Goal: Information Seeking & Learning: Learn about a topic

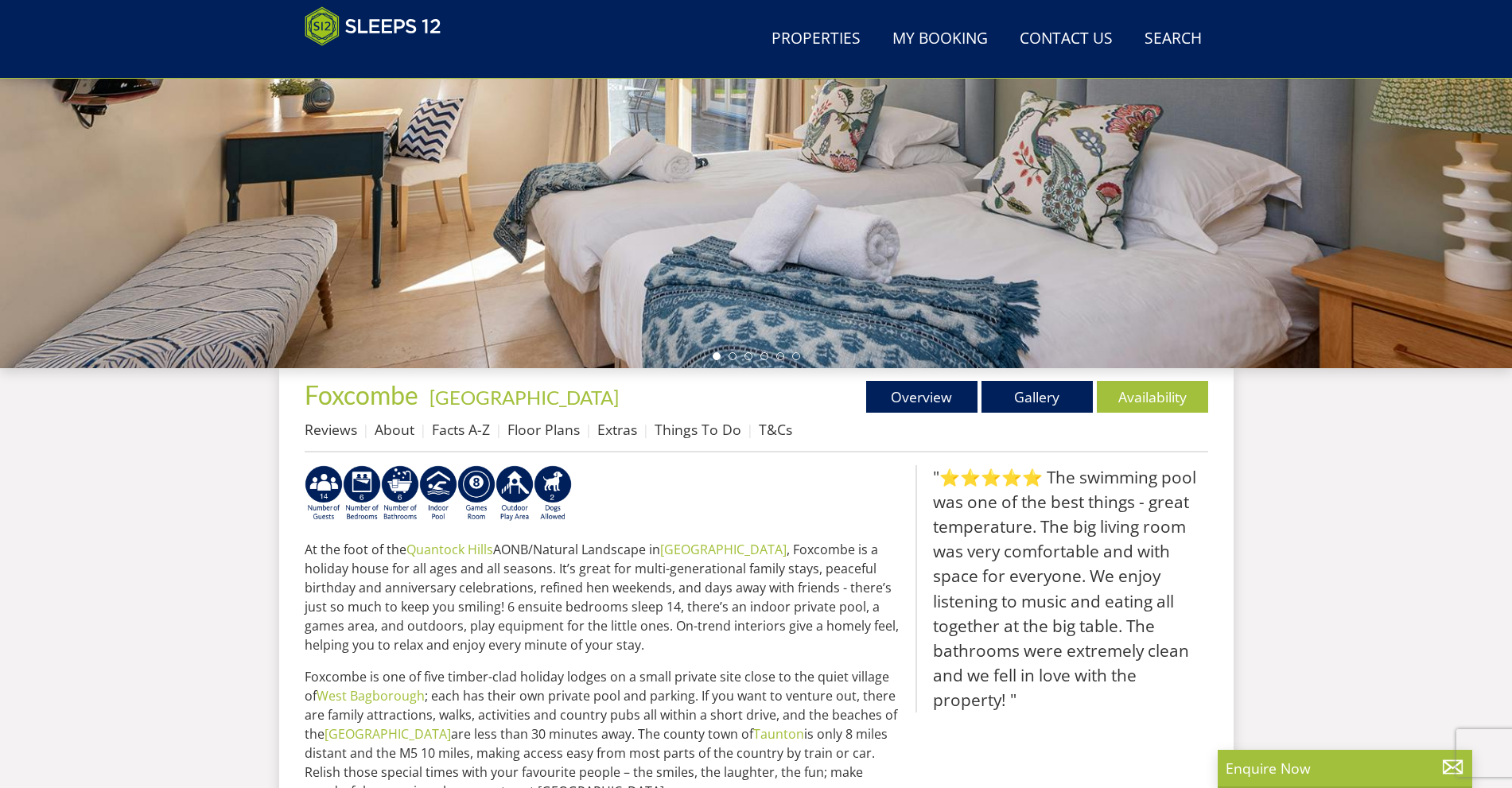
scroll to position [313, 0]
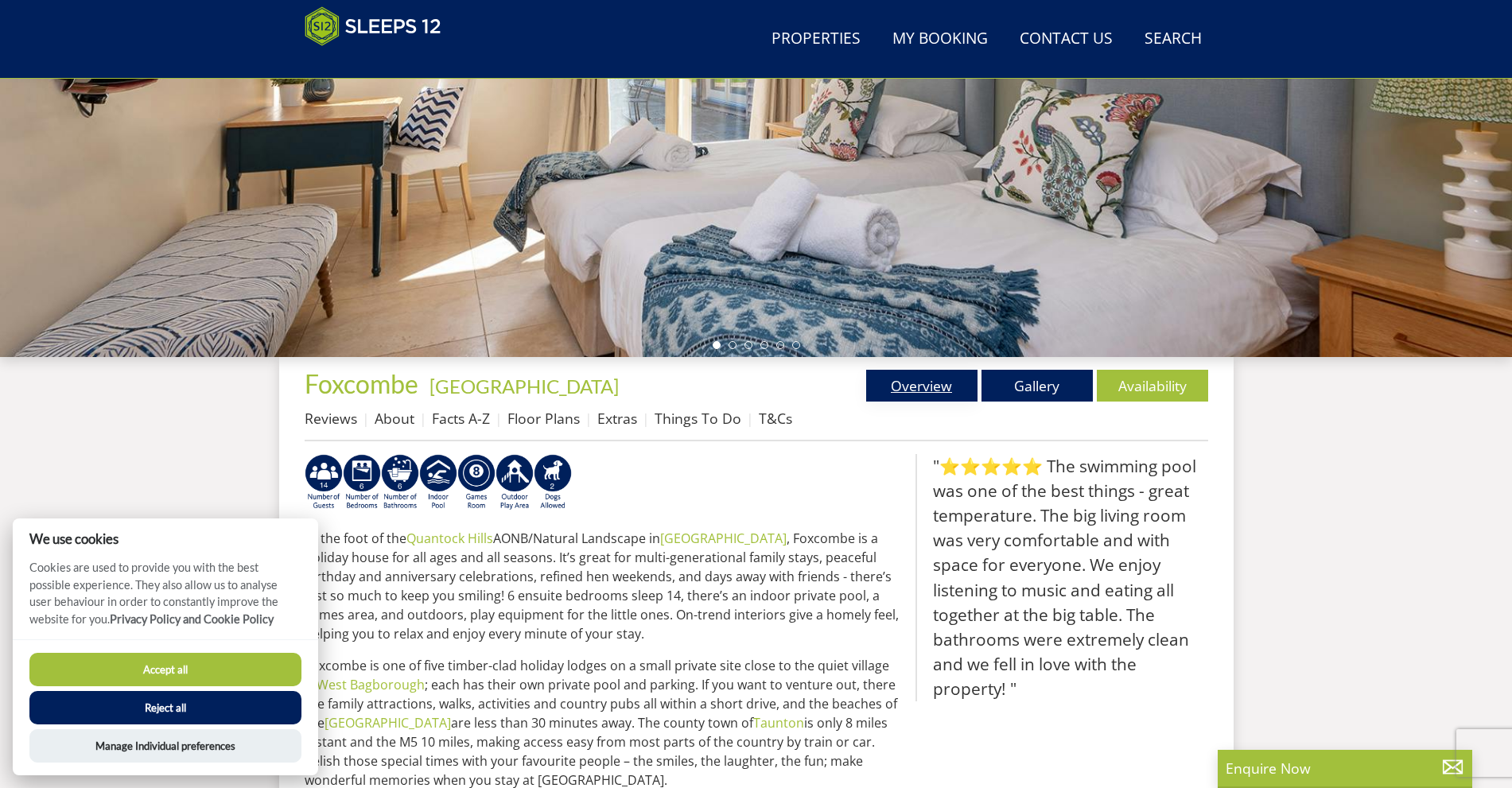
click at [938, 385] on link "Overview" at bounding box center [922, 386] width 111 height 32
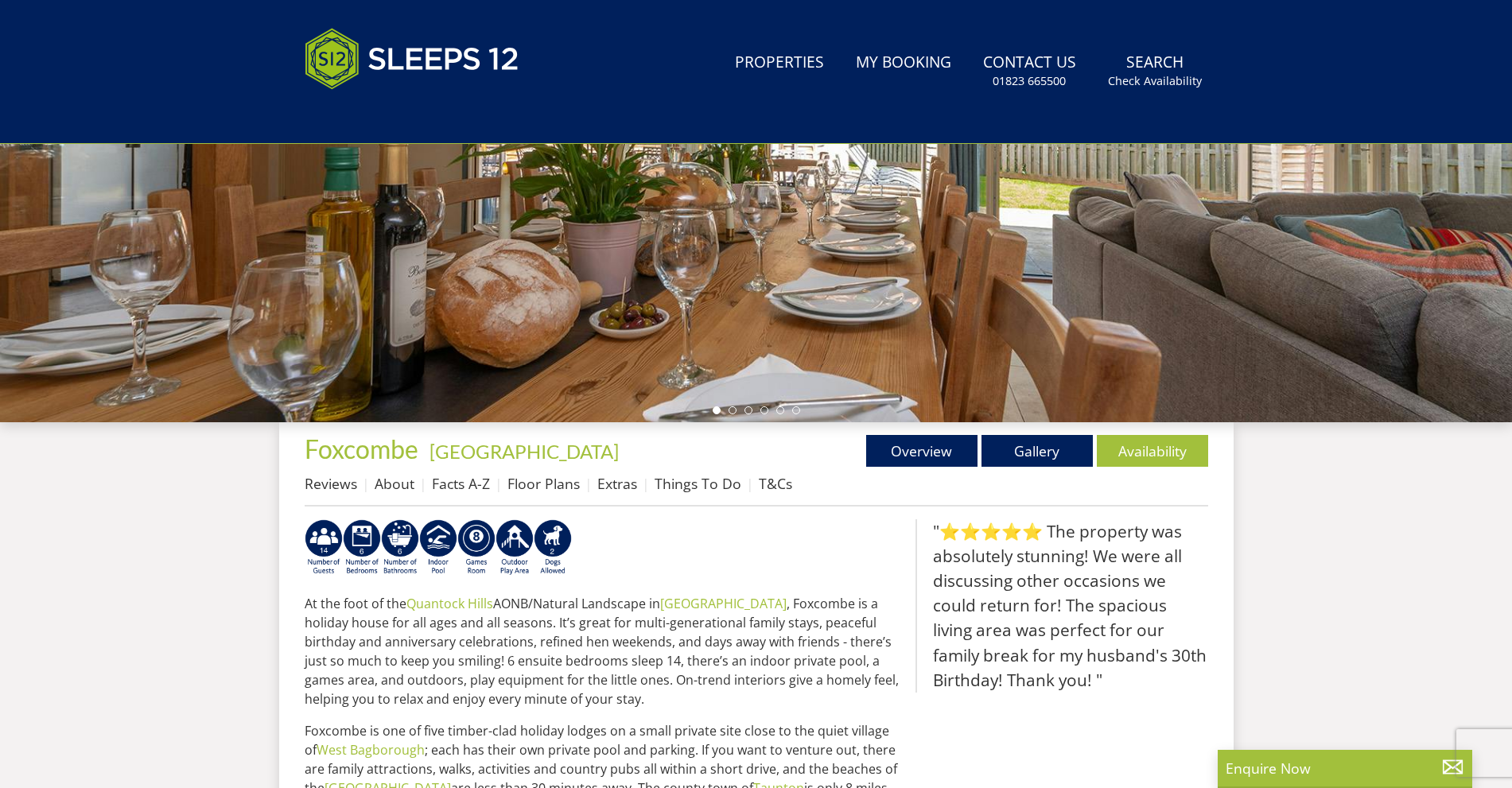
scroll to position [0, 0]
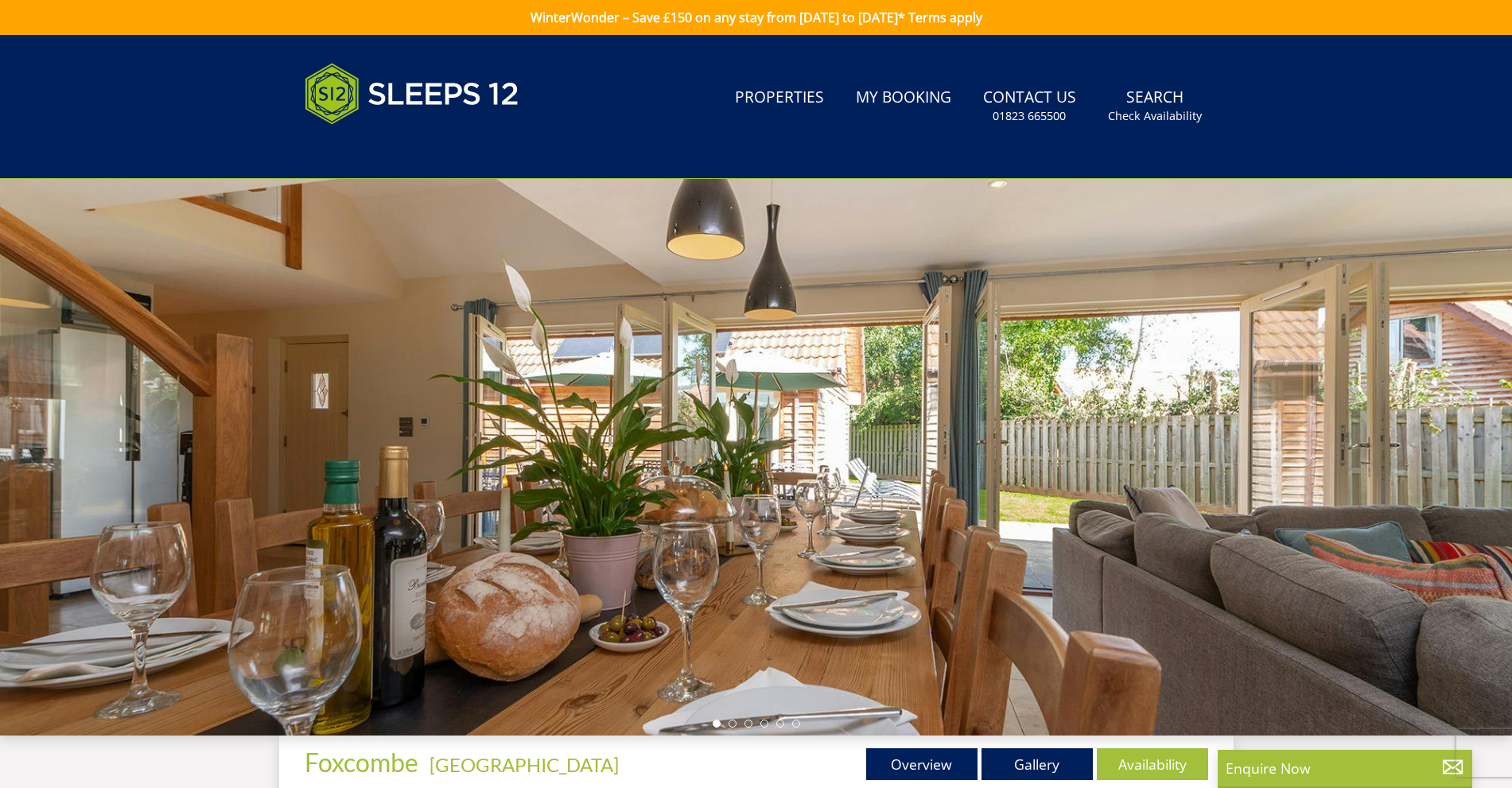
click at [1337, 443] on div at bounding box center [756, 457] width 1512 height 557
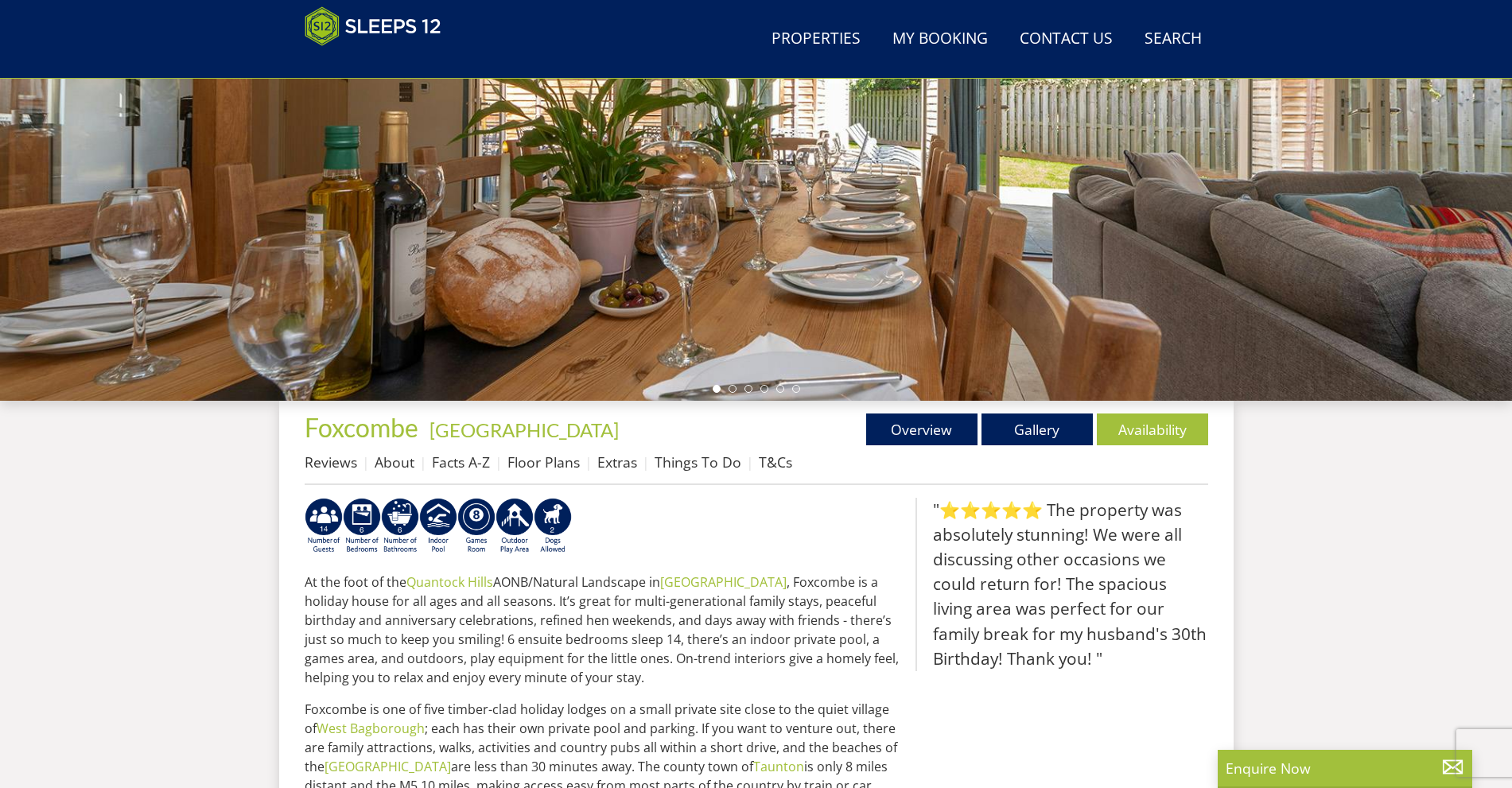
scroll to position [267, 0]
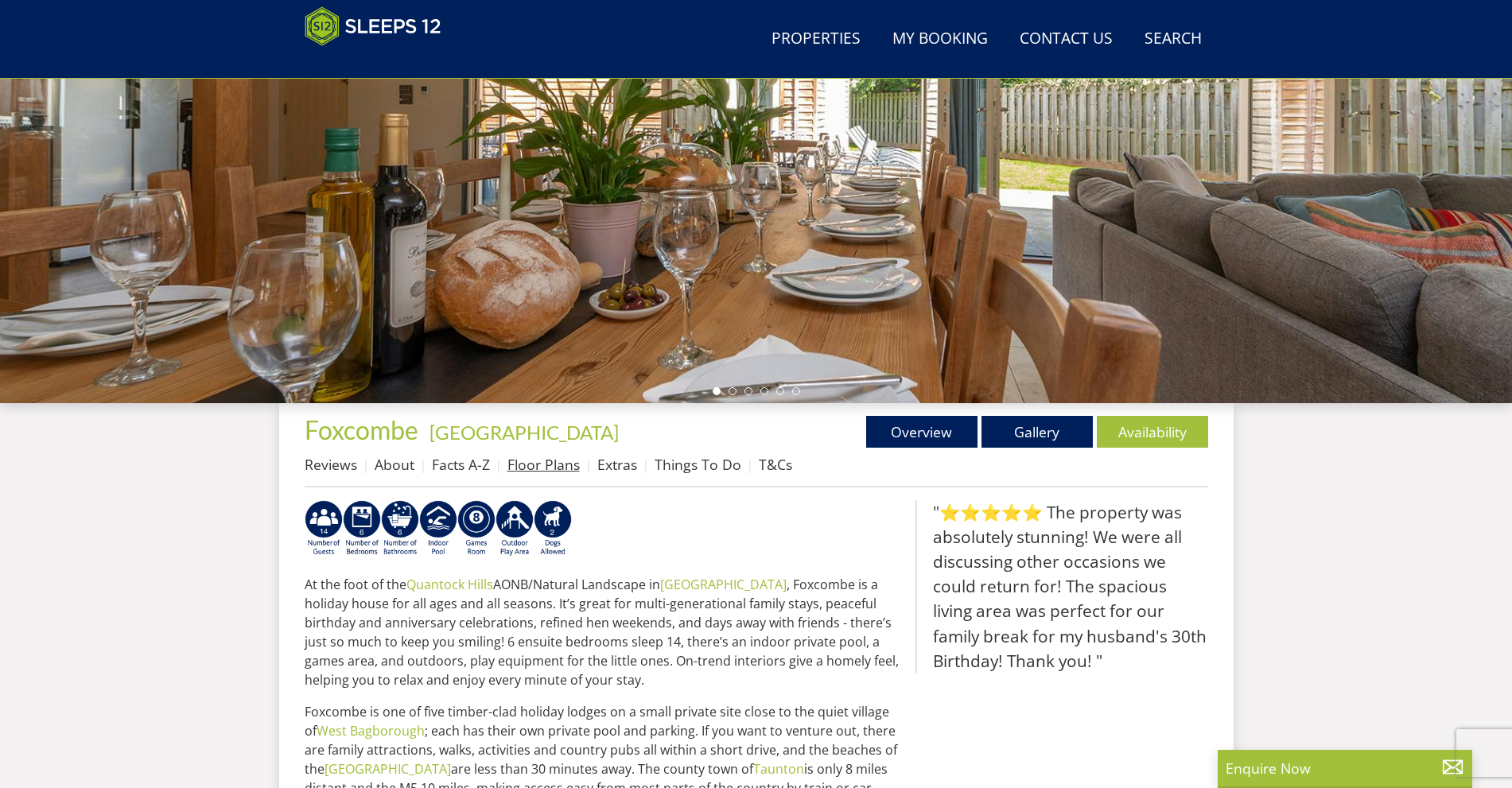
click at [540, 472] on link "Floor Plans" at bounding box center [543, 464] width 72 height 19
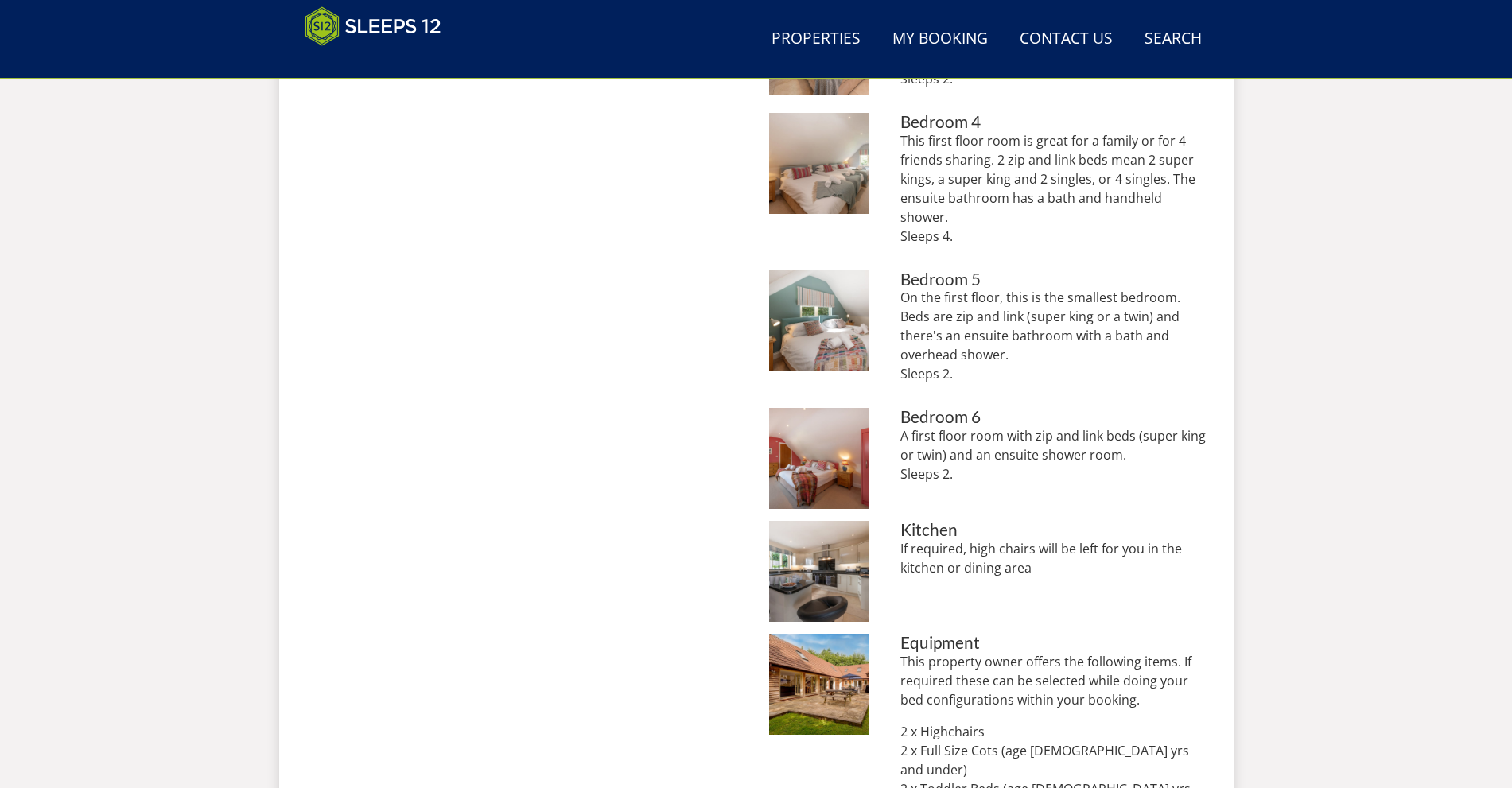
scroll to position [1027, 0]
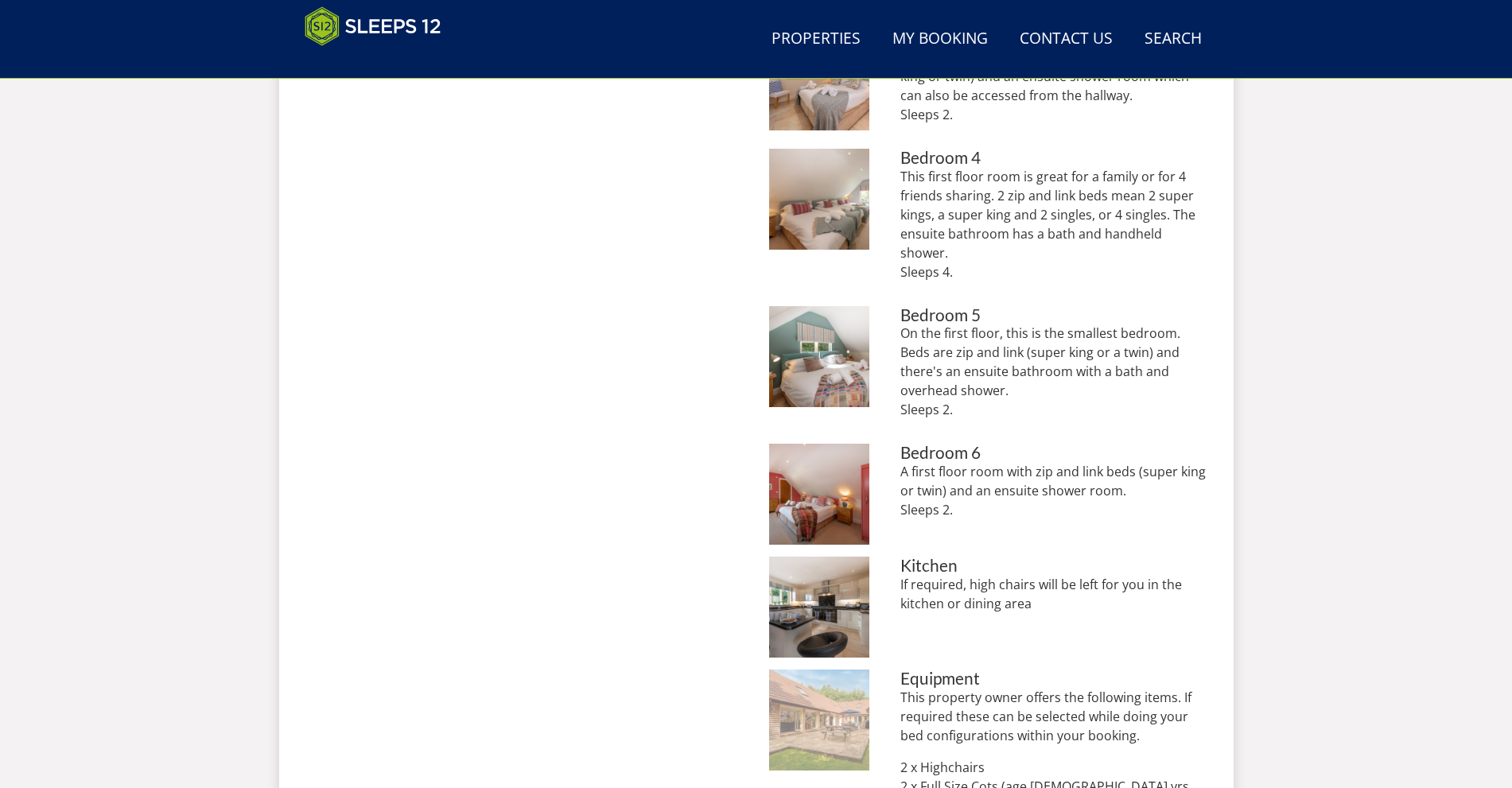
click at [838, 687] on img at bounding box center [819, 720] width 101 height 101
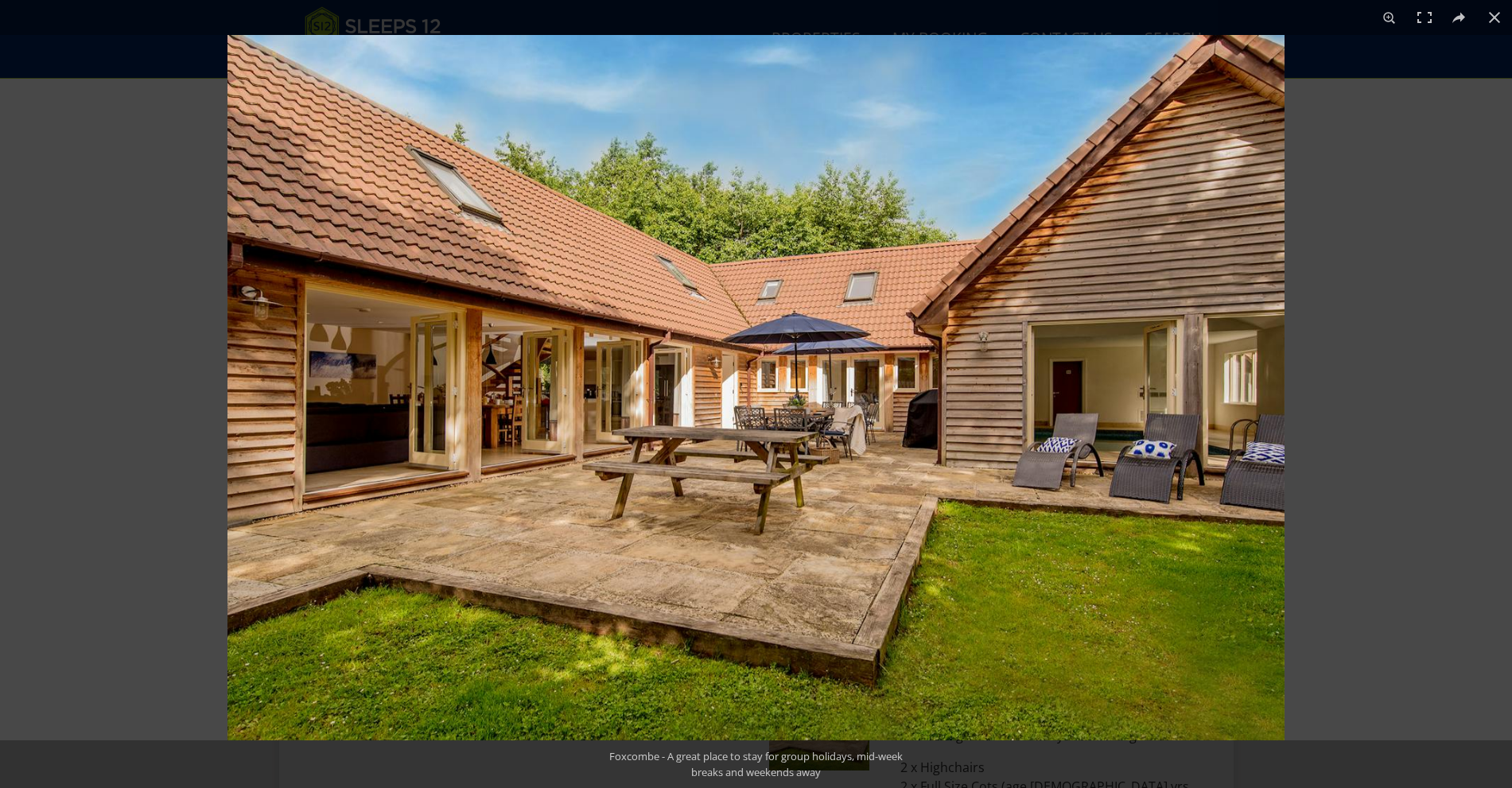
click at [1033, 444] on img at bounding box center [756, 387] width 1057 height 705
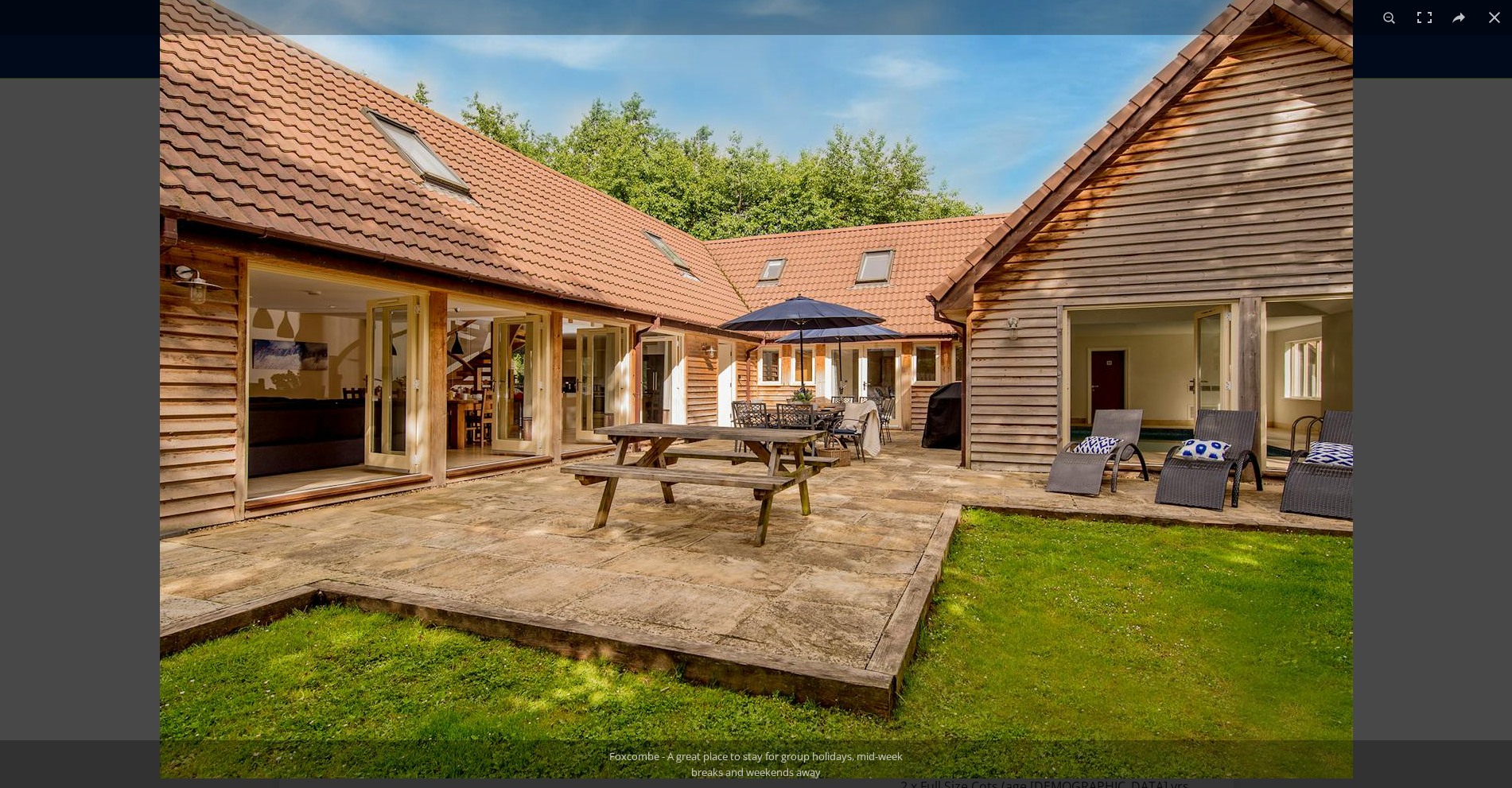
click at [812, 417] on img at bounding box center [756, 380] width 1193 height 796
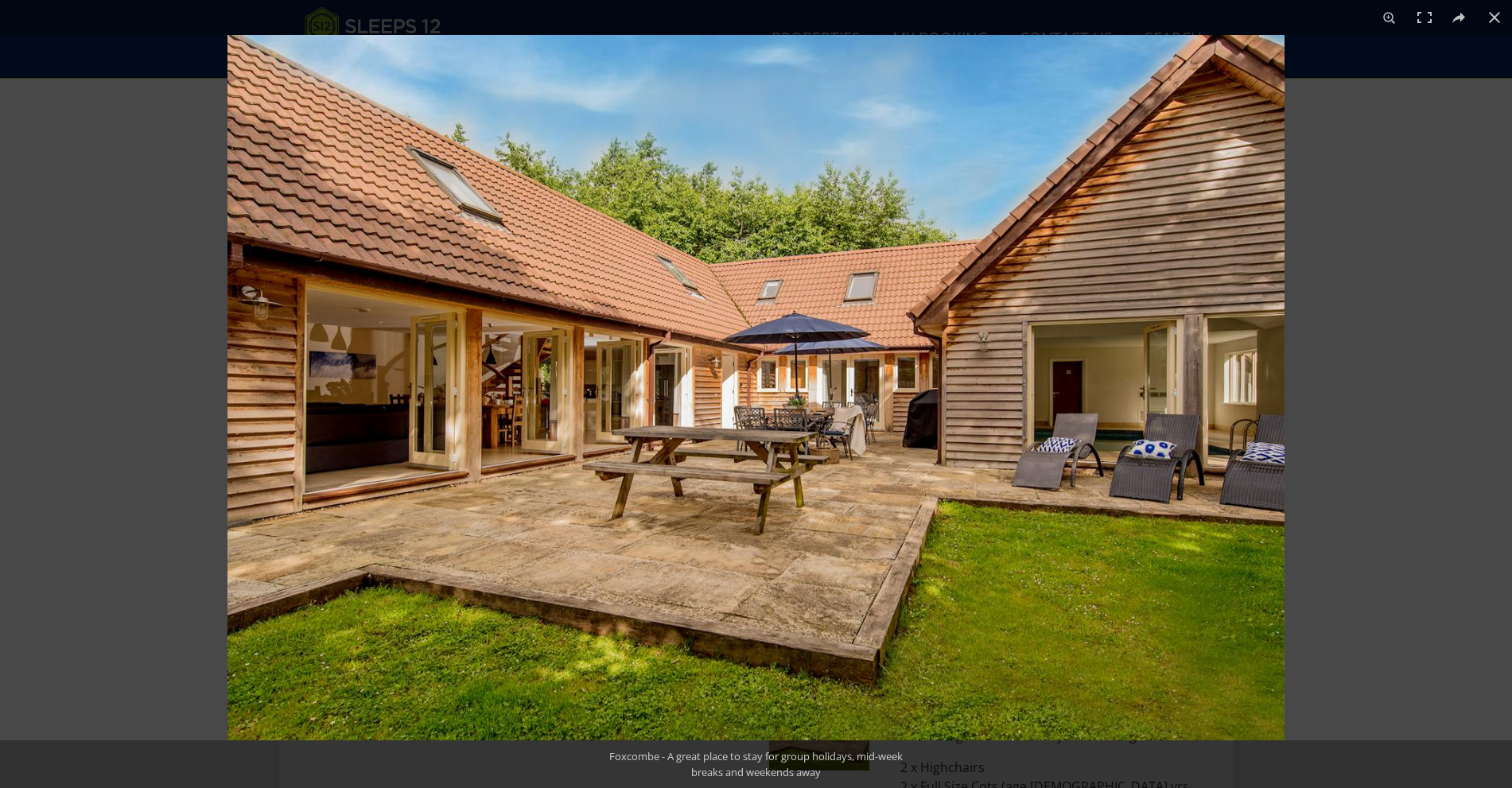
click at [250, 392] on img at bounding box center [756, 387] width 1057 height 705
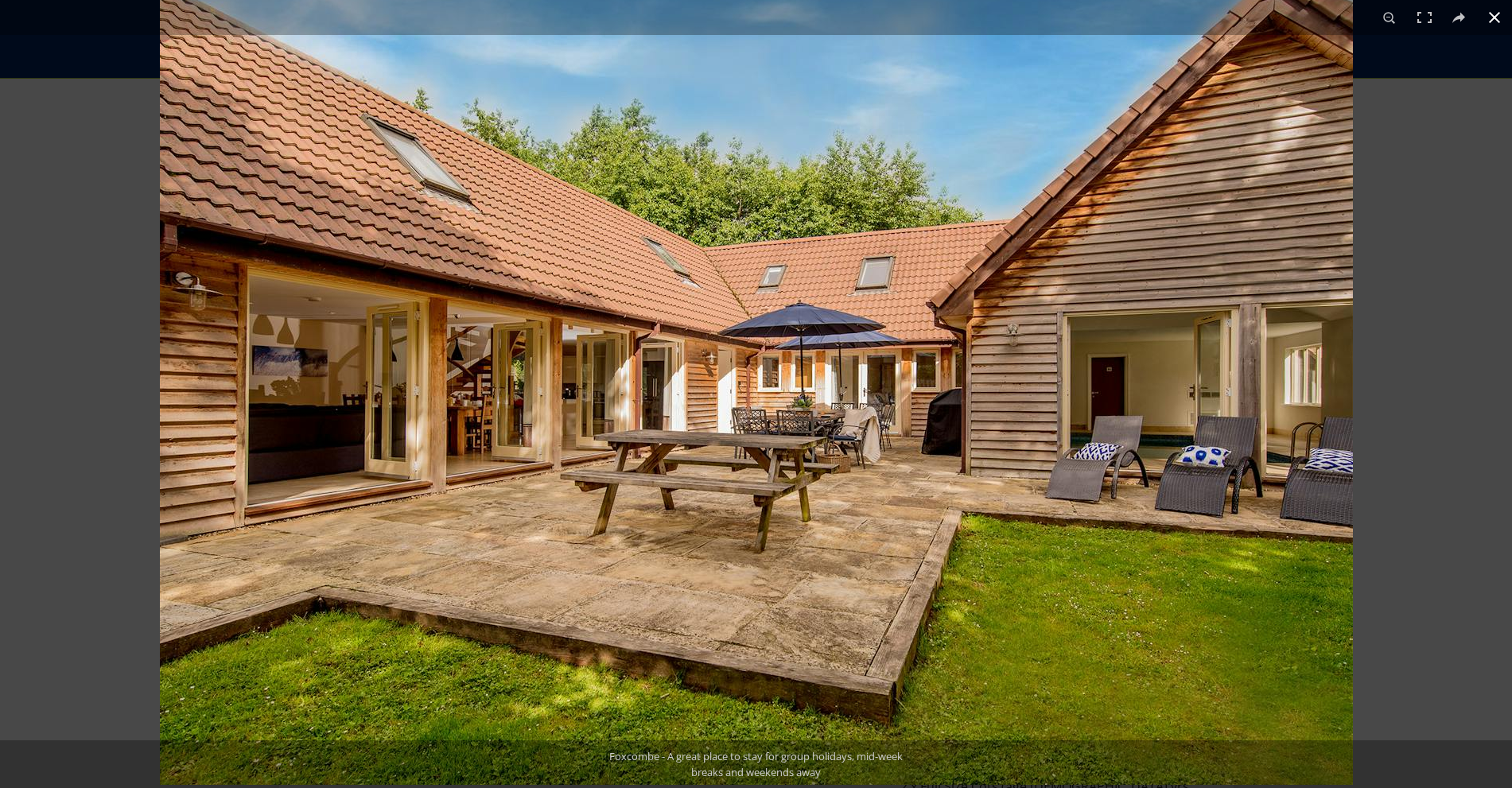
click at [1501, 17] on button at bounding box center [1495, 17] width 35 height 35
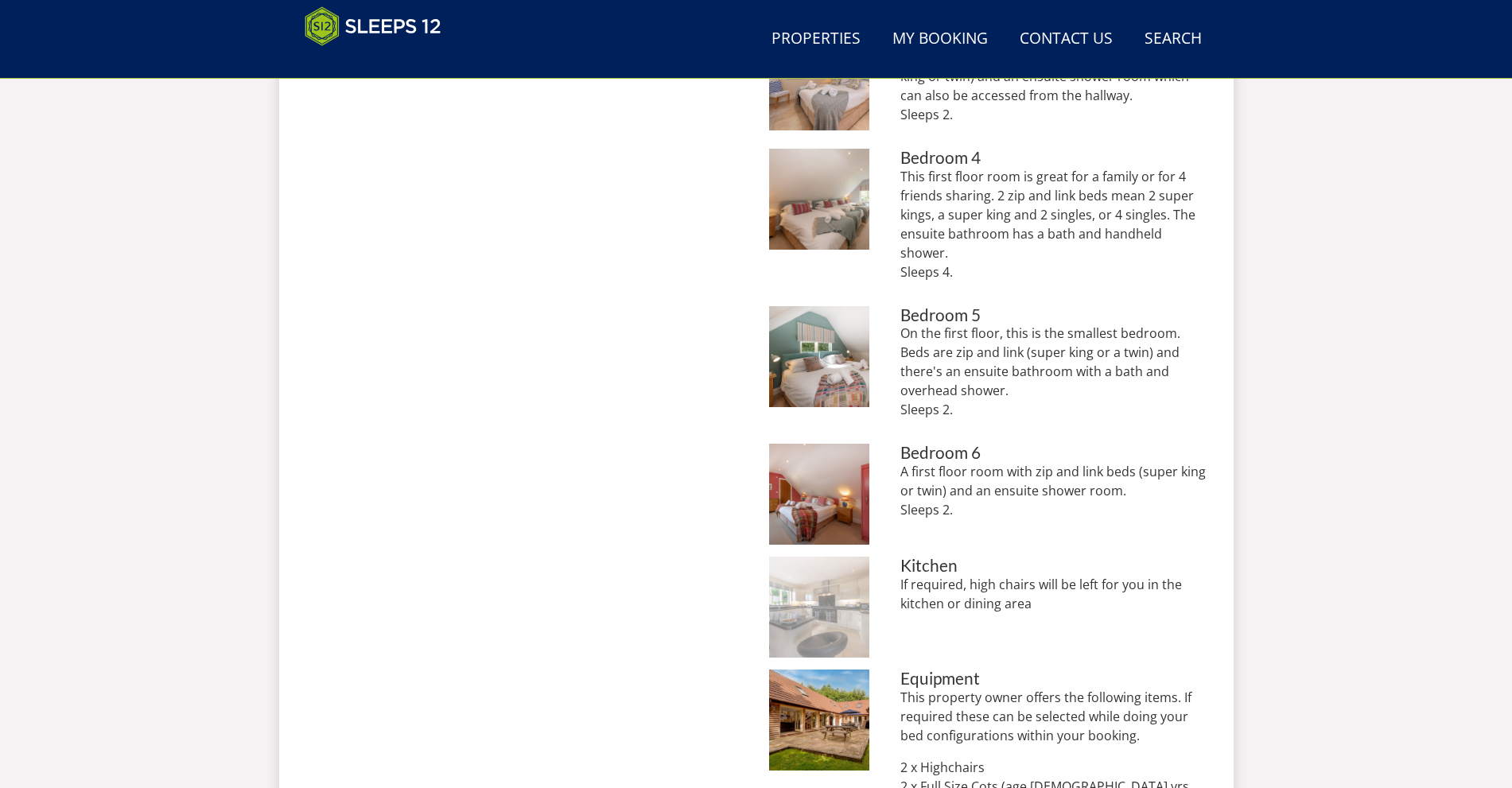
click at [818, 608] on img at bounding box center [819, 607] width 101 height 101
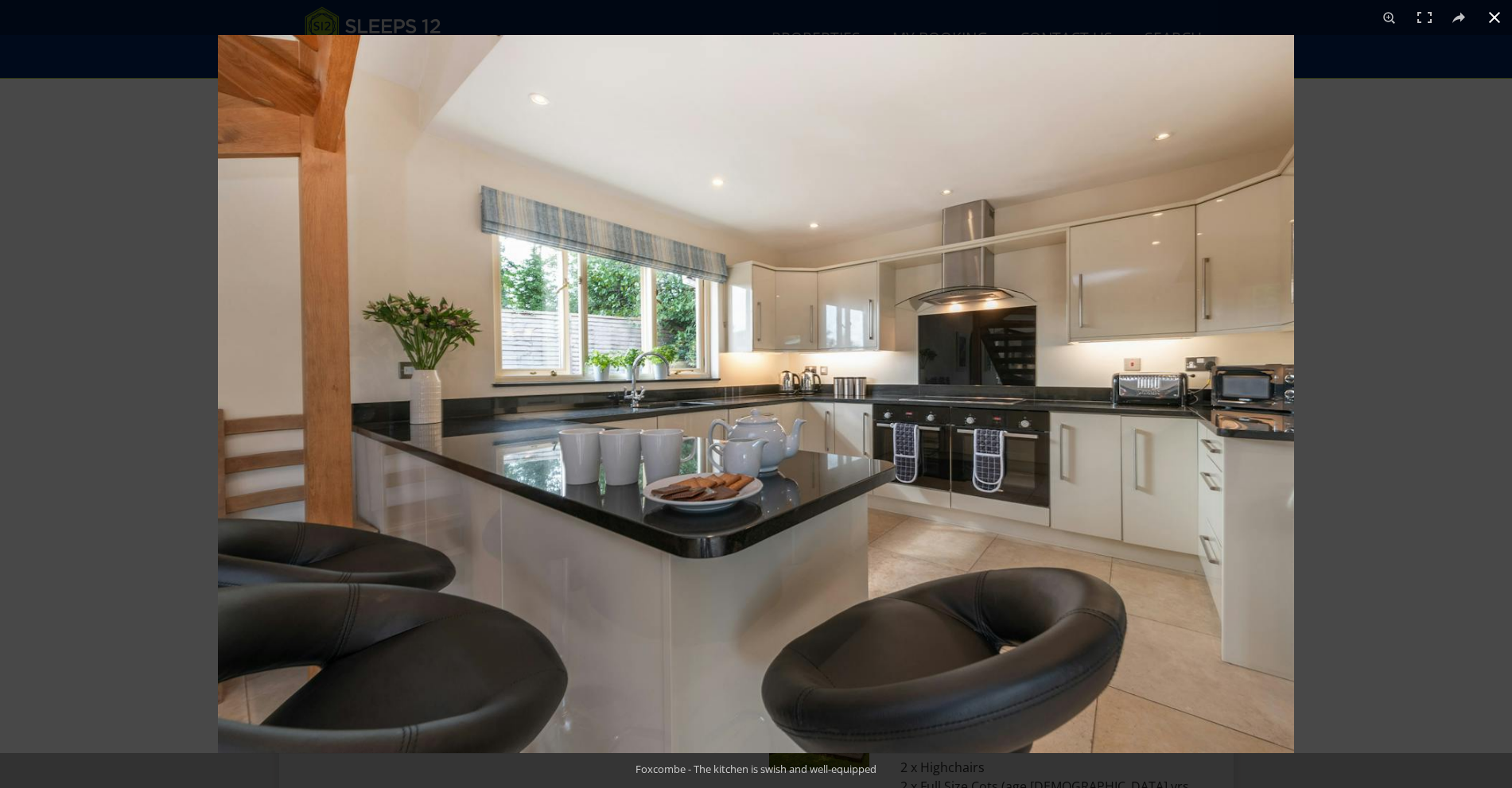
drag, startPoint x: 1499, startPoint y: 12, endPoint x: 1494, endPoint y: 28, distance: 16.8
click at [1499, 13] on button at bounding box center [1495, 17] width 35 height 35
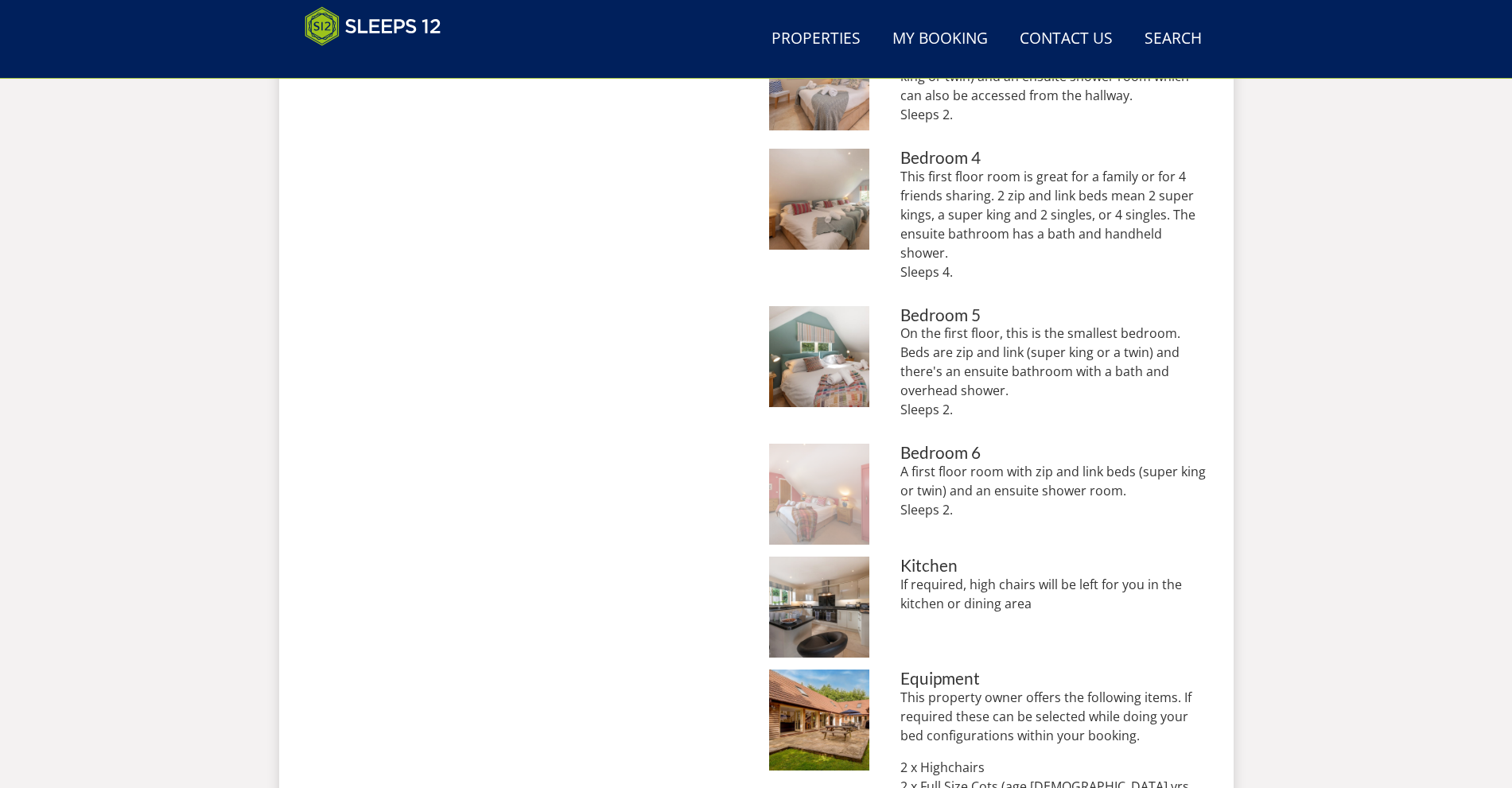
click at [838, 483] on img at bounding box center [819, 494] width 101 height 101
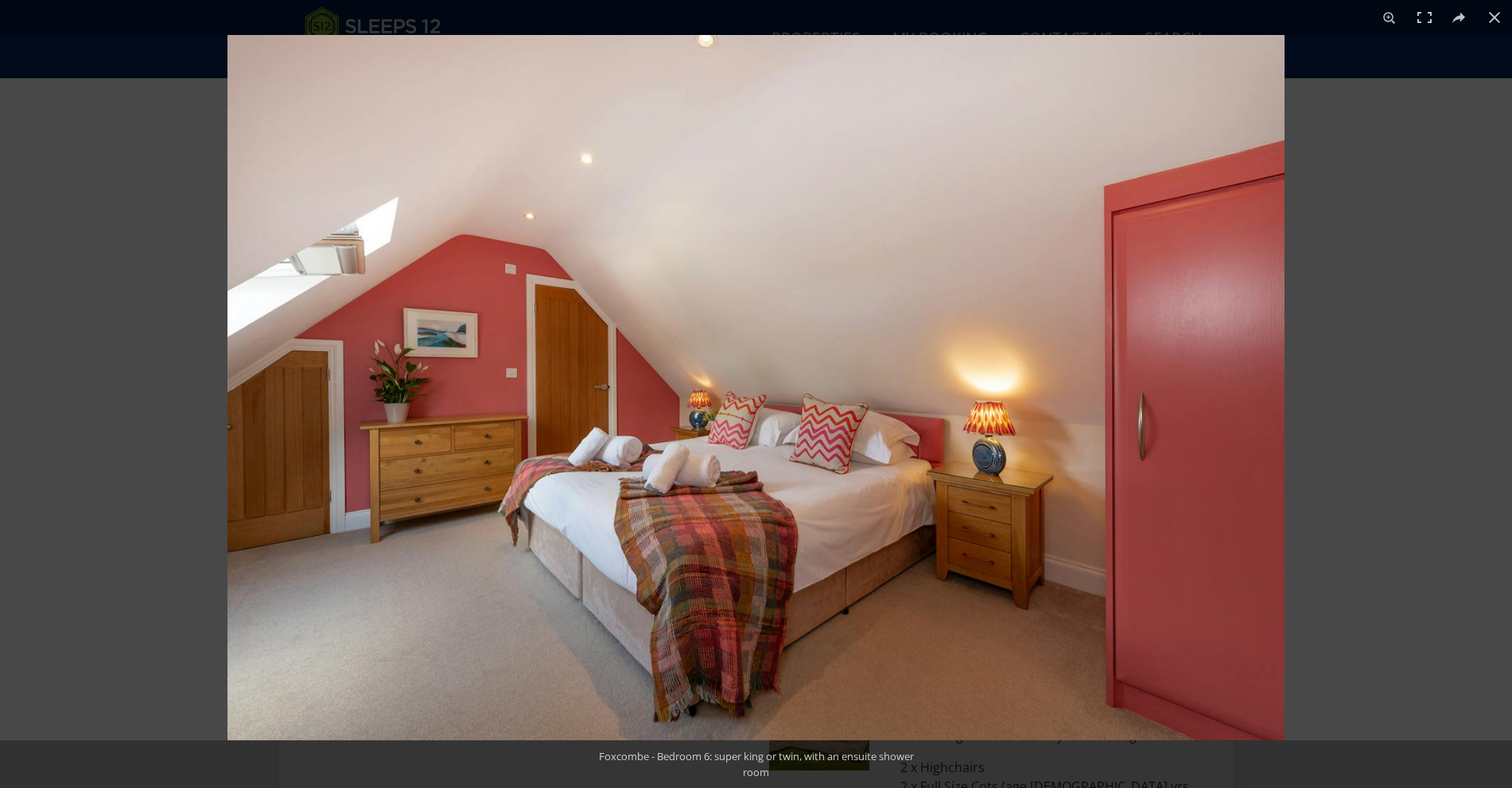
drag, startPoint x: 1495, startPoint y: 12, endPoint x: 1472, endPoint y: 44, distance: 39.4
click at [1495, 14] on button at bounding box center [1495, 17] width 35 height 35
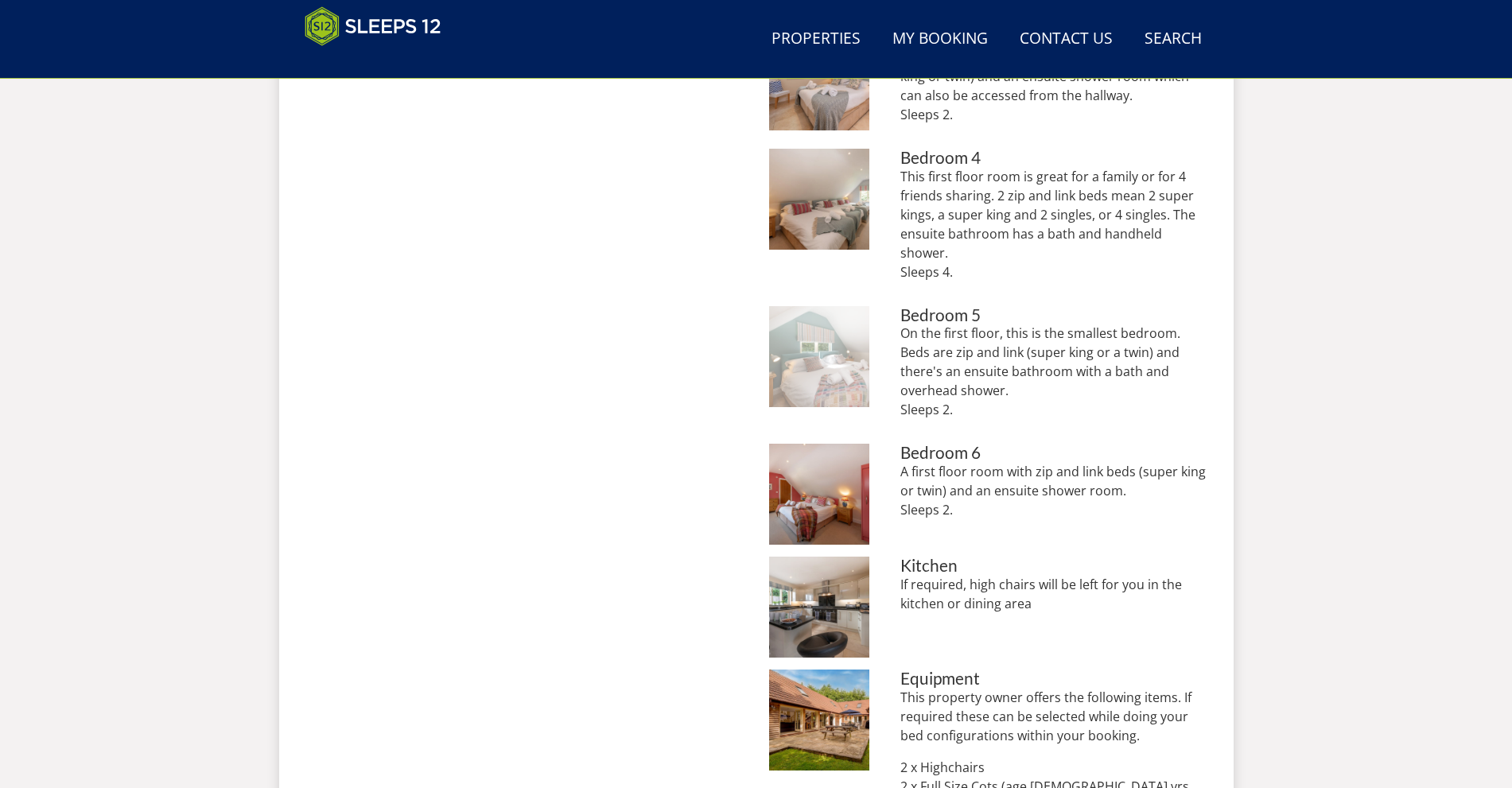
click at [835, 347] on img at bounding box center [819, 356] width 101 height 101
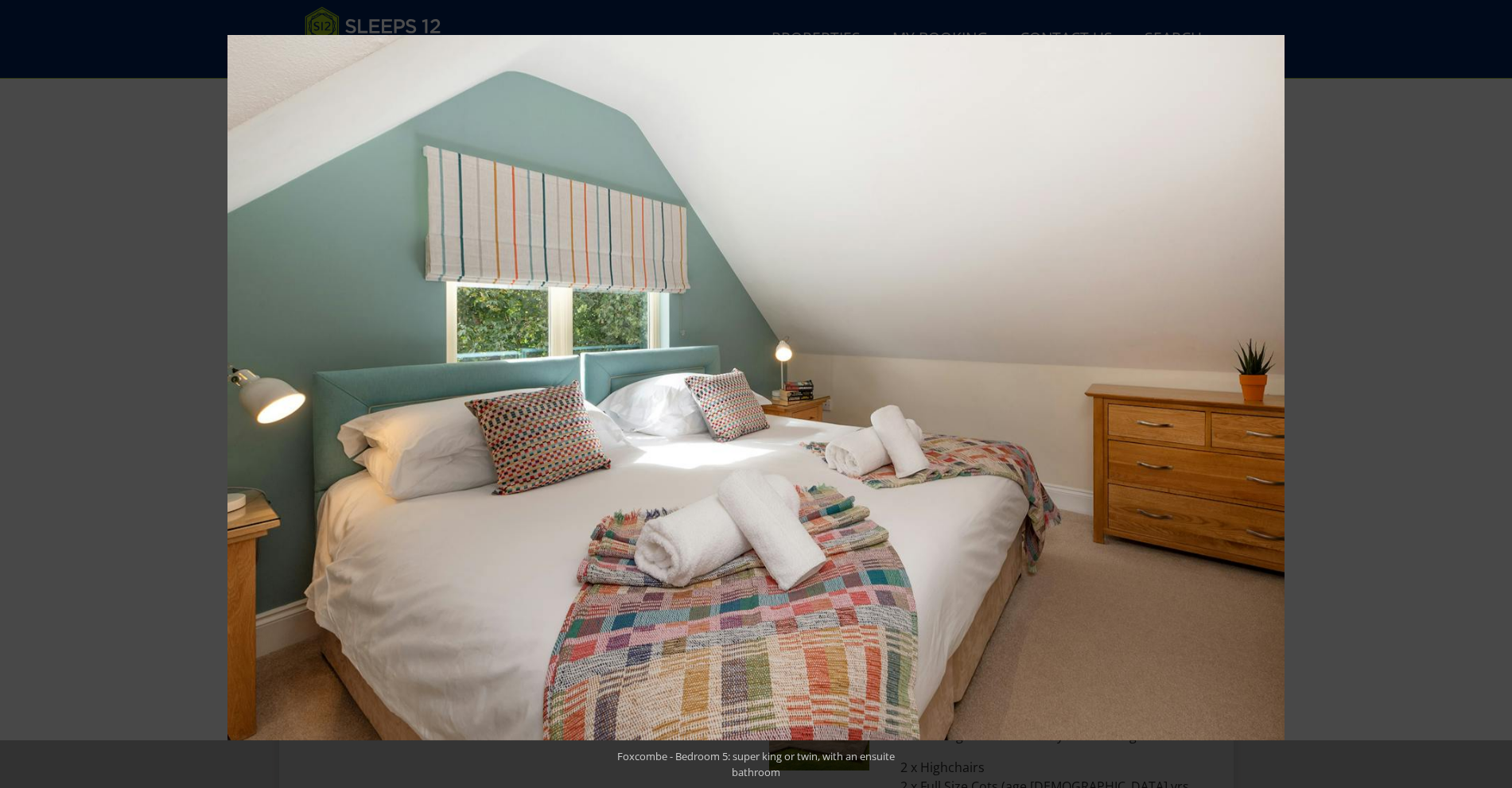
scroll to position [1027, 0]
click at [1491, 14] on button at bounding box center [1495, 17] width 35 height 35
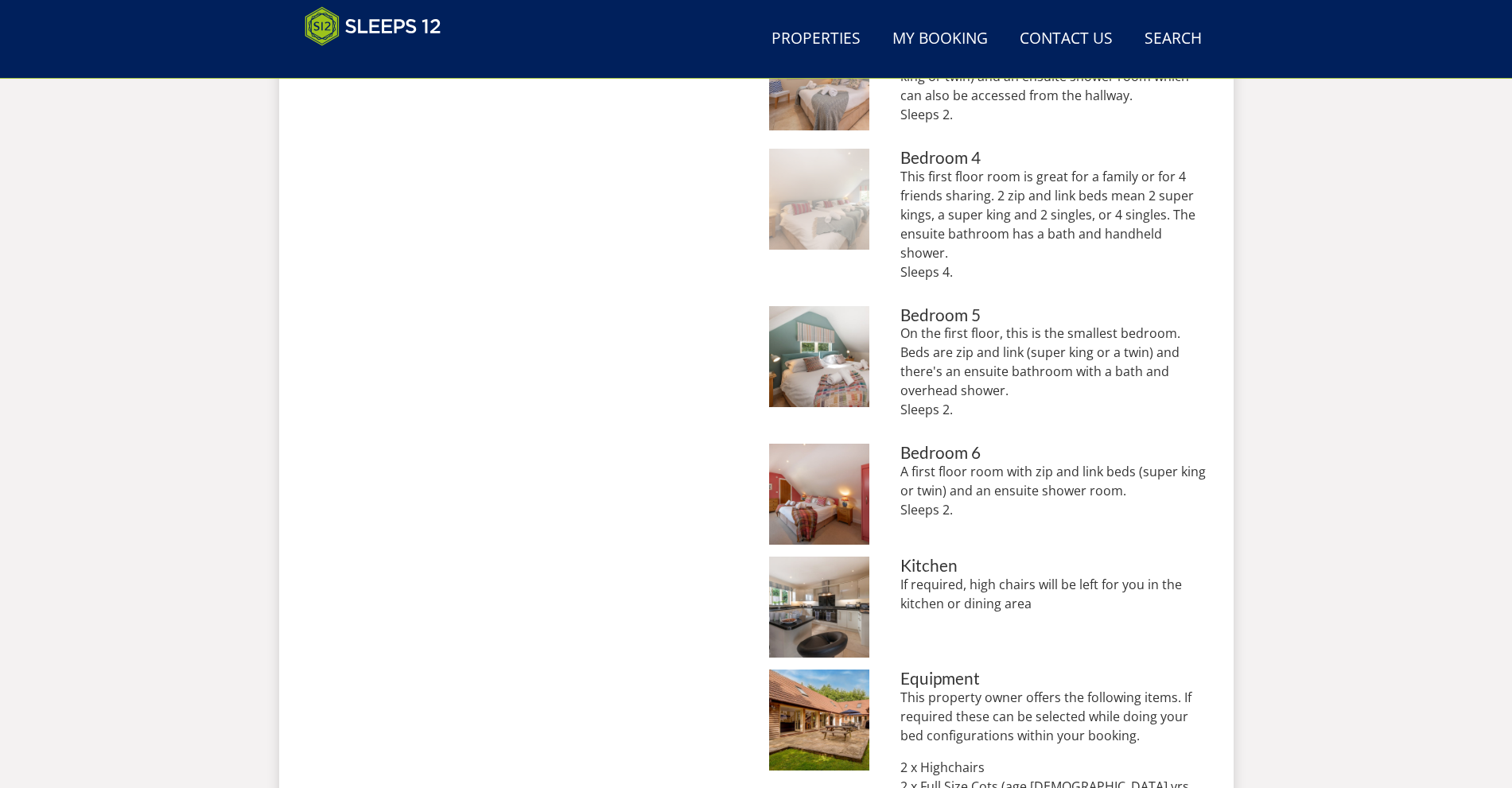
click at [830, 204] on img at bounding box center [819, 199] width 101 height 101
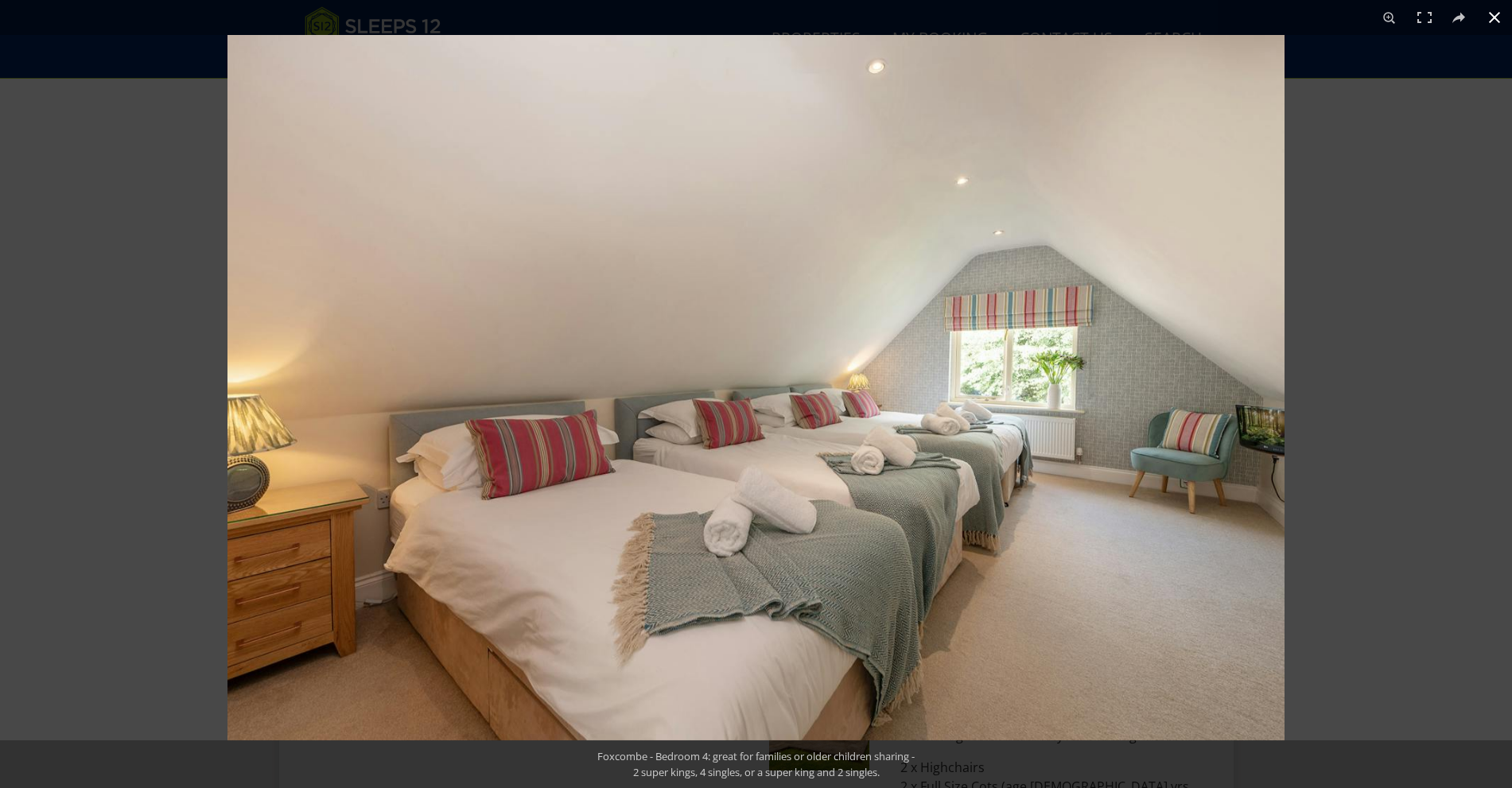
click at [1493, 17] on button at bounding box center [1495, 17] width 35 height 35
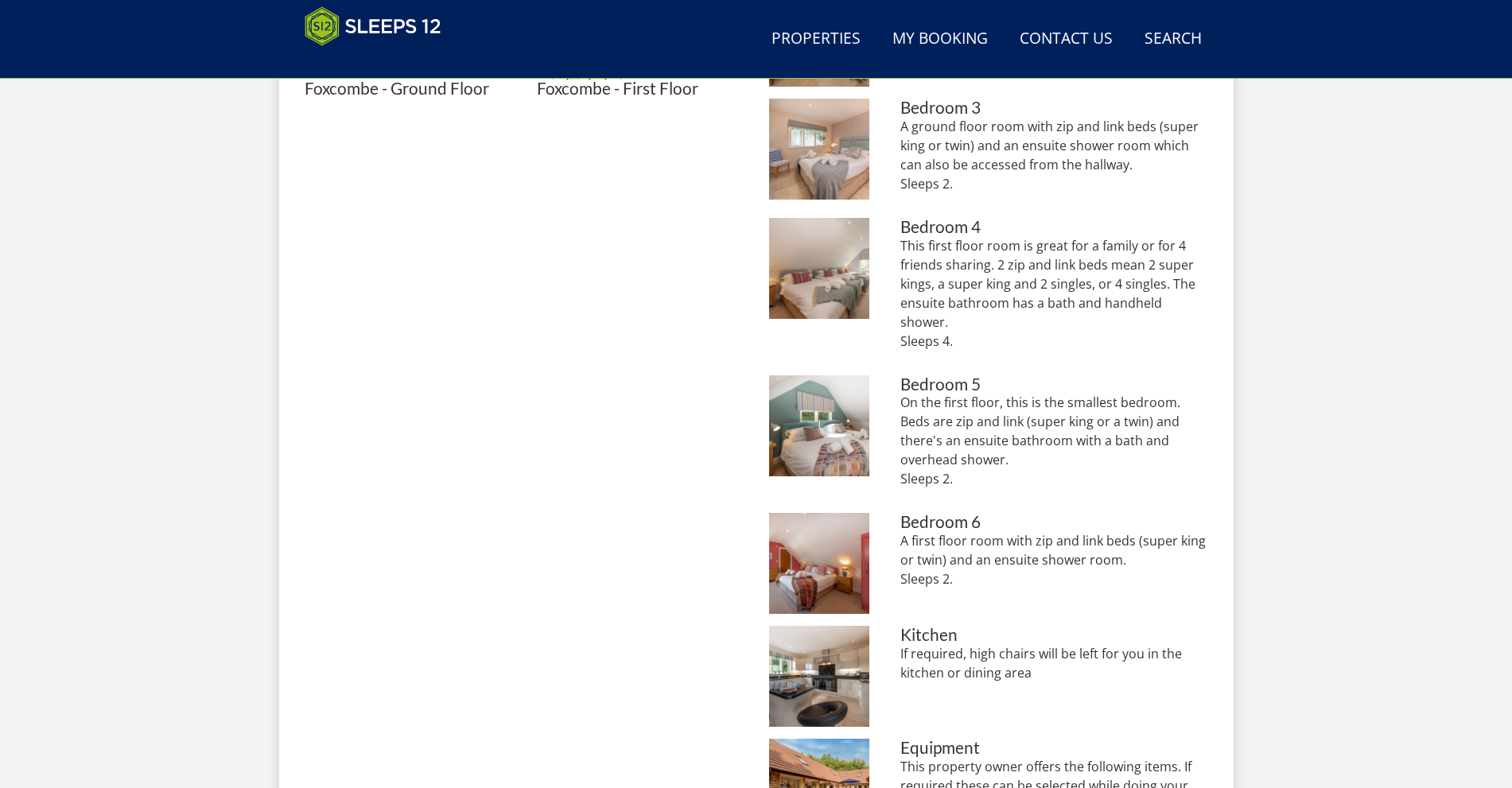
scroll to position [922, 0]
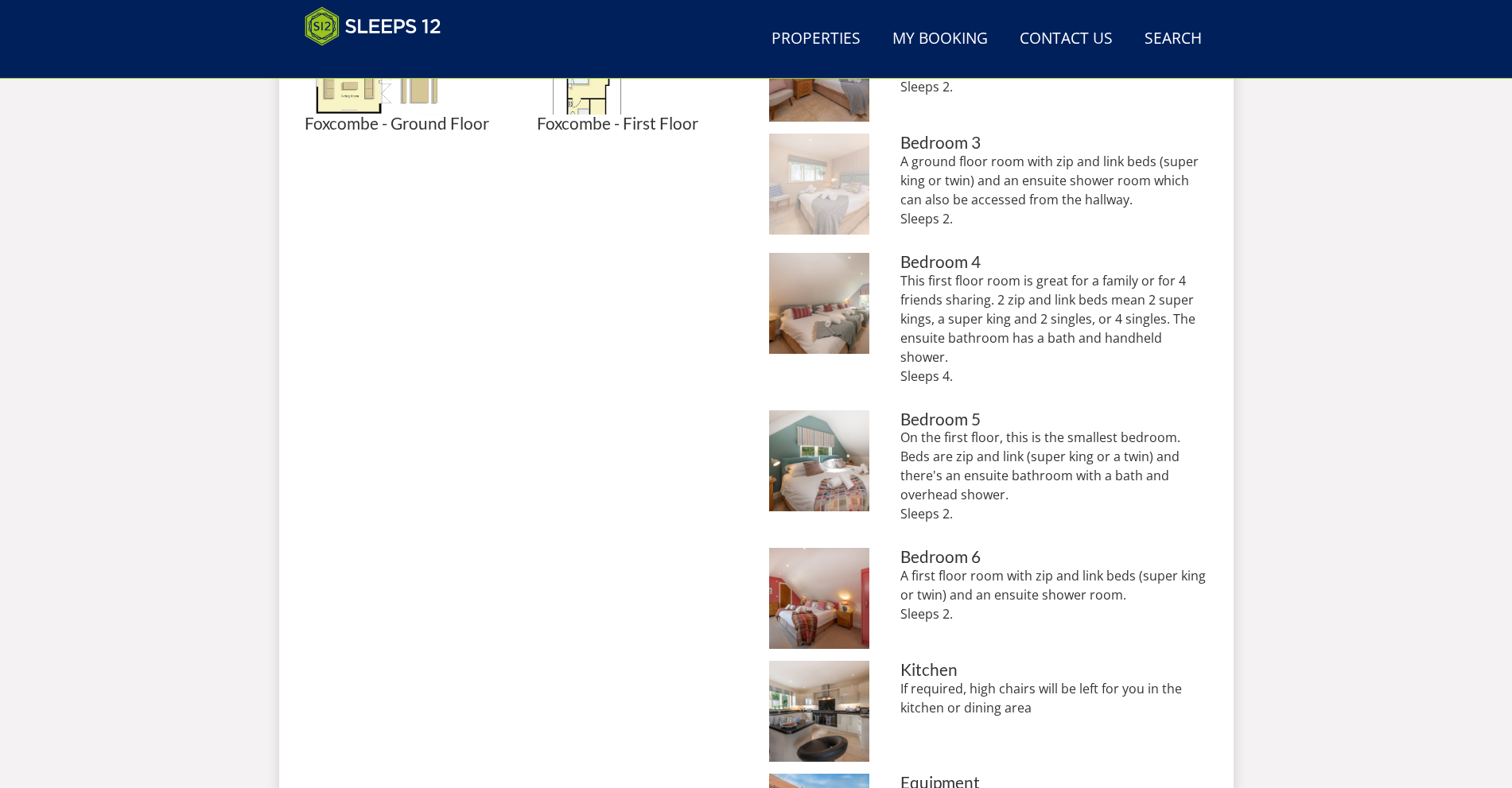
click at [851, 175] on img at bounding box center [819, 184] width 101 height 101
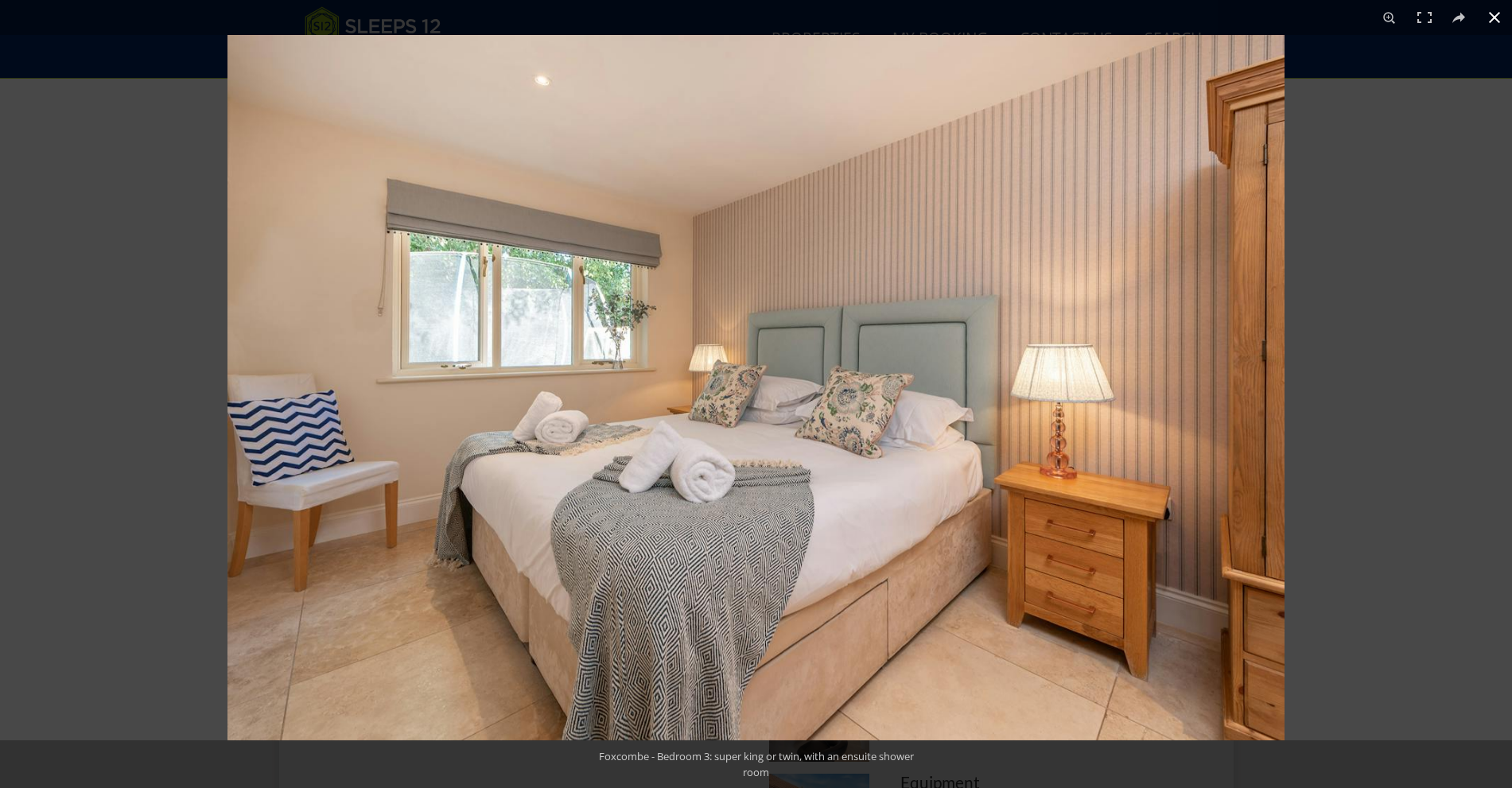
click at [1501, 15] on button at bounding box center [1495, 17] width 35 height 35
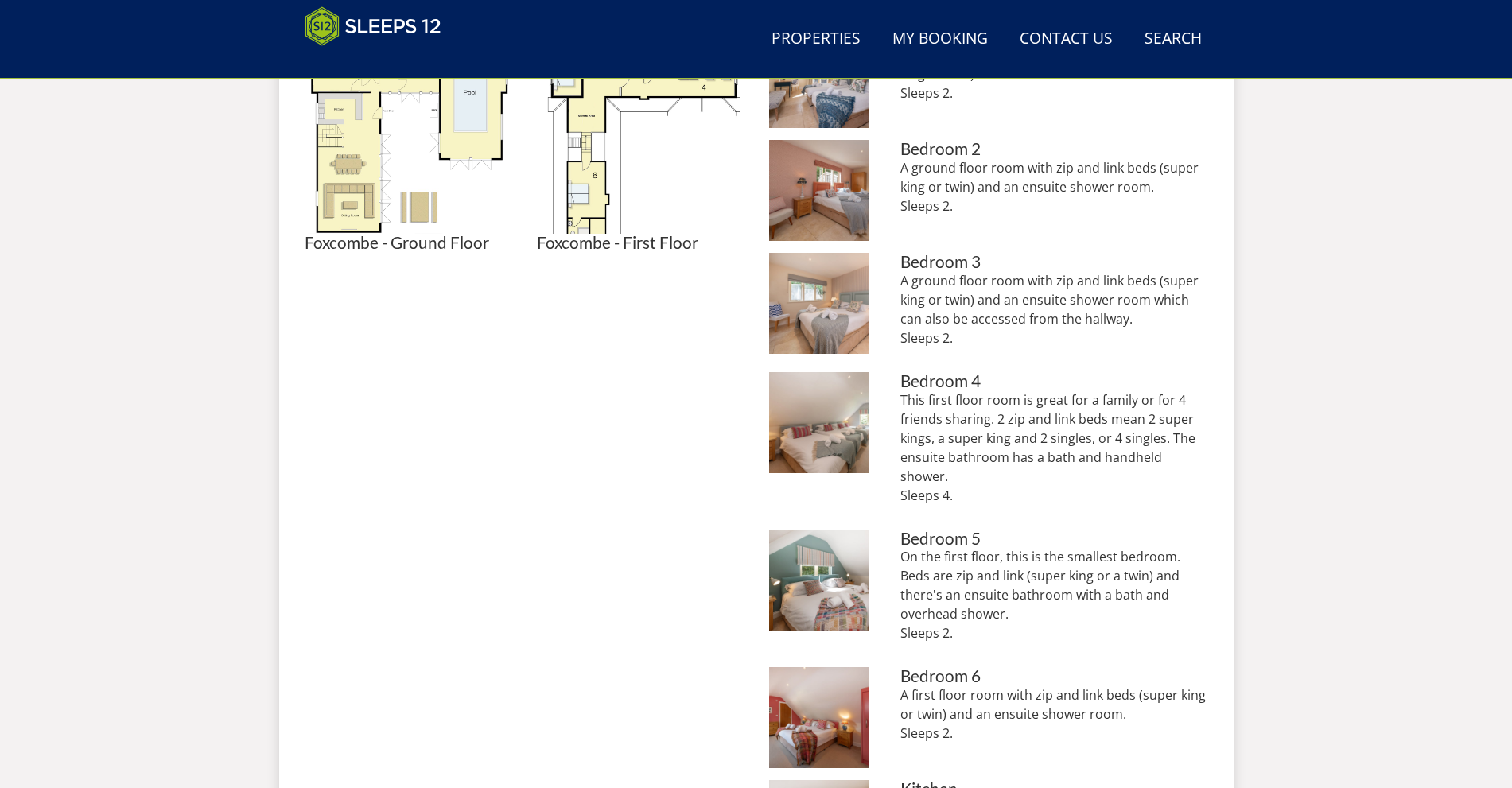
scroll to position [755, 0]
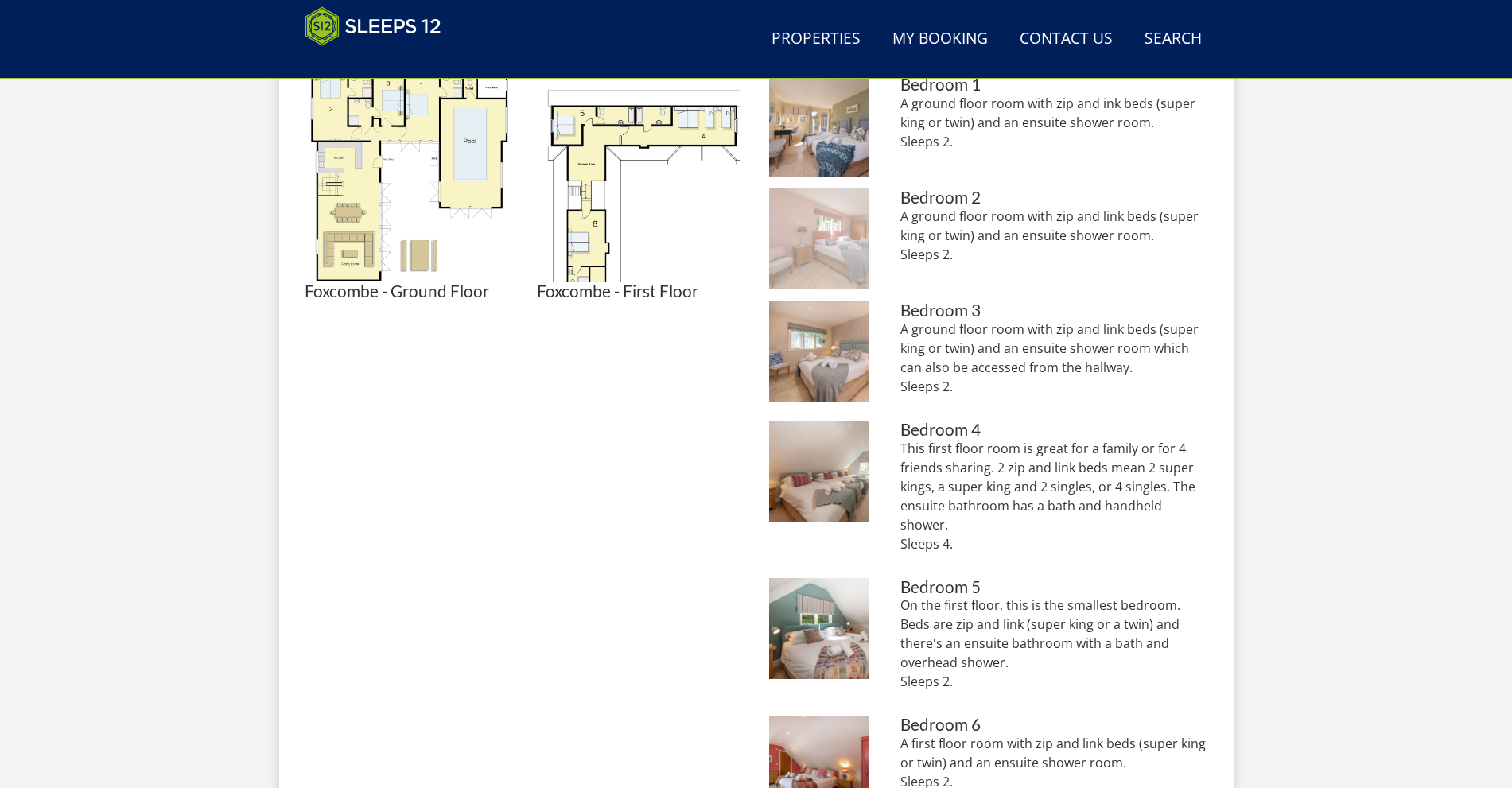
click at [839, 239] on img at bounding box center [819, 239] width 101 height 101
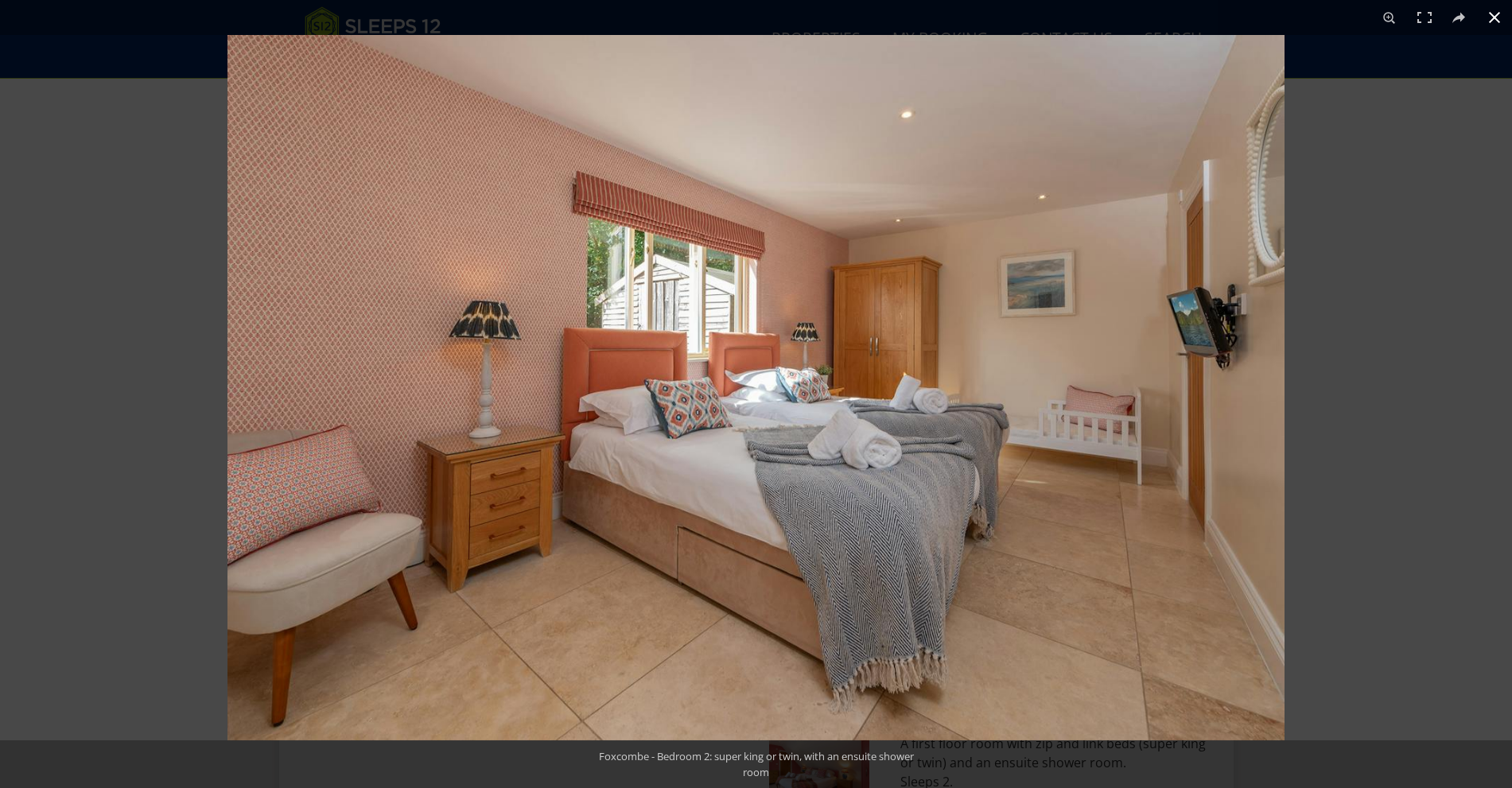
click at [1491, 15] on button at bounding box center [1495, 17] width 35 height 35
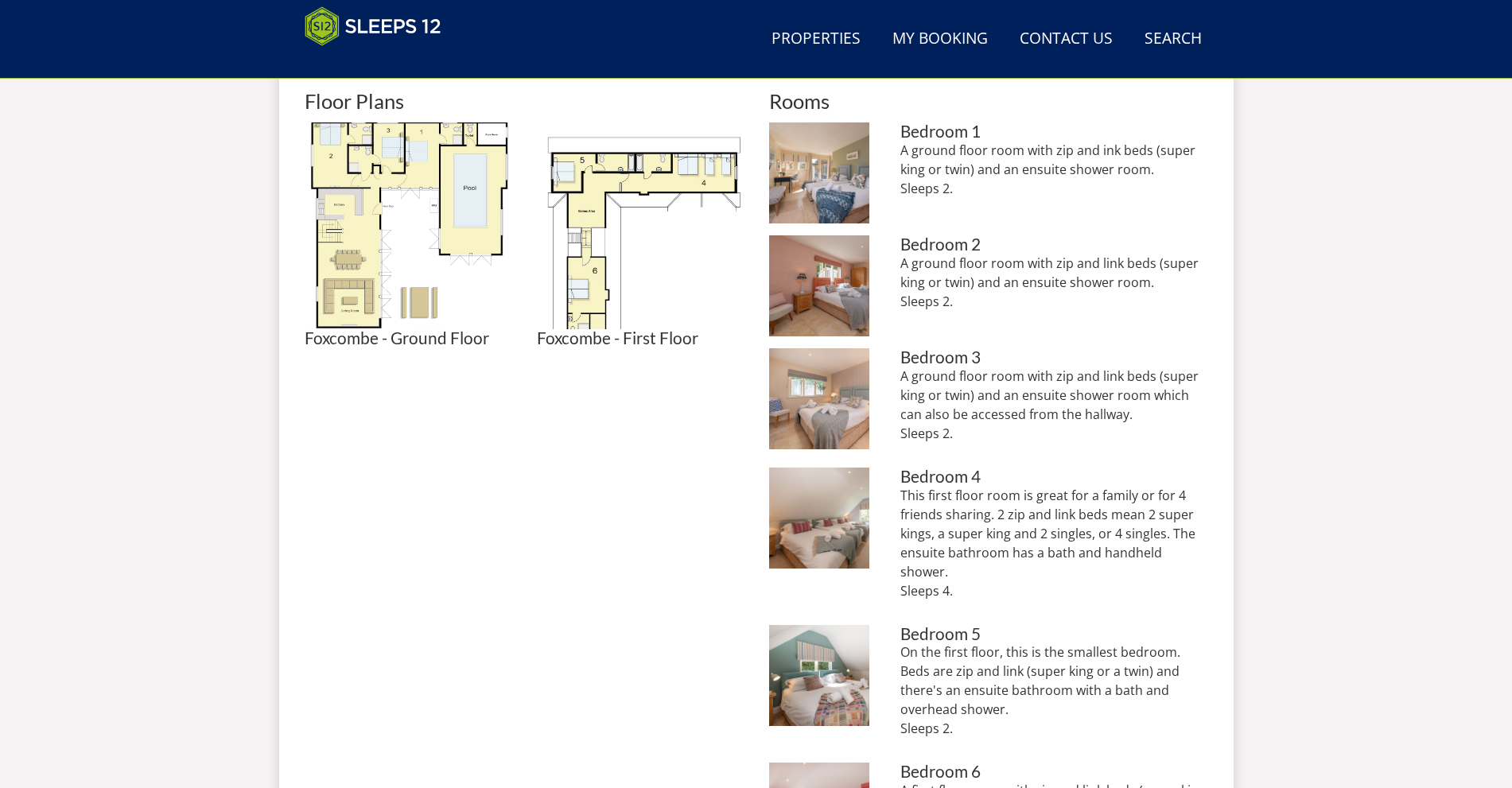
scroll to position [706, 0]
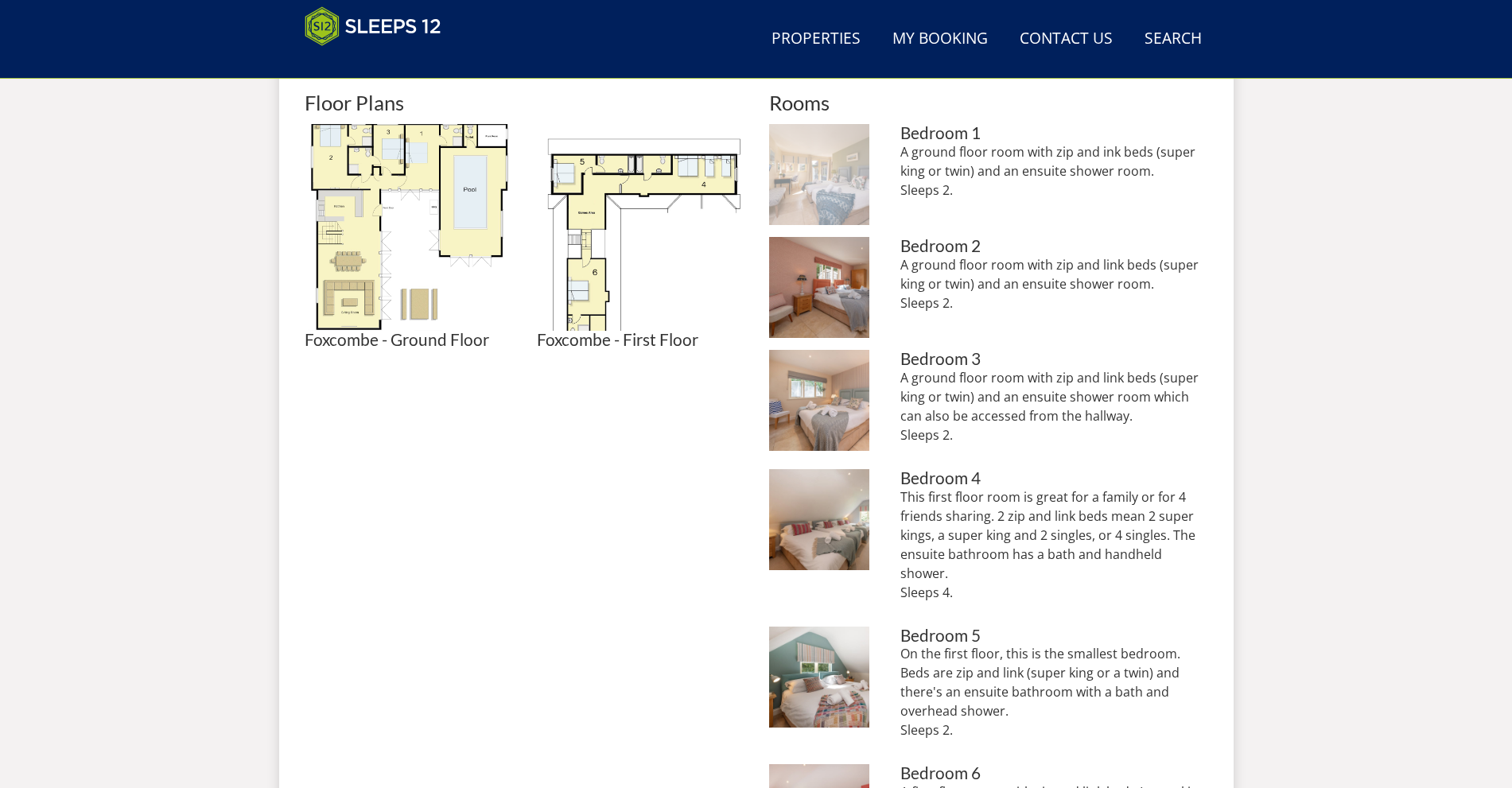
click at [853, 177] on img at bounding box center [819, 174] width 101 height 101
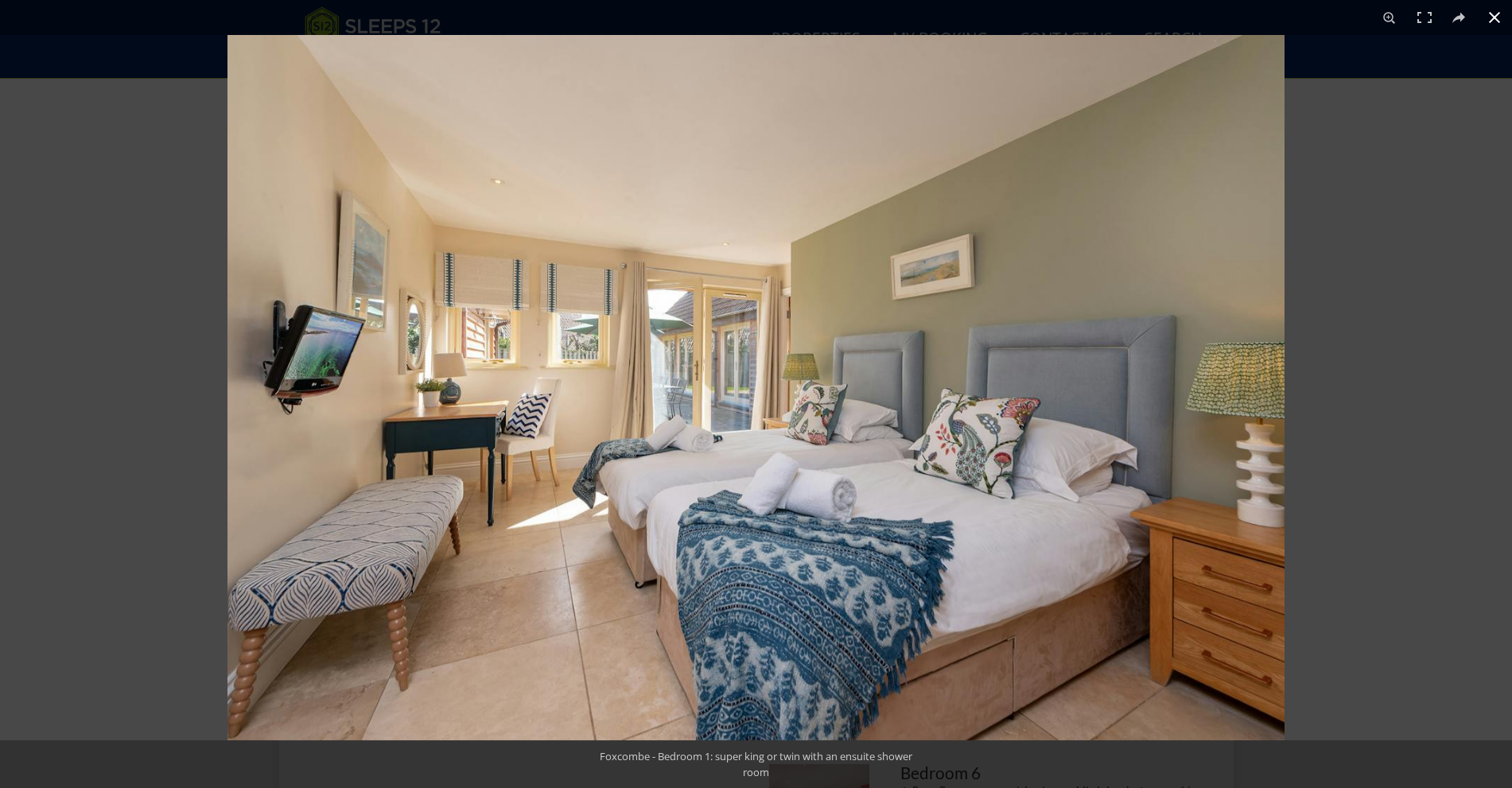
click at [1491, 15] on button at bounding box center [1495, 17] width 35 height 35
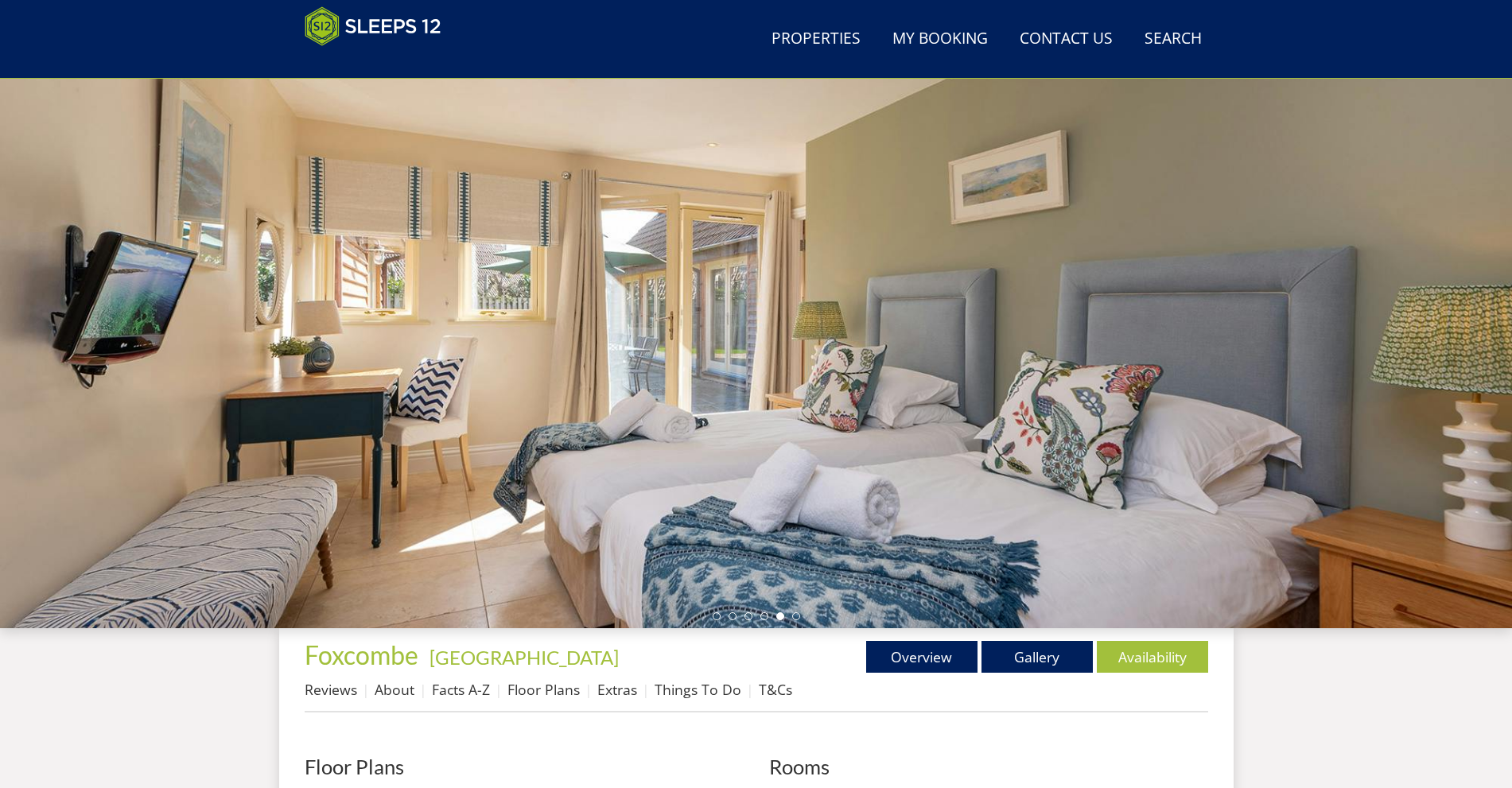
scroll to position [0, 0]
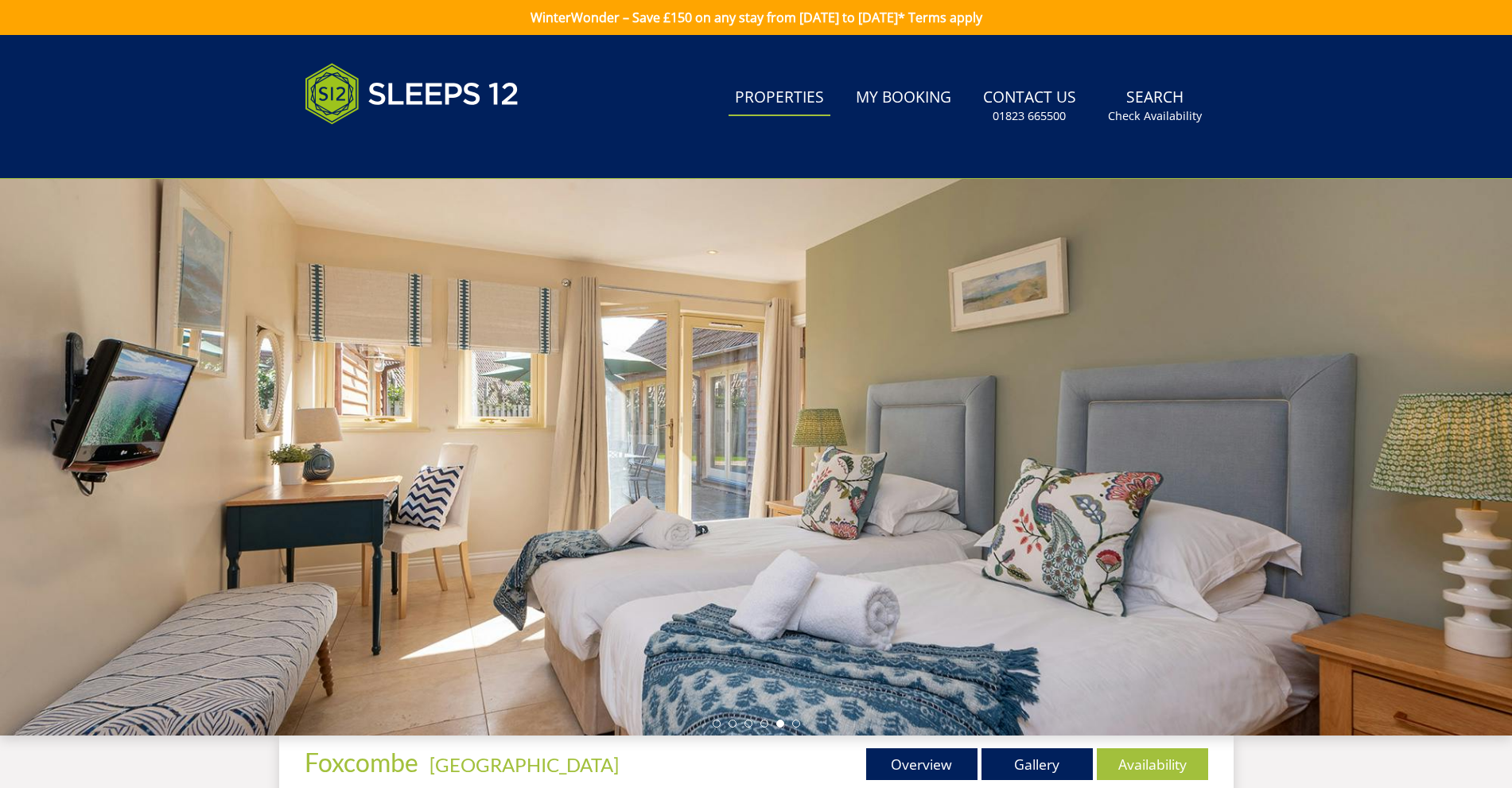
click at [806, 93] on link "Properties" at bounding box center [779, 98] width 102 height 36
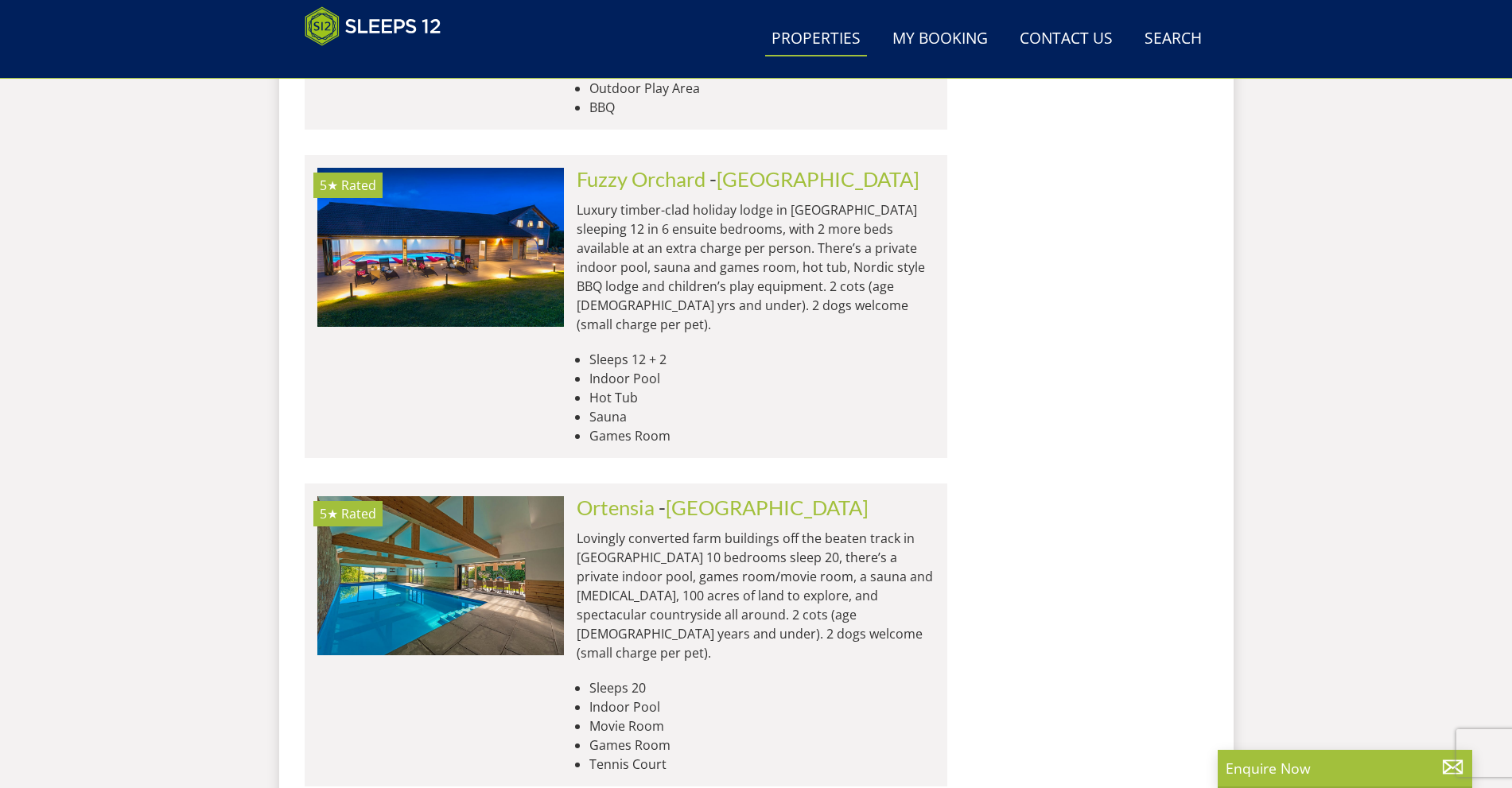
scroll to position [6606, 0]
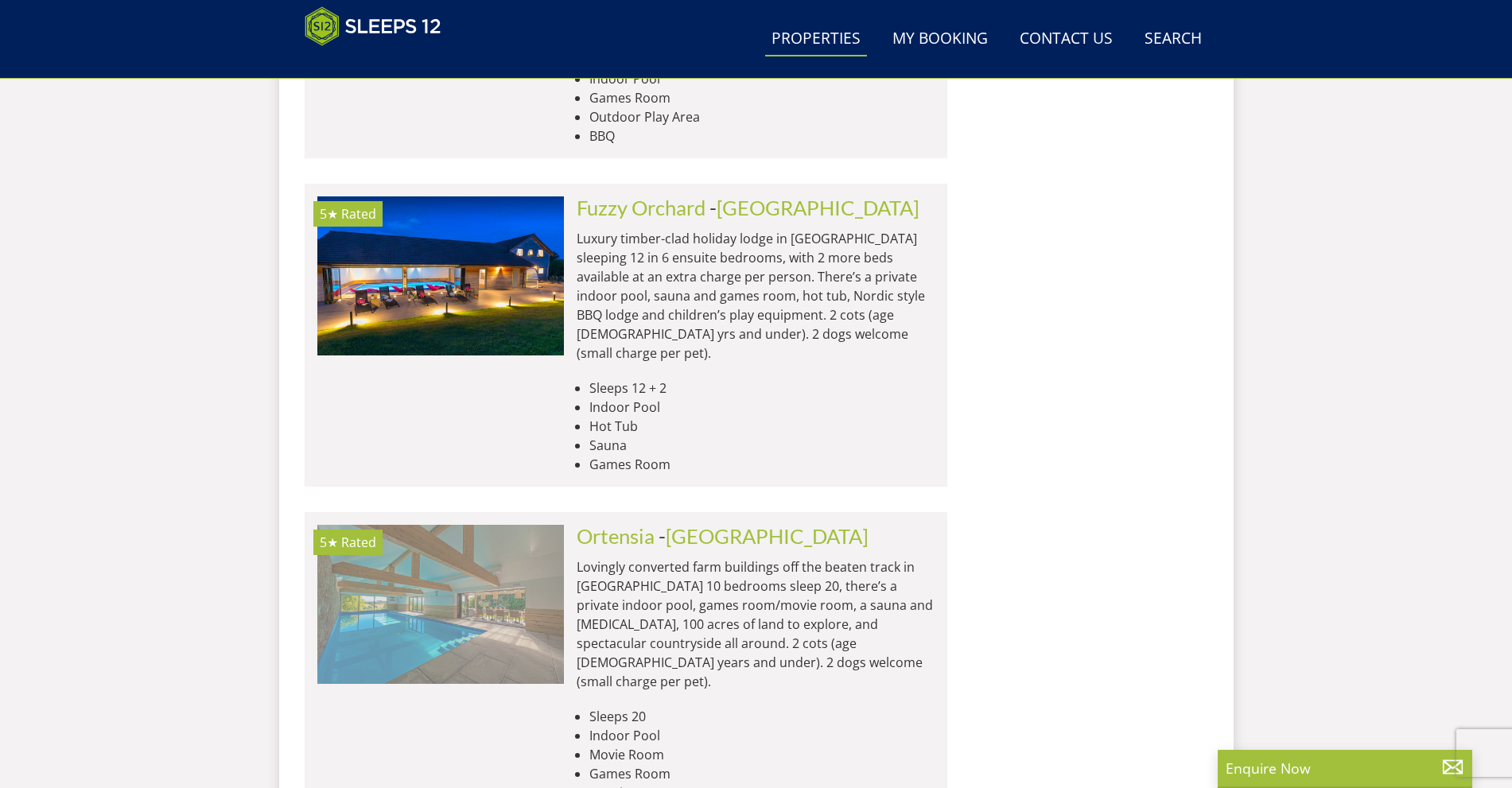
click at [414, 525] on img at bounding box center [441, 604] width 247 height 159
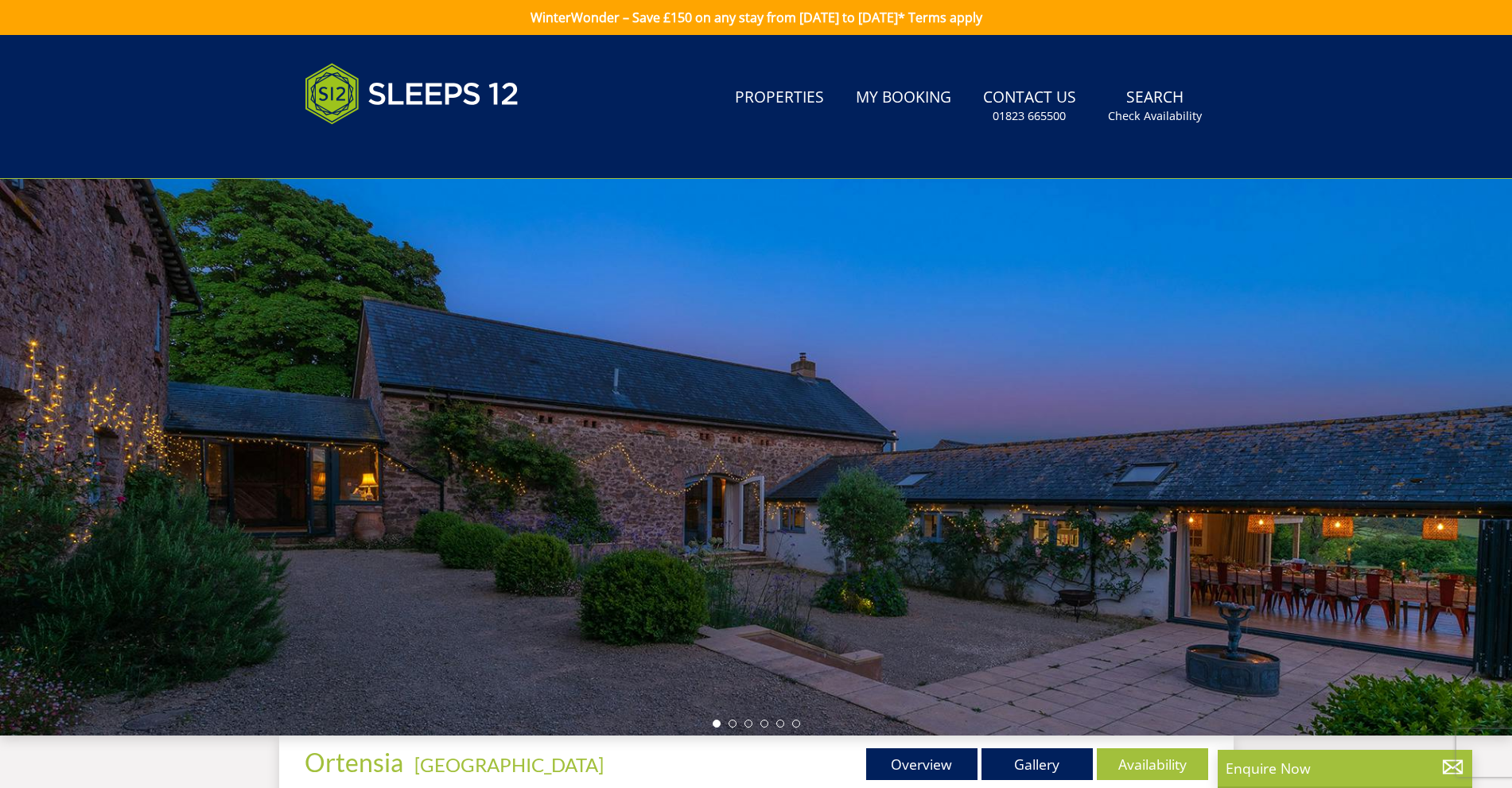
click at [1137, 390] on div at bounding box center [756, 457] width 1512 height 557
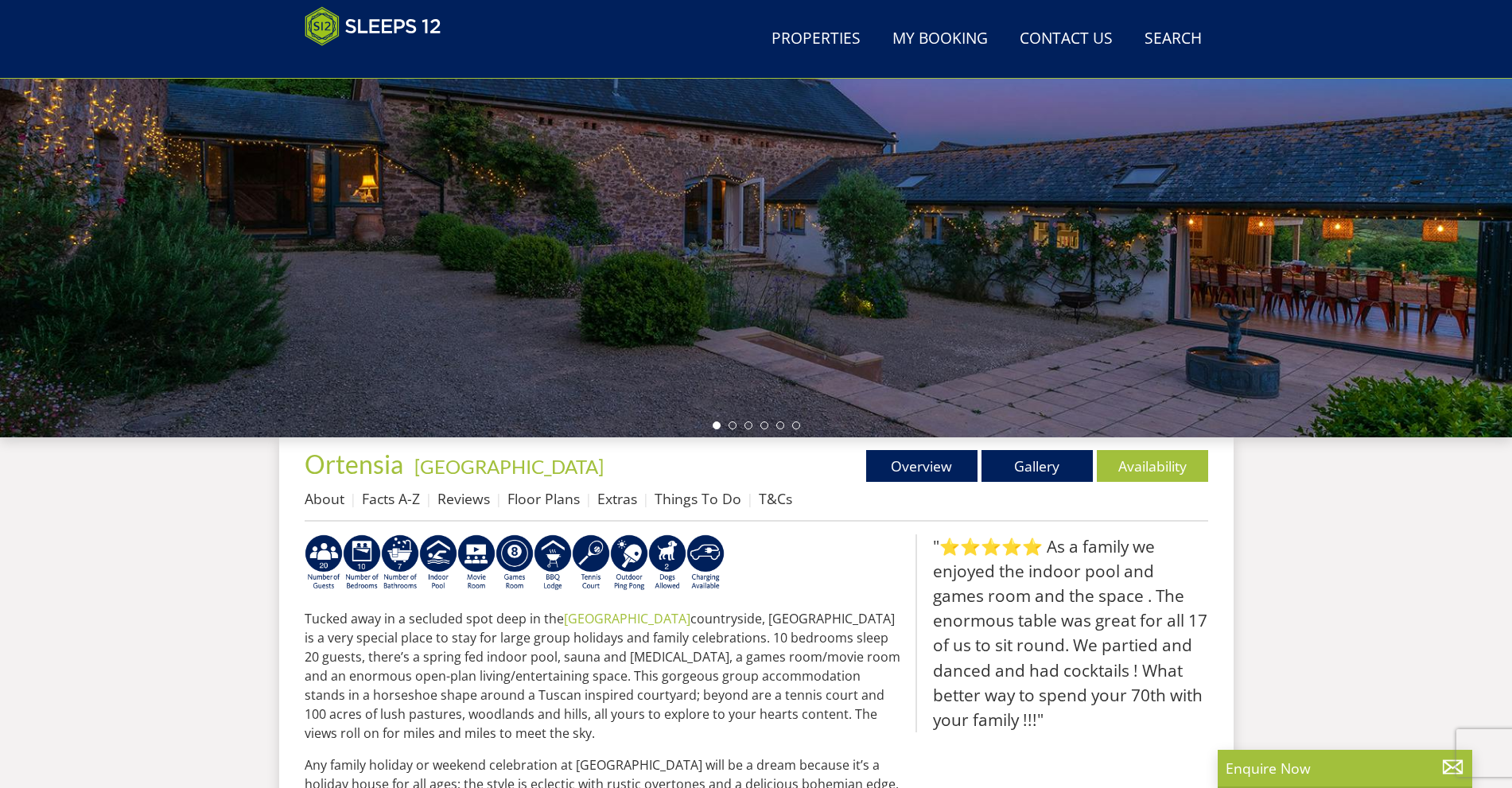
scroll to position [245, 0]
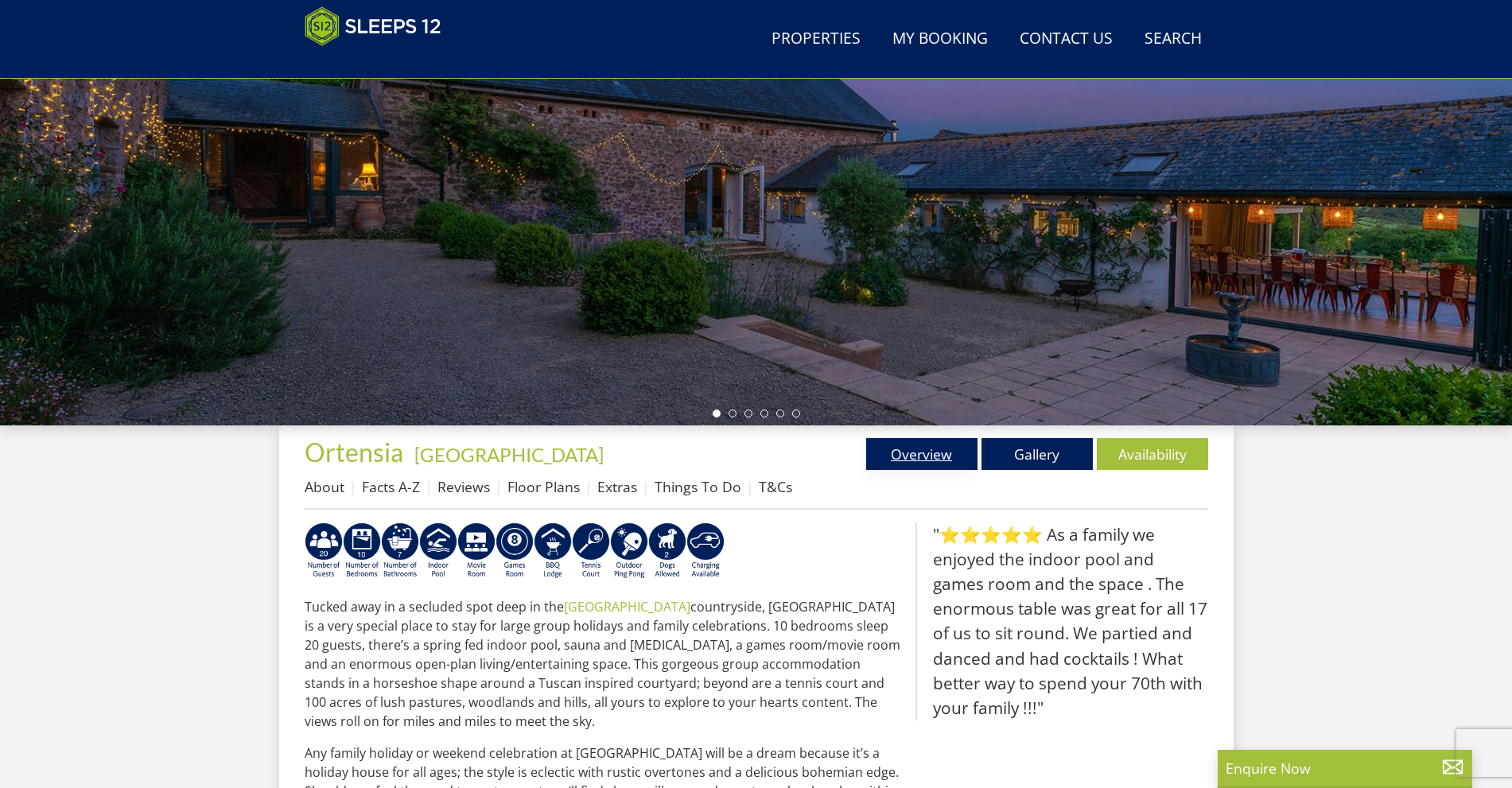
click at [909, 451] on link "Overview" at bounding box center [922, 454] width 111 height 32
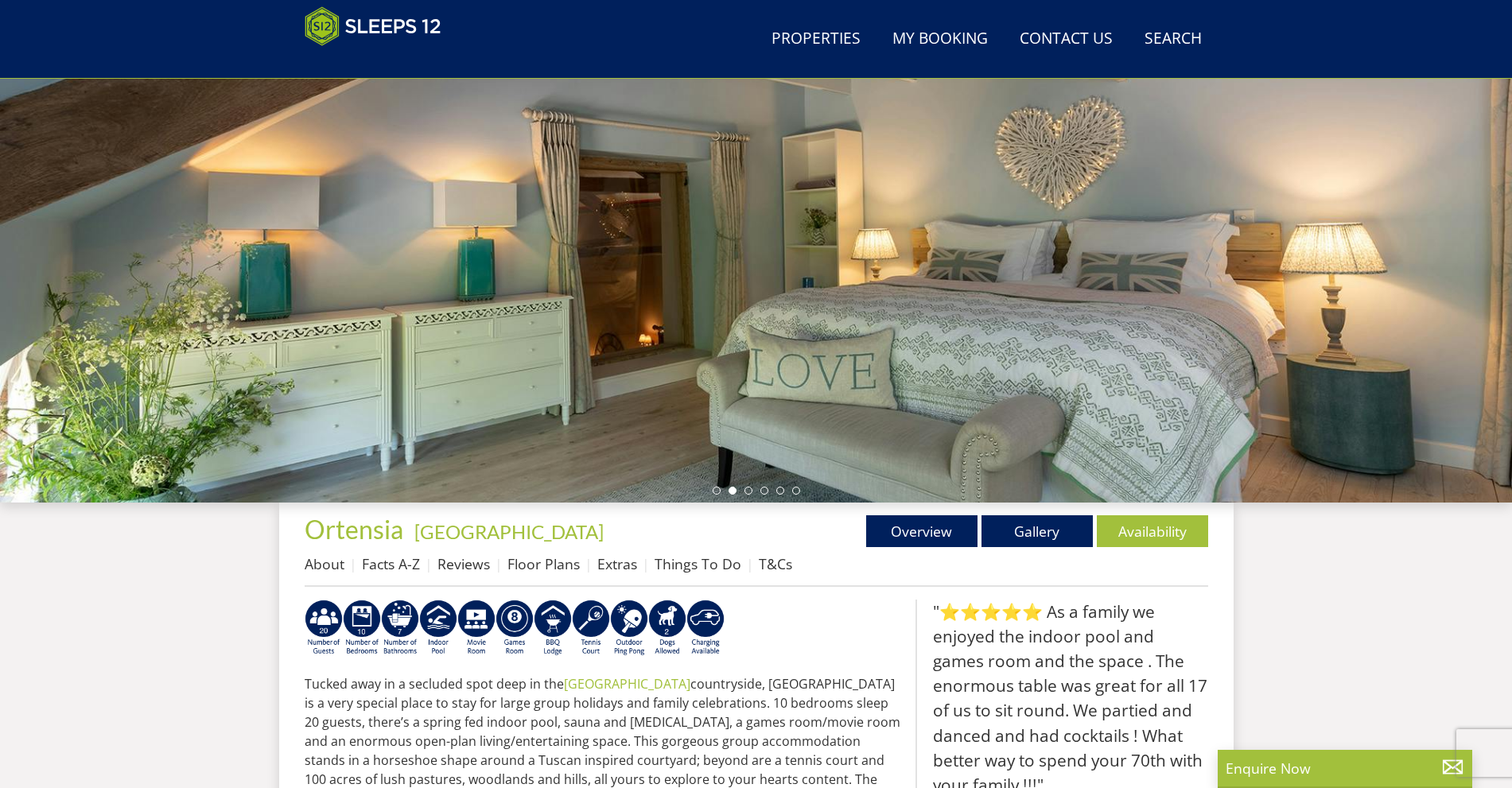
scroll to position [220, 0]
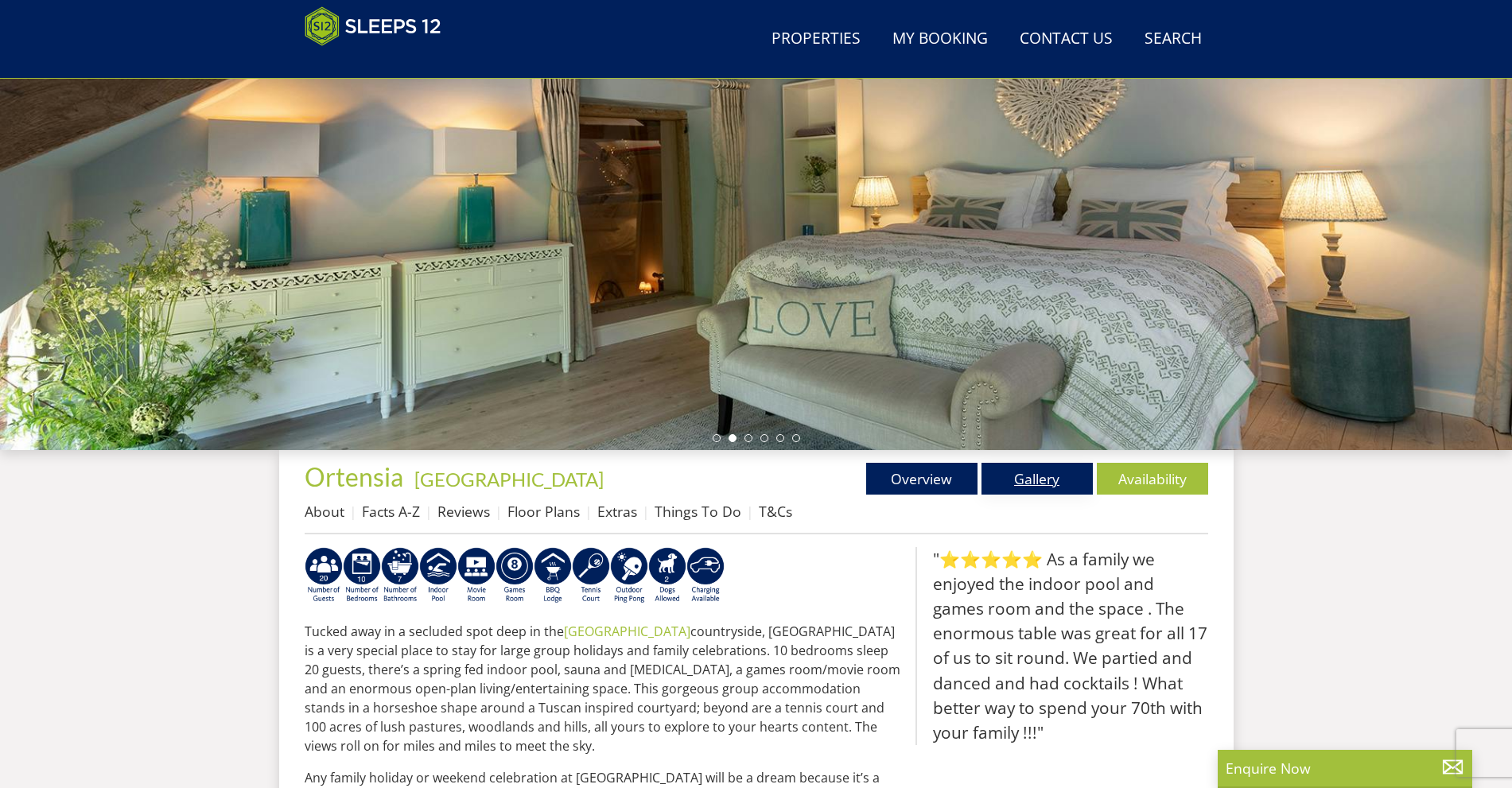
click at [1007, 481] on link "Gallery" at bounding box center [1037, 479] width 111 height 32
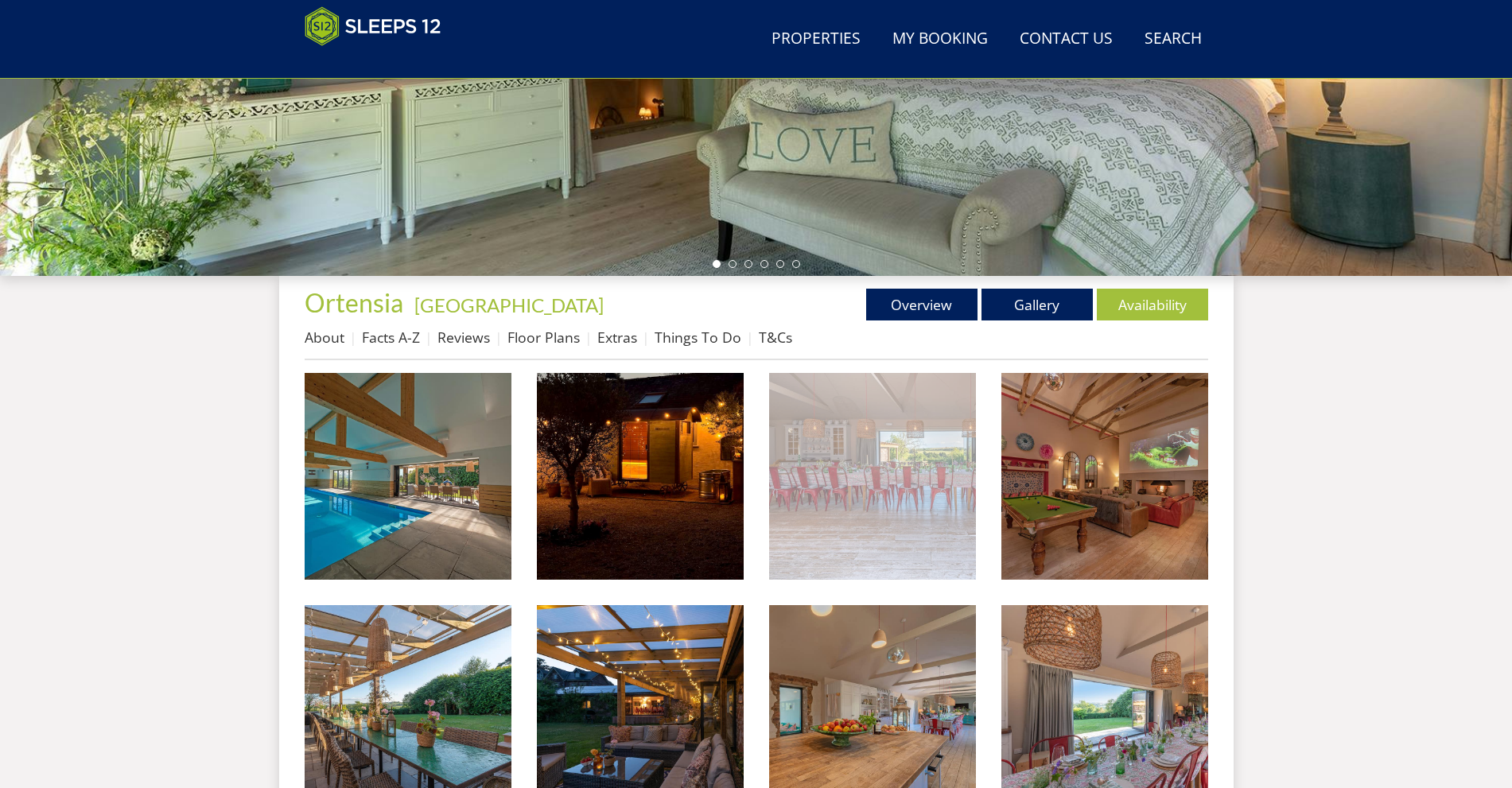
scroll to position [402, 0]
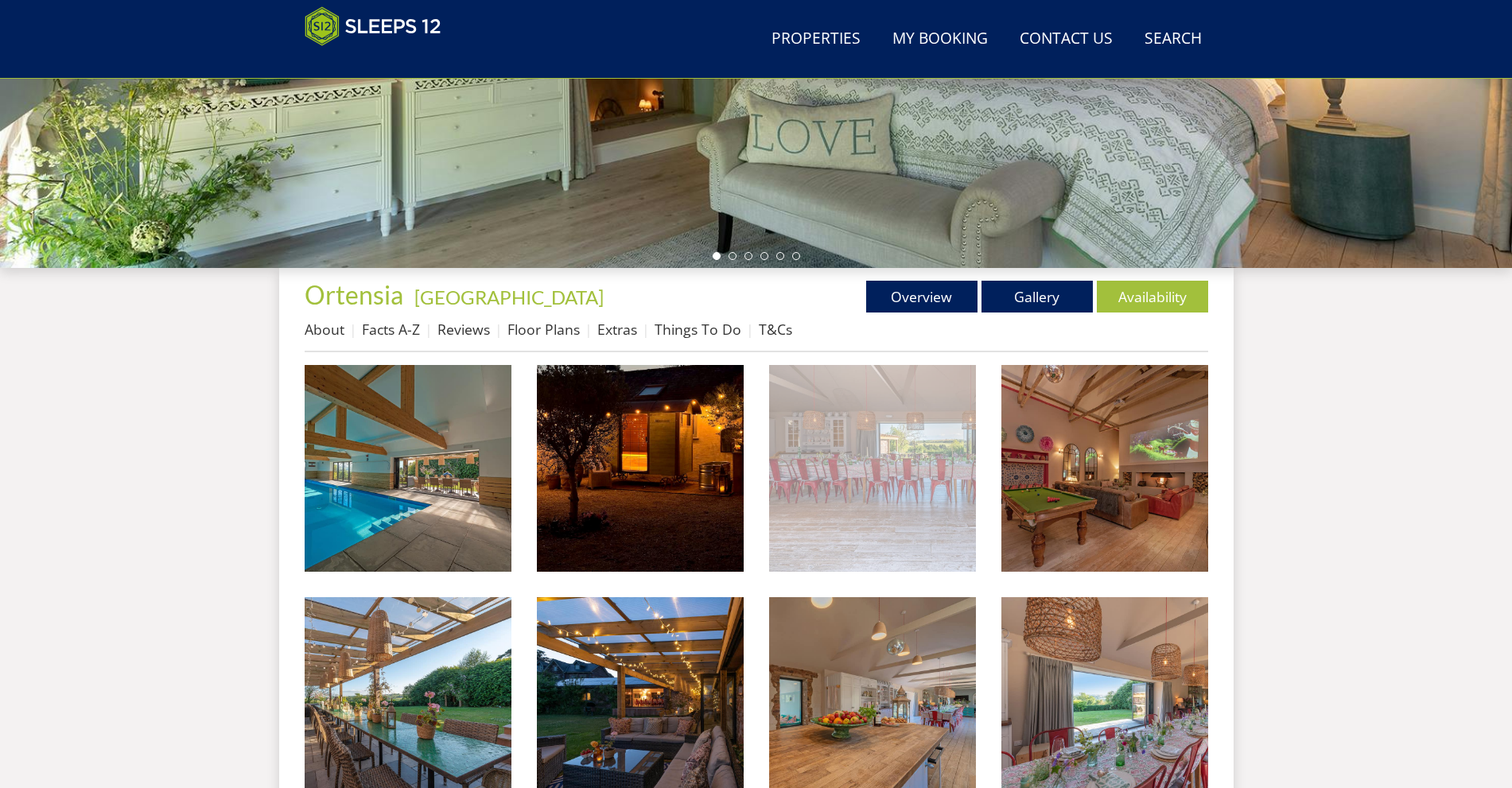
click at [857, 434] on img at bounding box center [873, 468] width 207 height 207
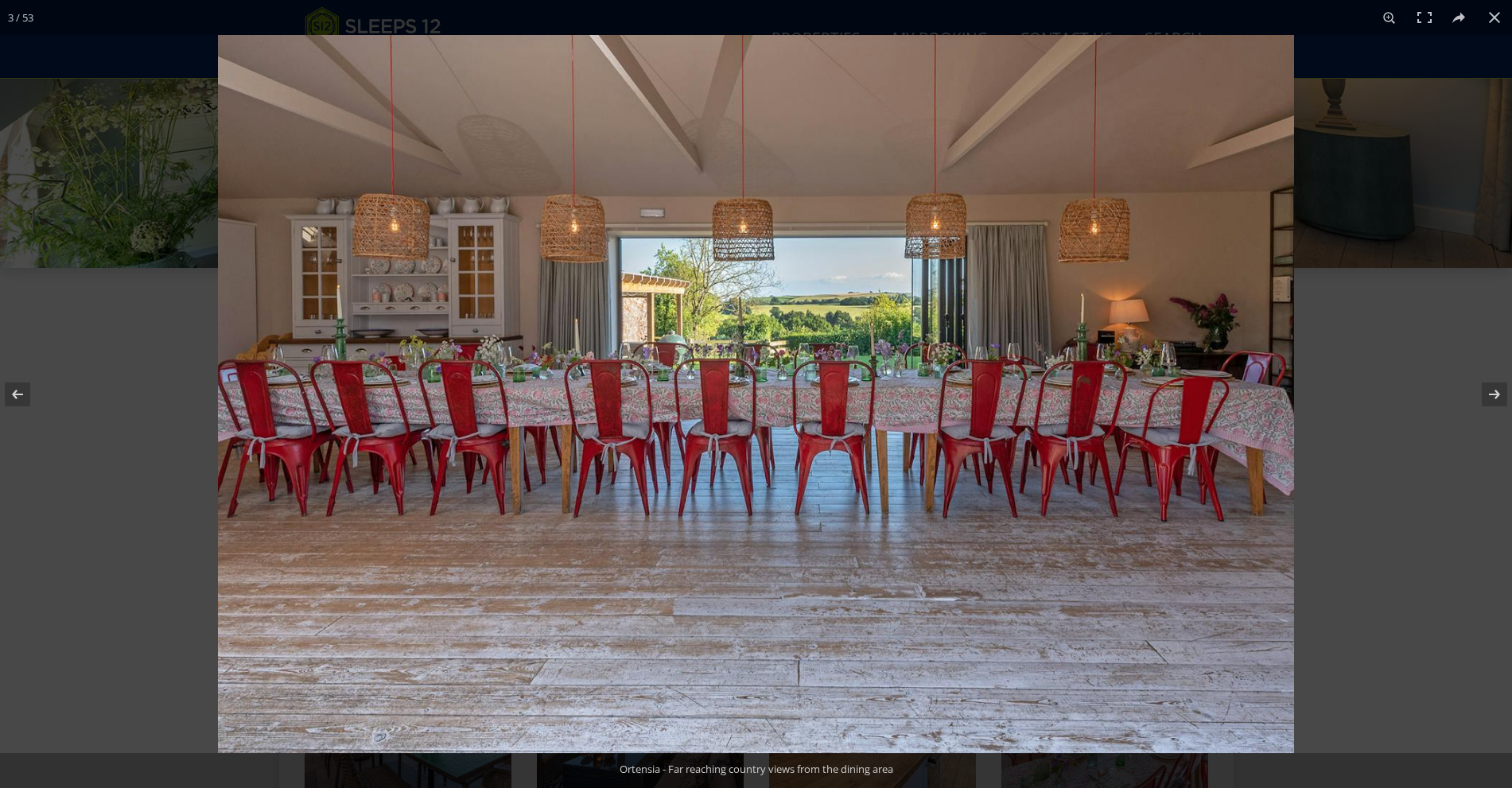
click at [1033, 413] on img at bounding box center [756, 394] width 1076 height 718
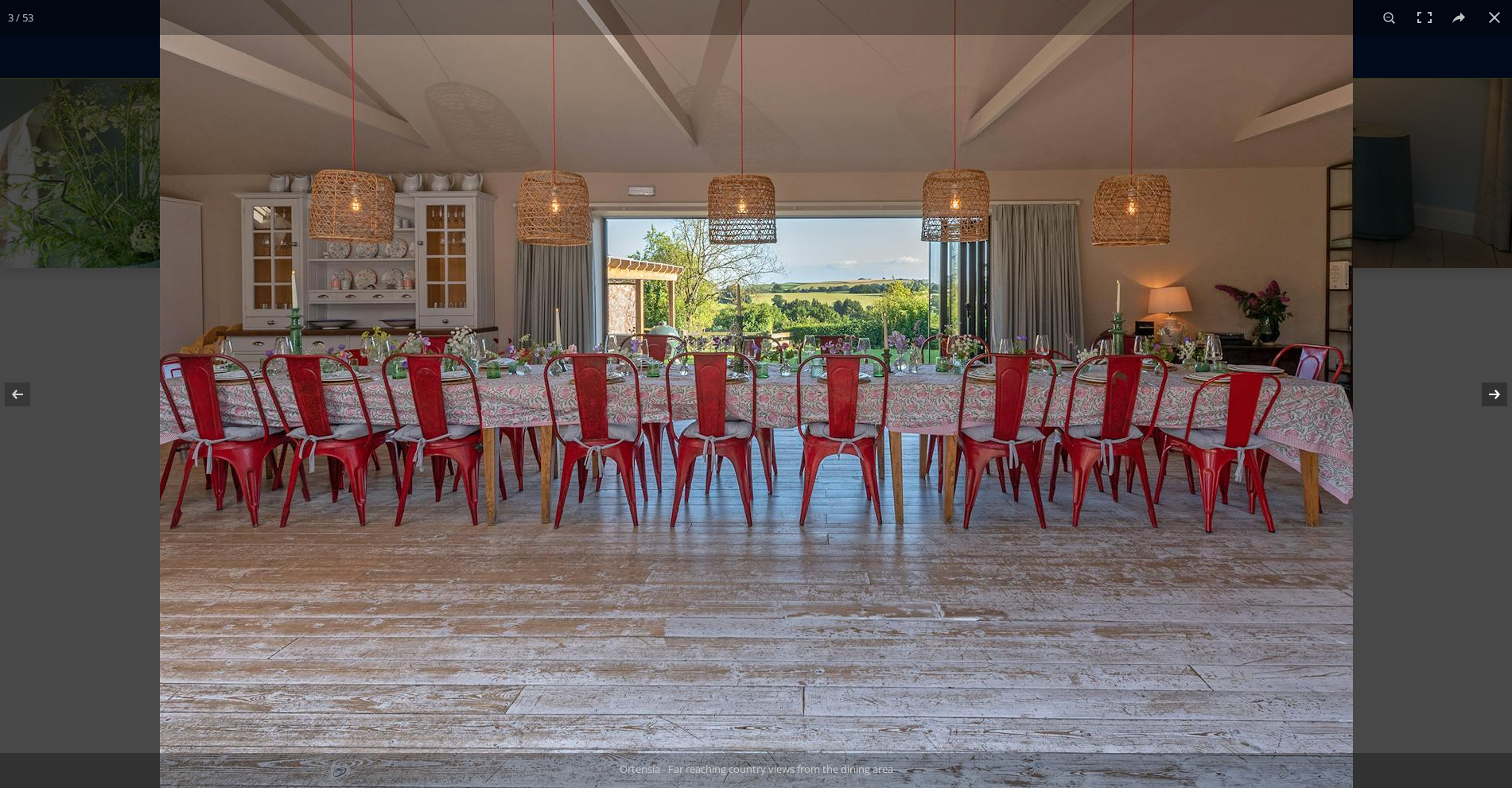
click at [1498, 391] on button at bounding box center [1484, 394] width 56 height 80
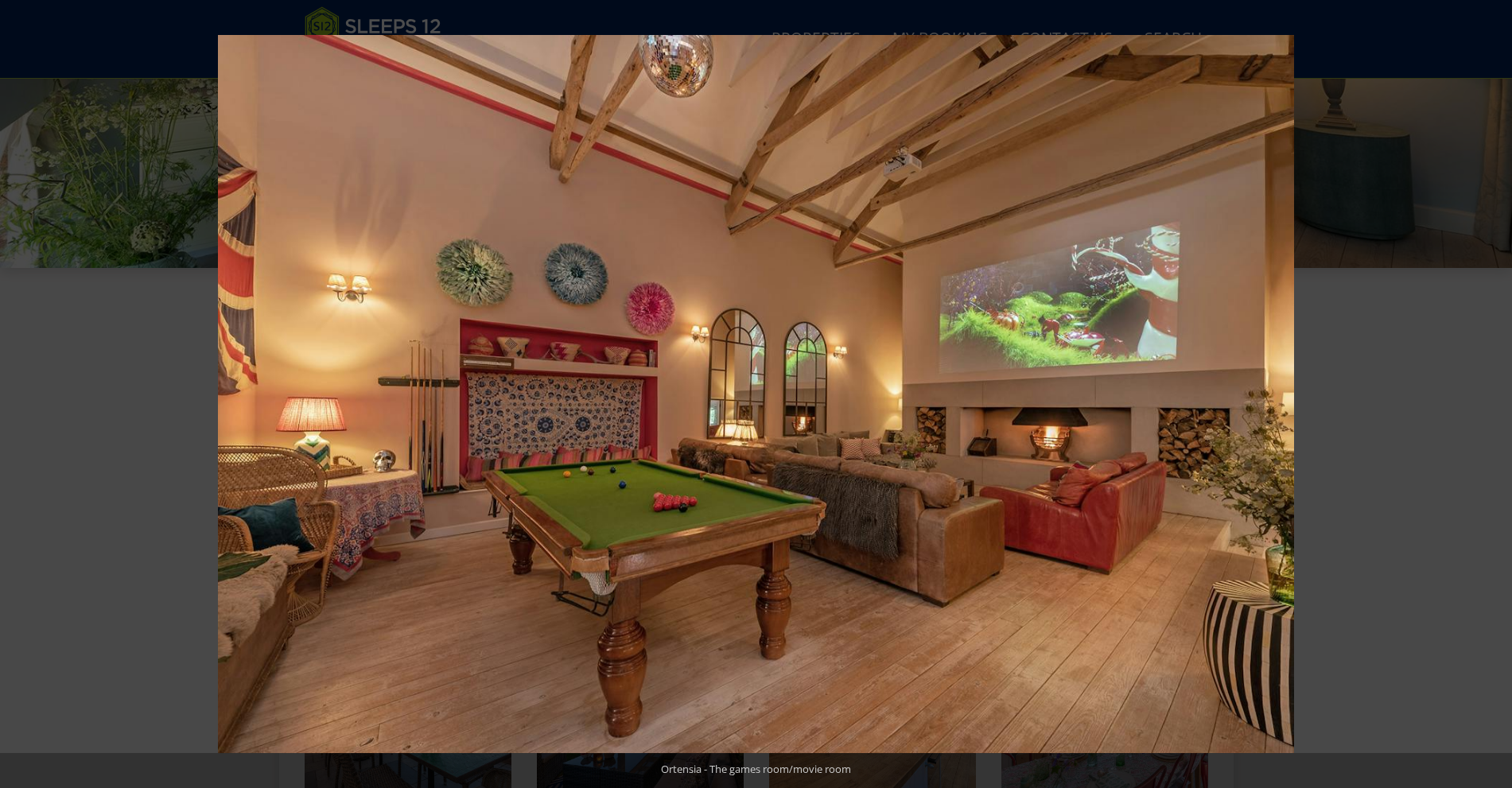
click at [1498, 391] on button at bounding box center [1484, 394] width 56 height 80
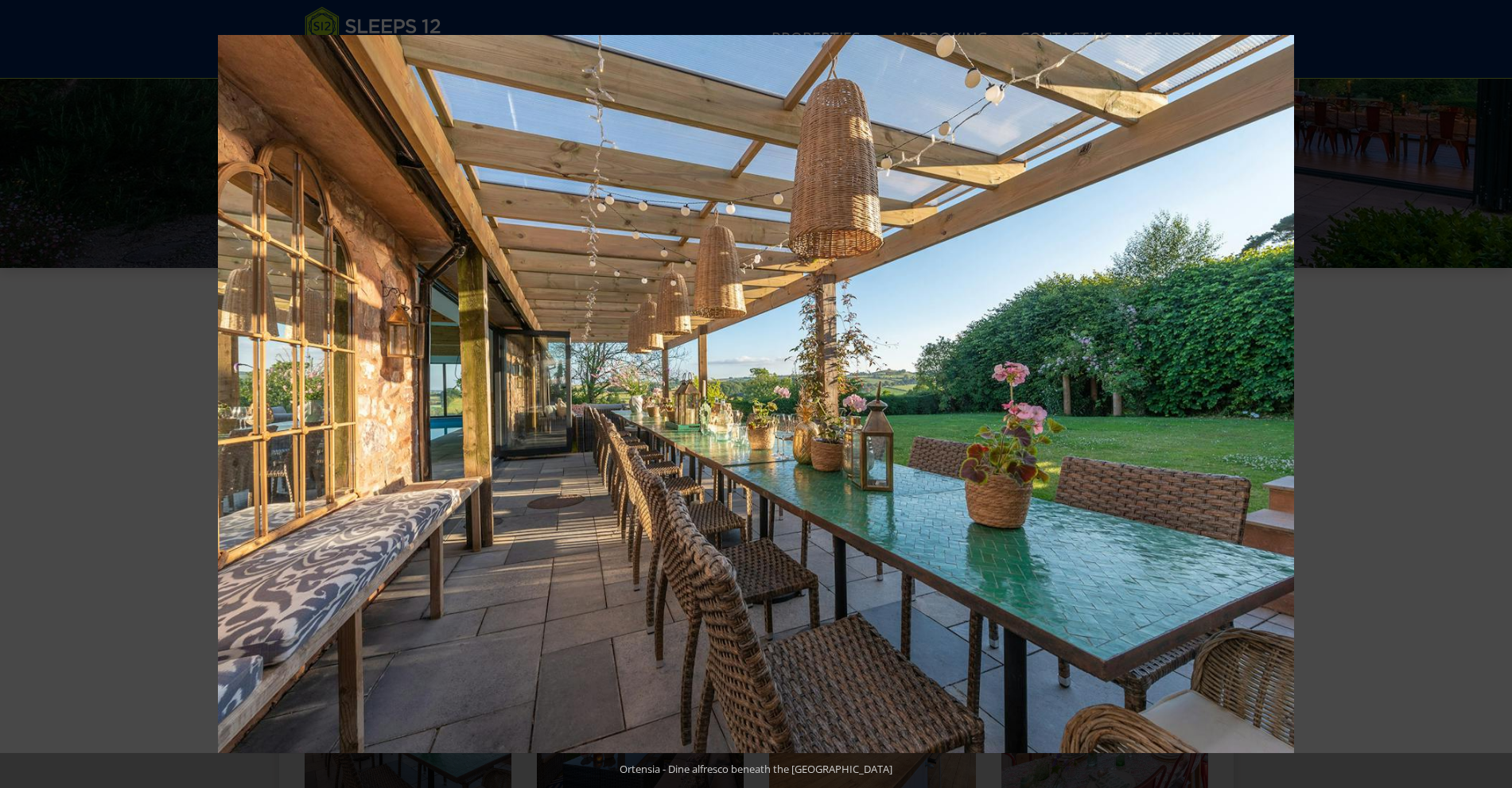
click at [1498, 391] on button at bounding box center [1484, 394] width 56 height 80
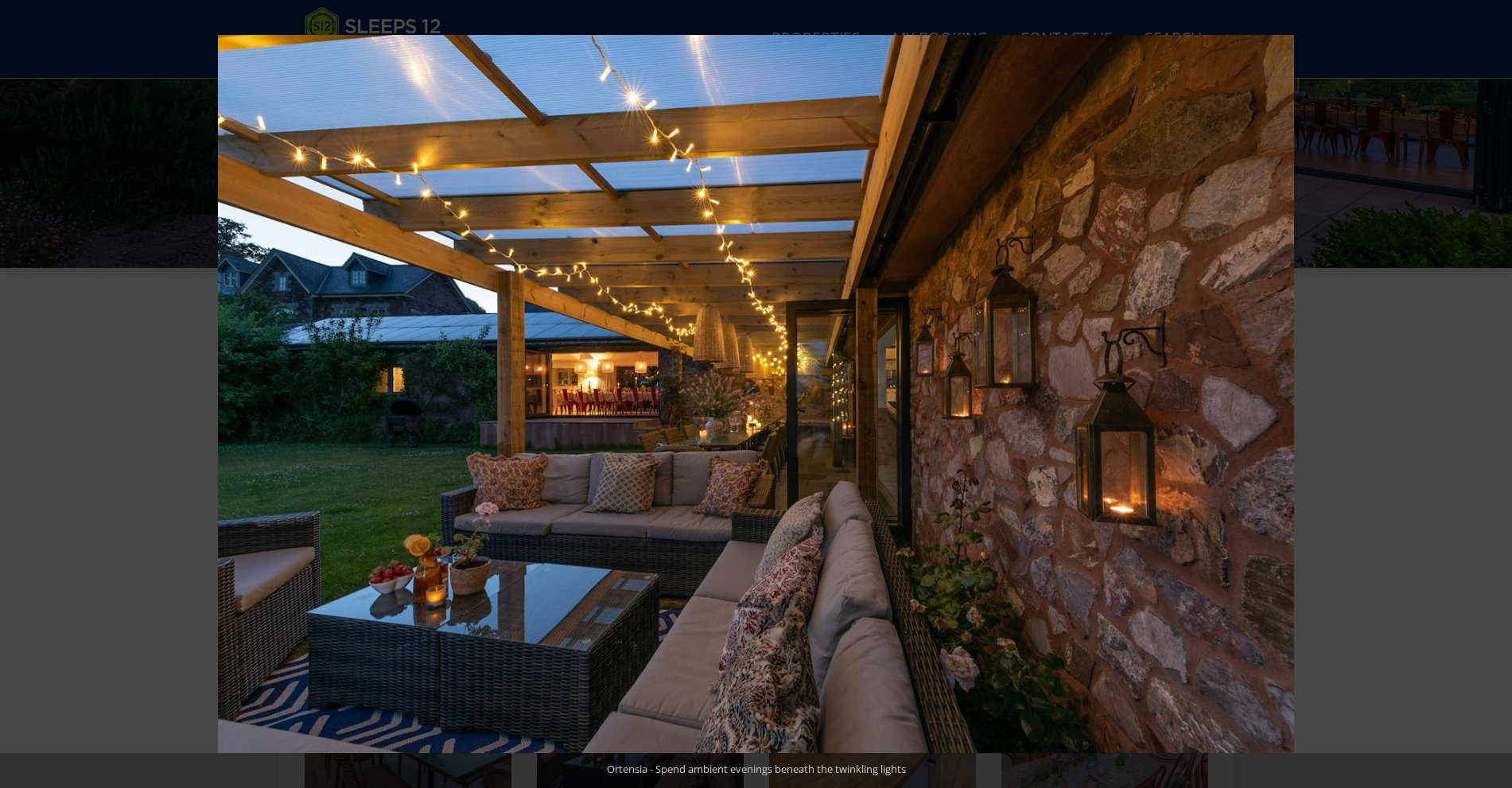
click at [1498, 391] on button at bounding box center [1484, 394] width 56 height 80
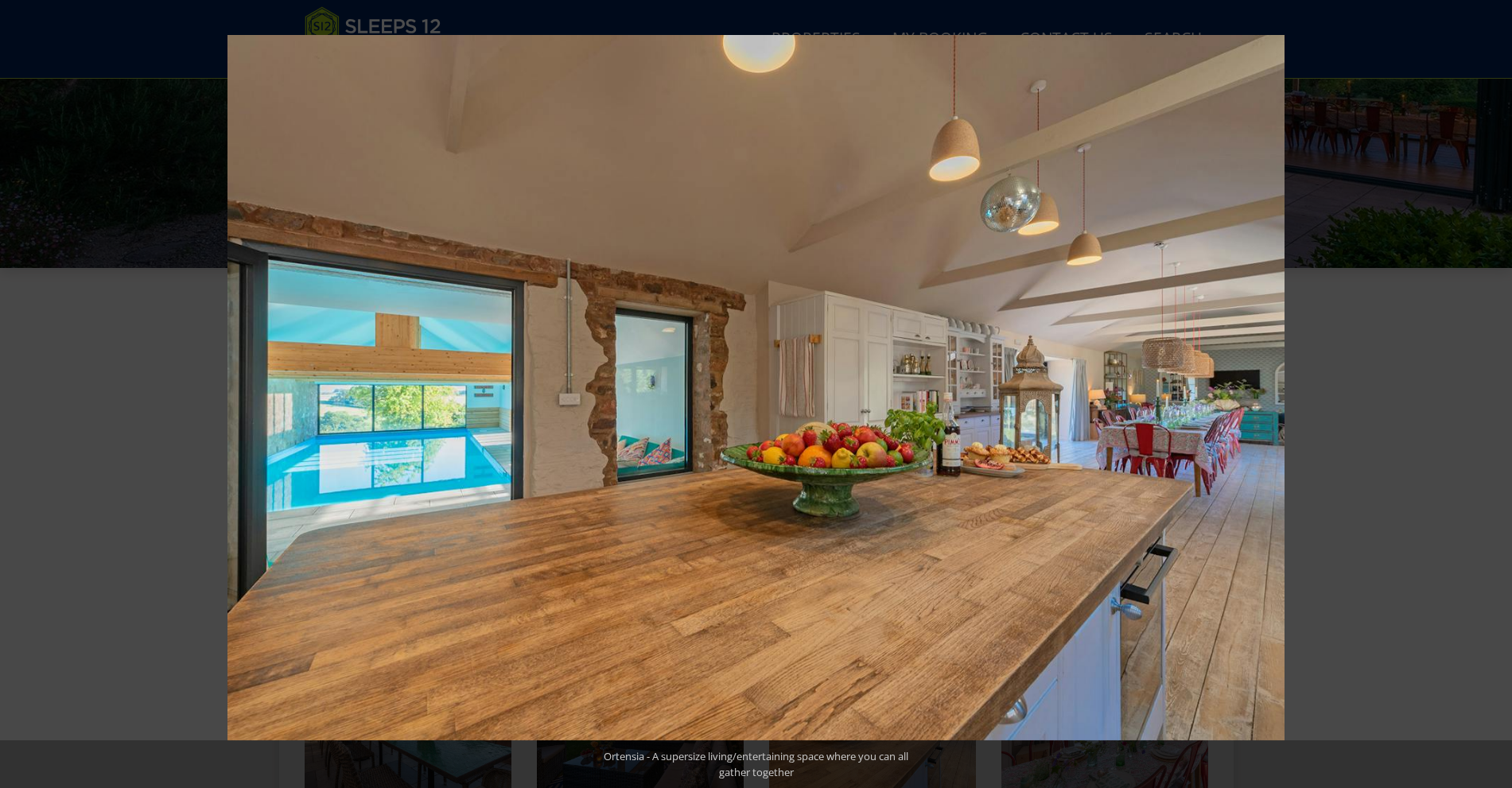
click at [1498, 391] on button at bounding box center [1484, 394] width 56 height 80
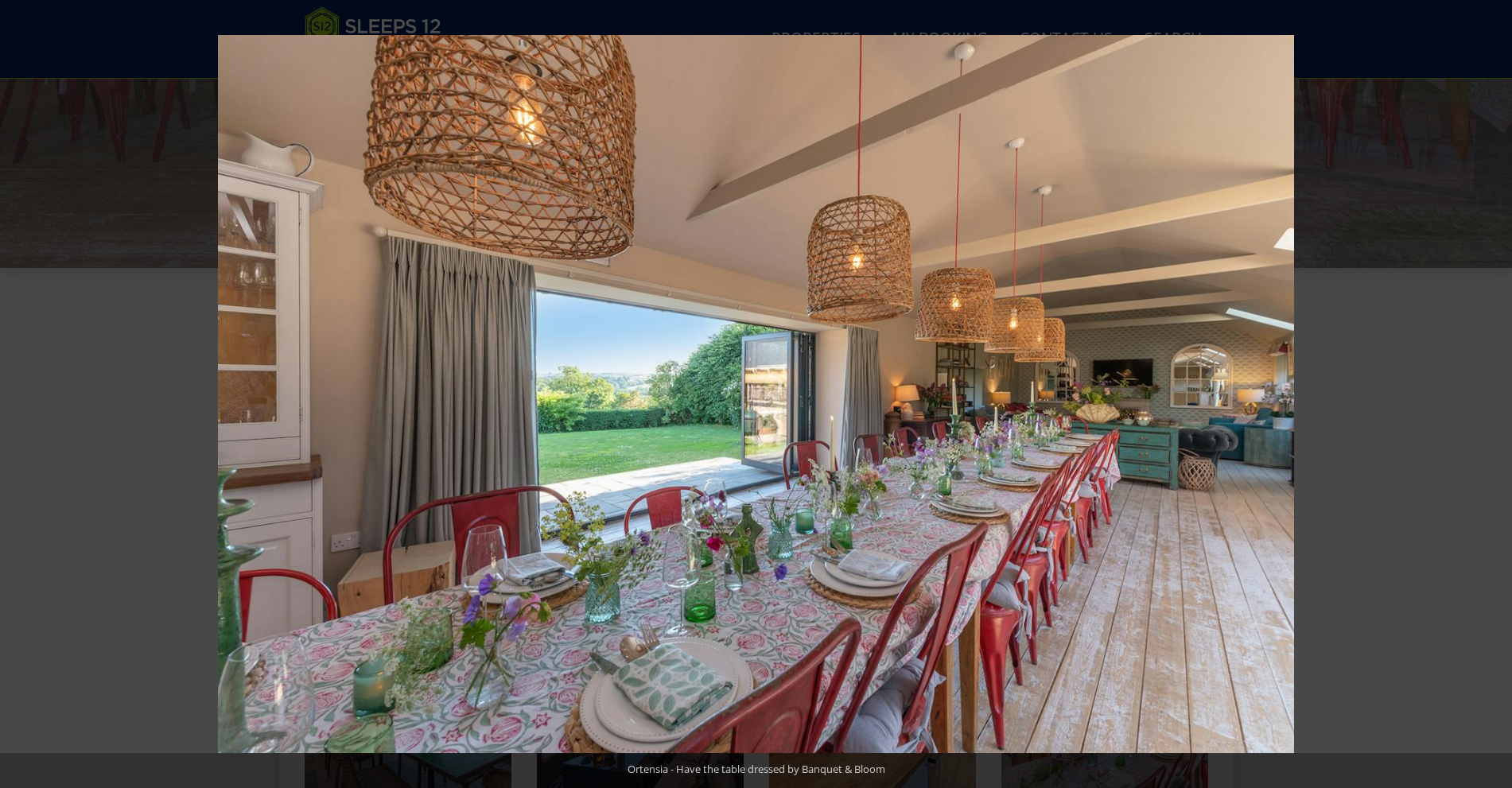
click at [1498, 391] on button at bounding box center [1484, 394] width 56 height 80
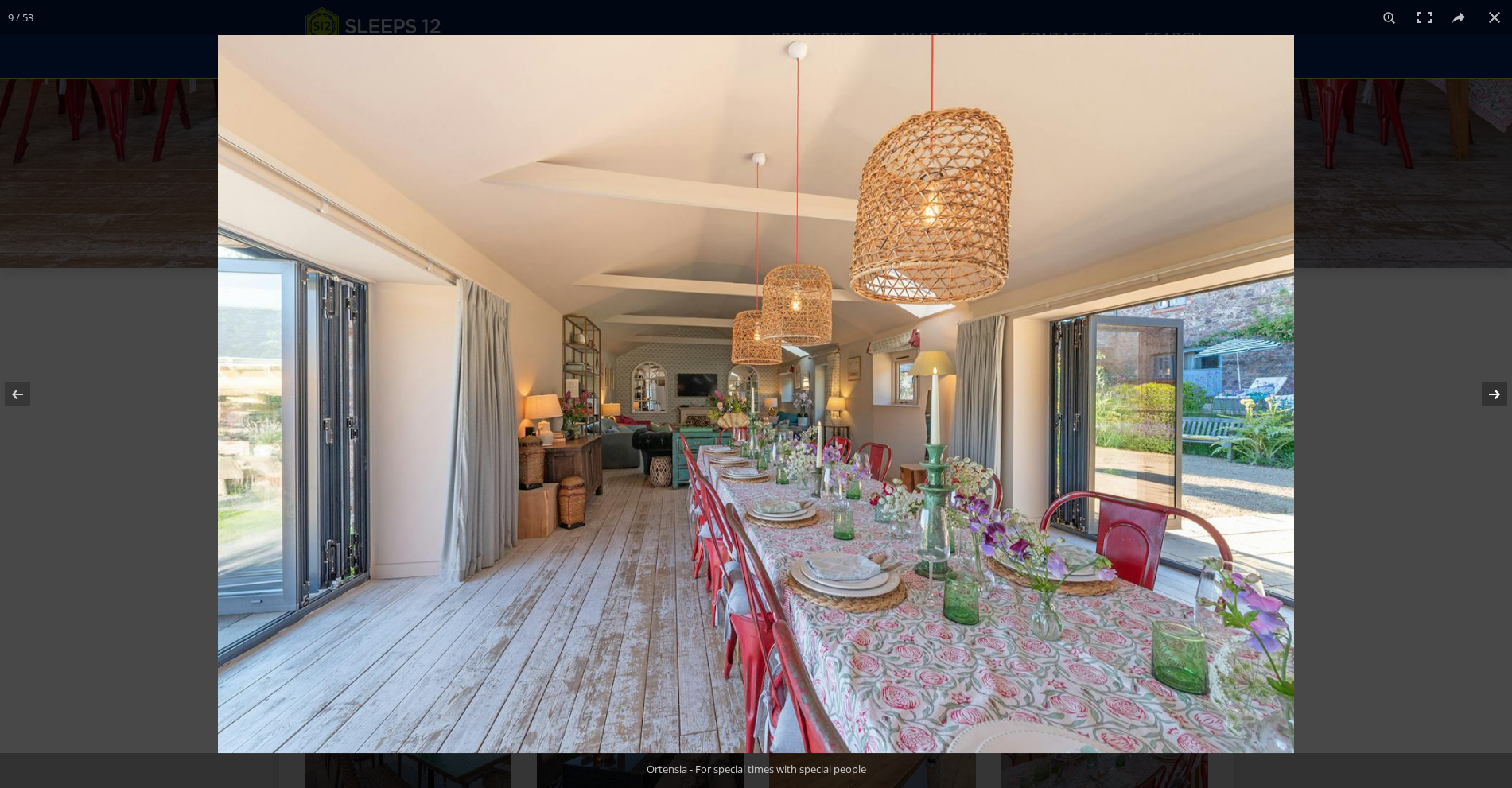
click at [1498, 391] on button at bounding box center [1484, 394] width 56 height 80
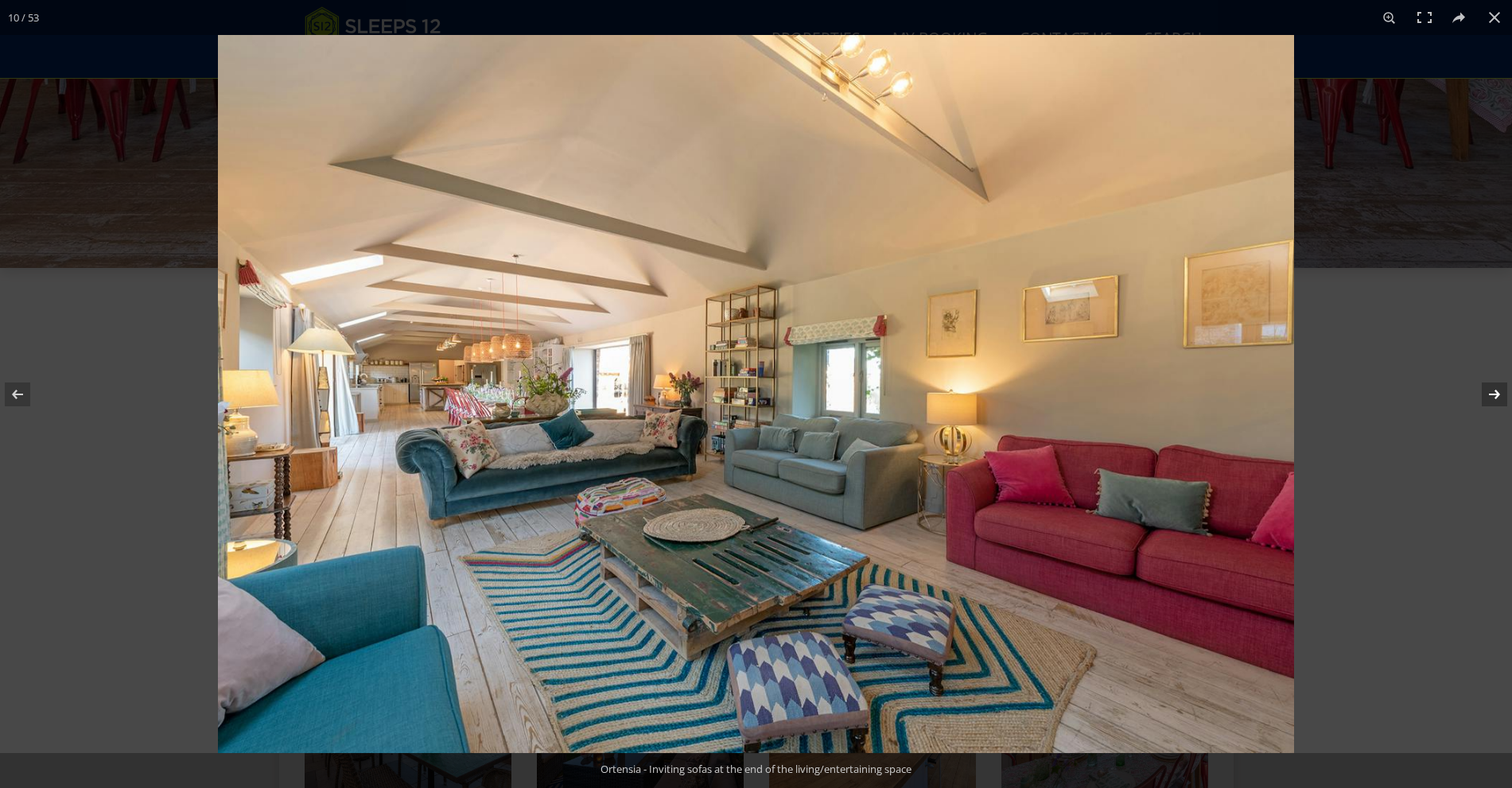
click at [1498, 390] on button at bounding box center [1484, 394] width 56 height 80
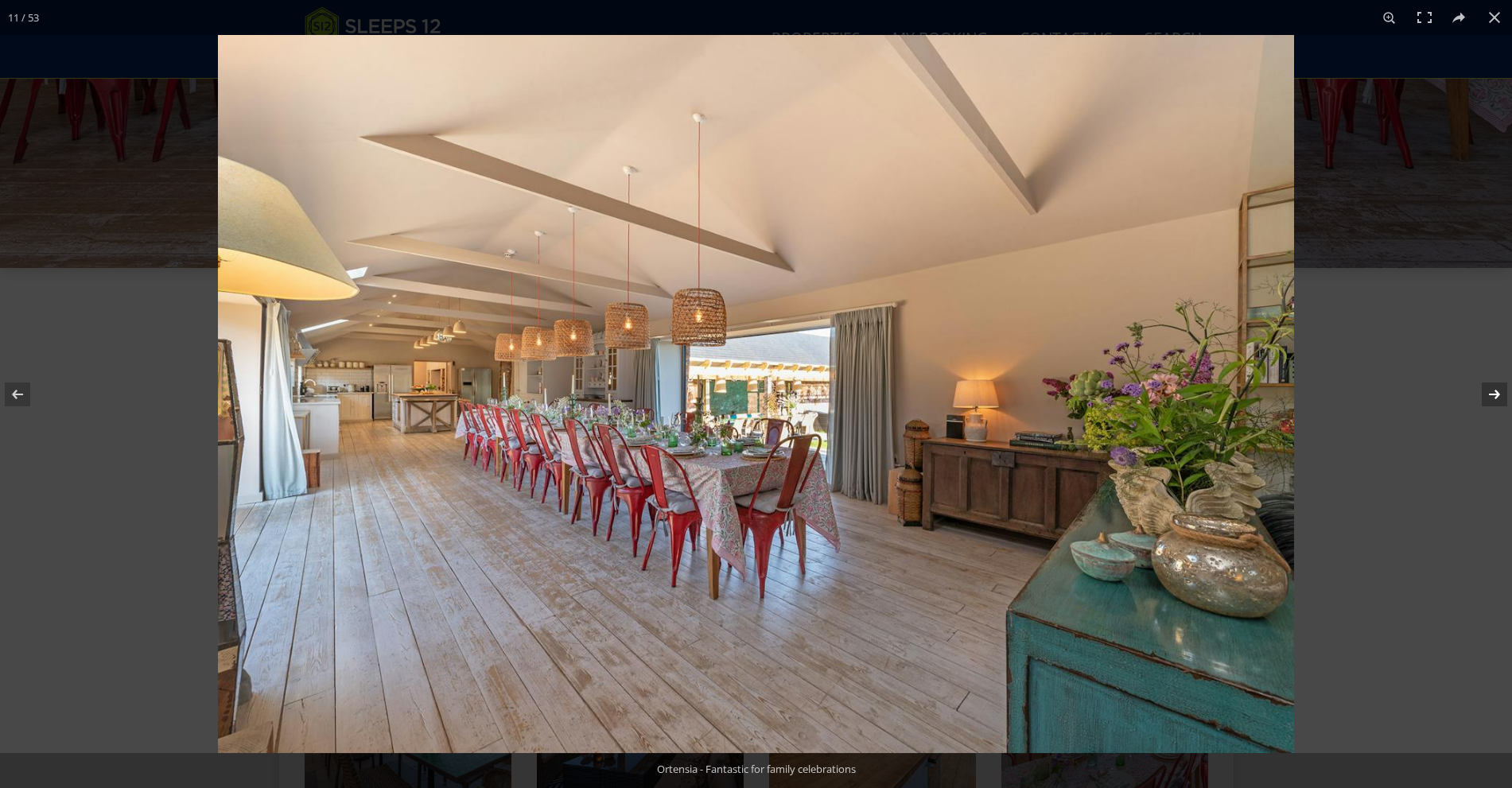
click at [1495, 390] on button at bounding box center [1484, 394] width 56 height 80
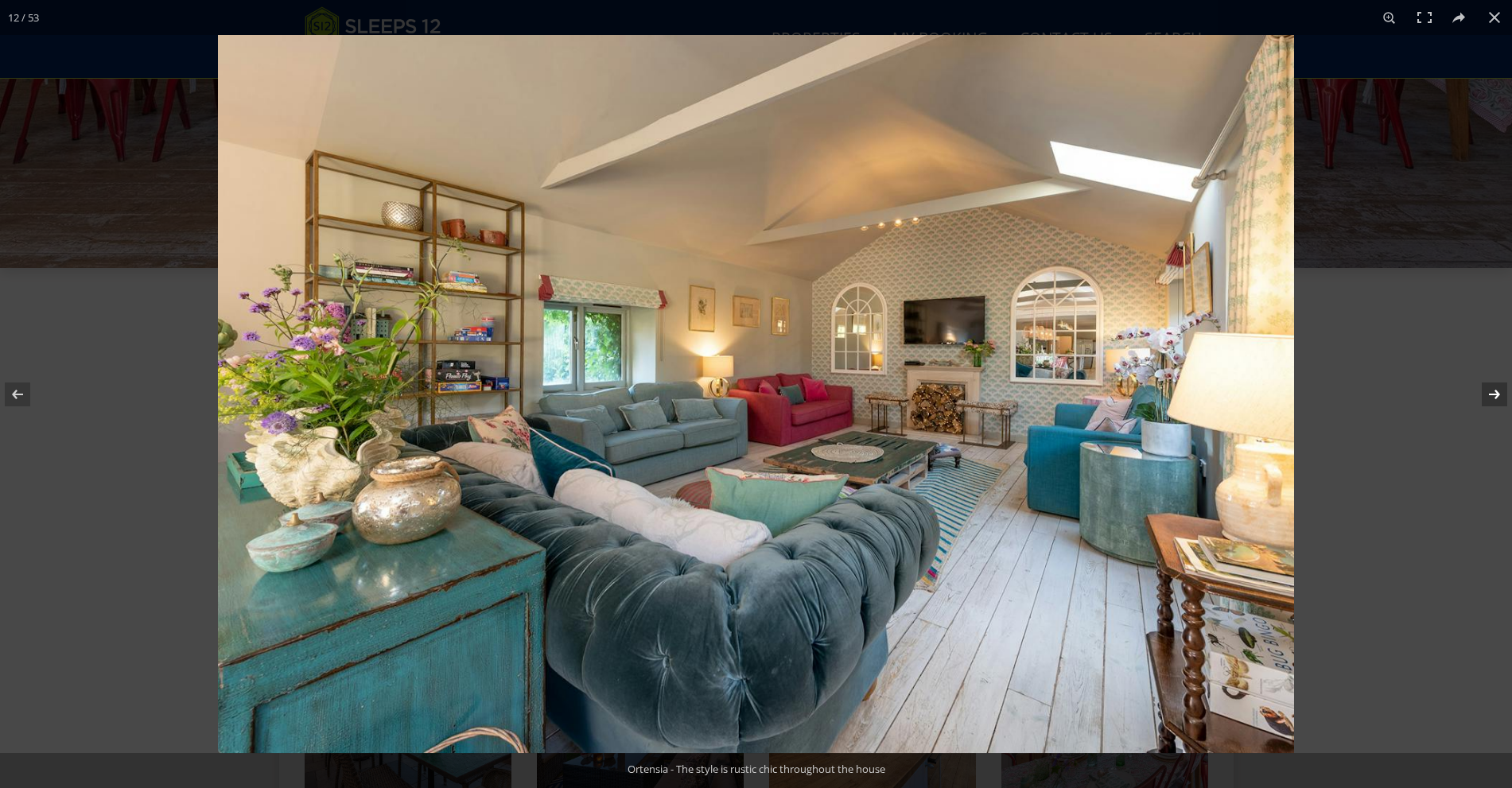
click at [1496, 390] on button at bounding box center [1484, 394] width 56 height 80
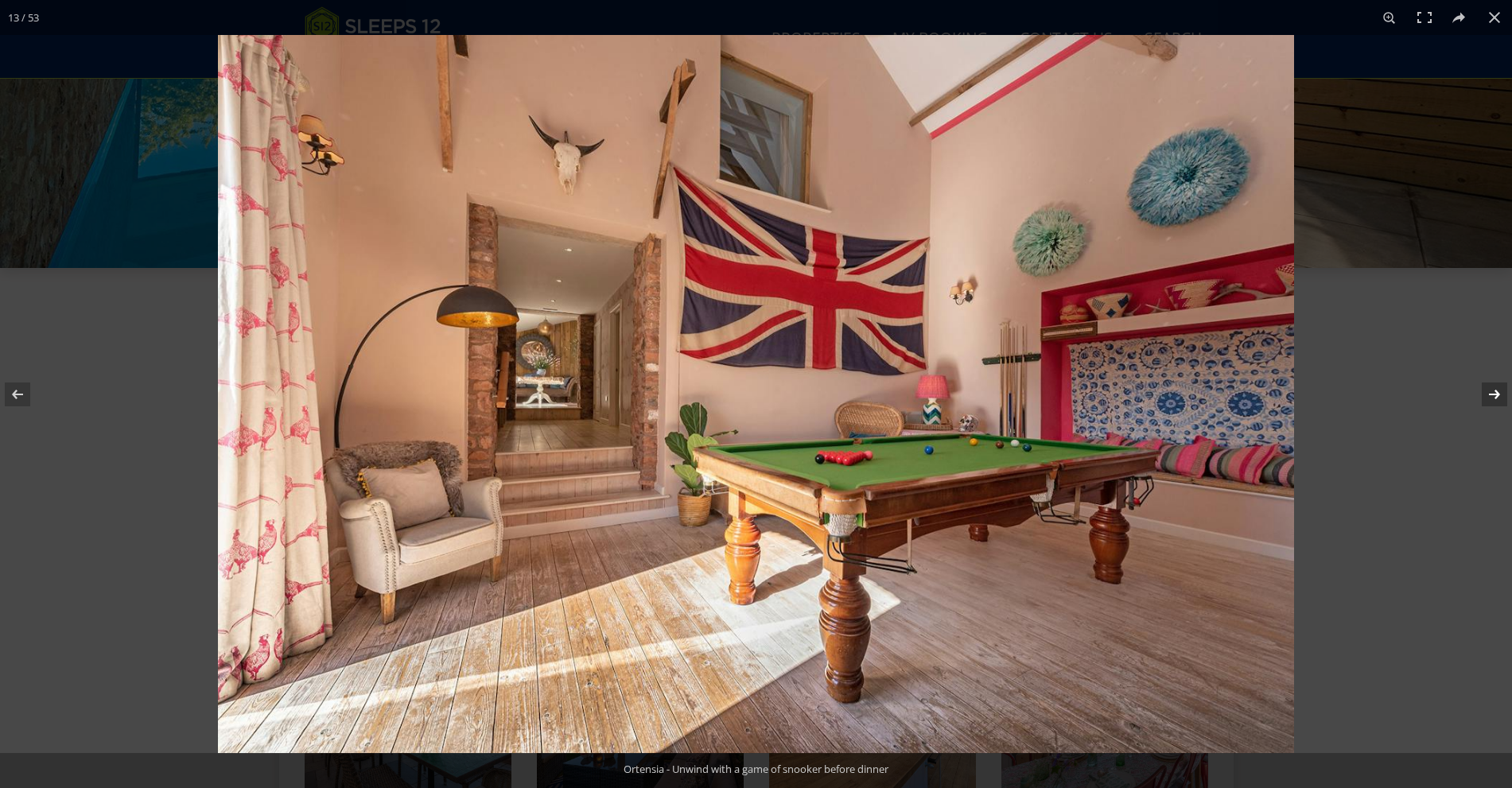
click at [1496, 390] on button at bounding box center [1484, 394] width 56 height 80
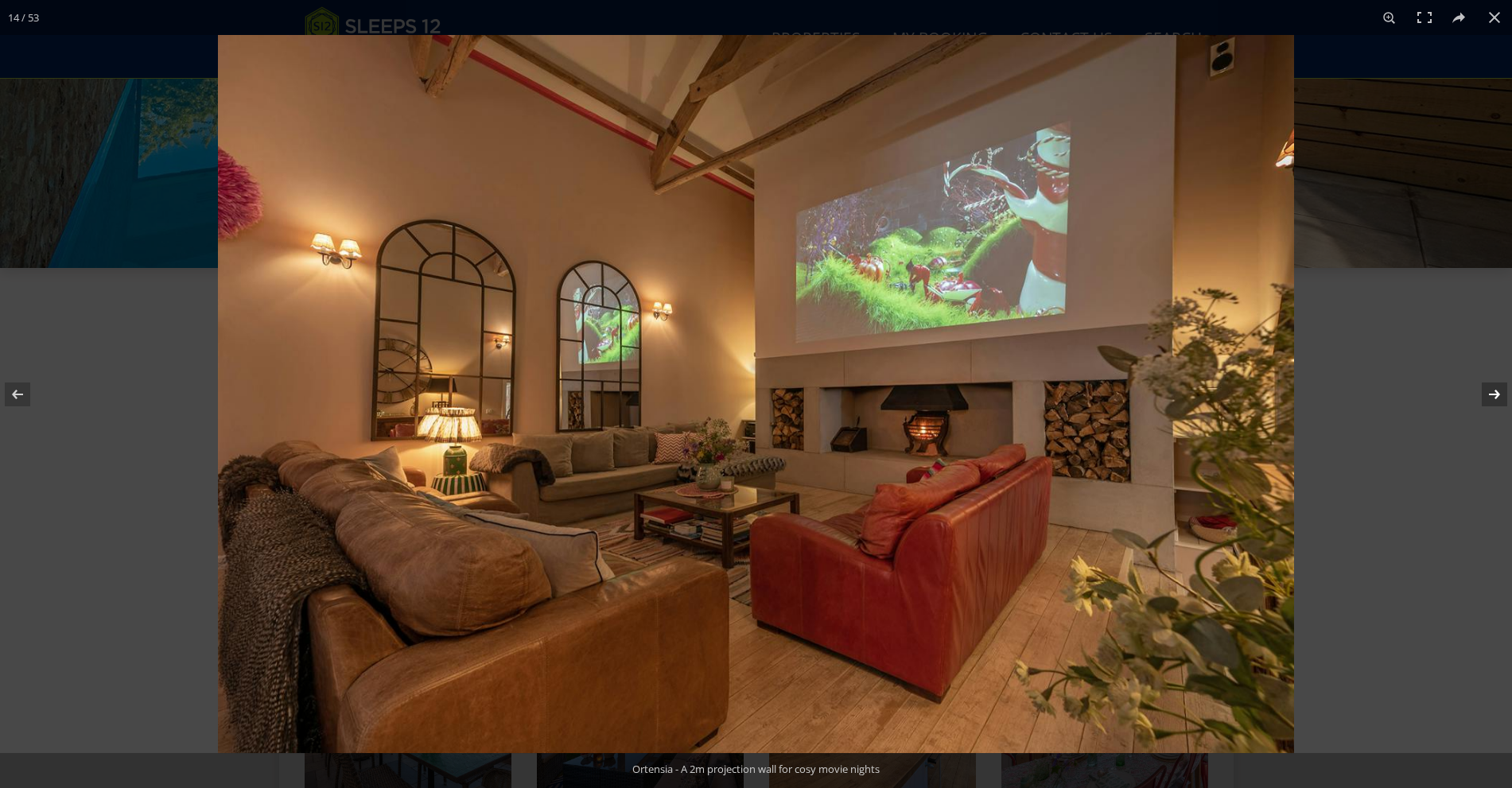
click at [1496, 390] on button at bounding box center [1484, 394] width 56 height 80
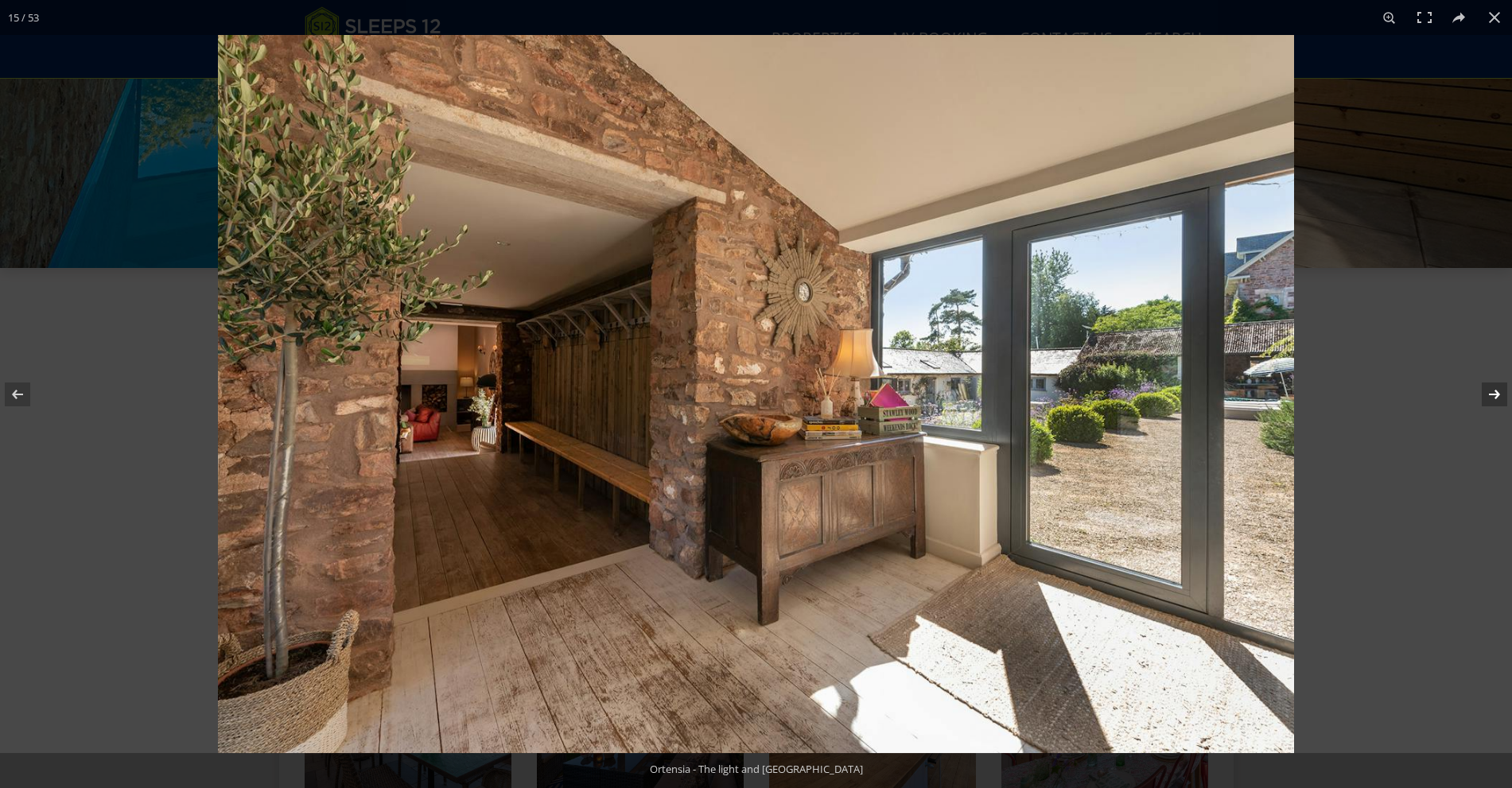
click at [1496, 390] on button at bounding box center [1484, 394] width 56 height 80
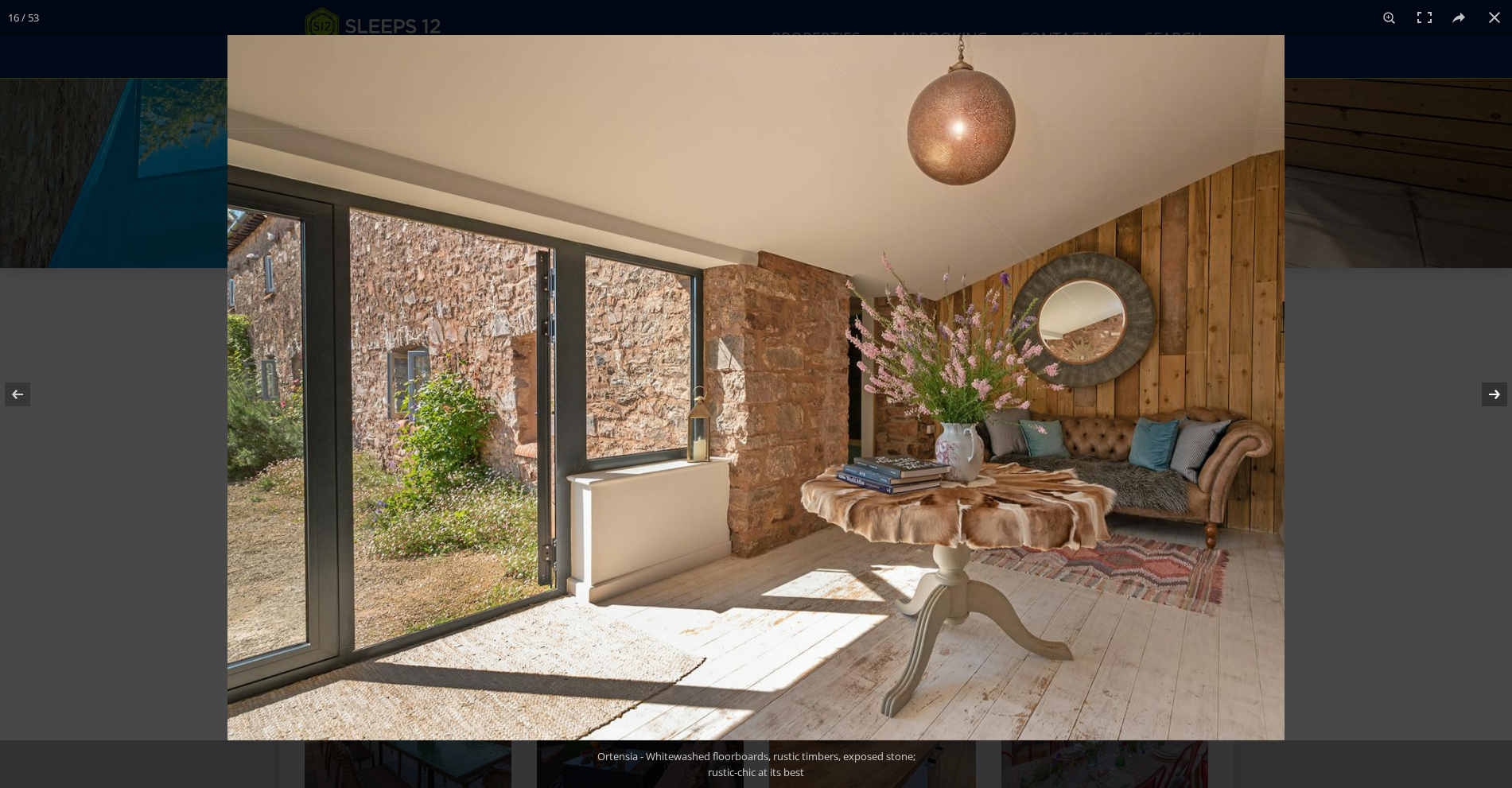
click at [1496, 390] on button at bounding box center [1484, 394] width 56 height 80
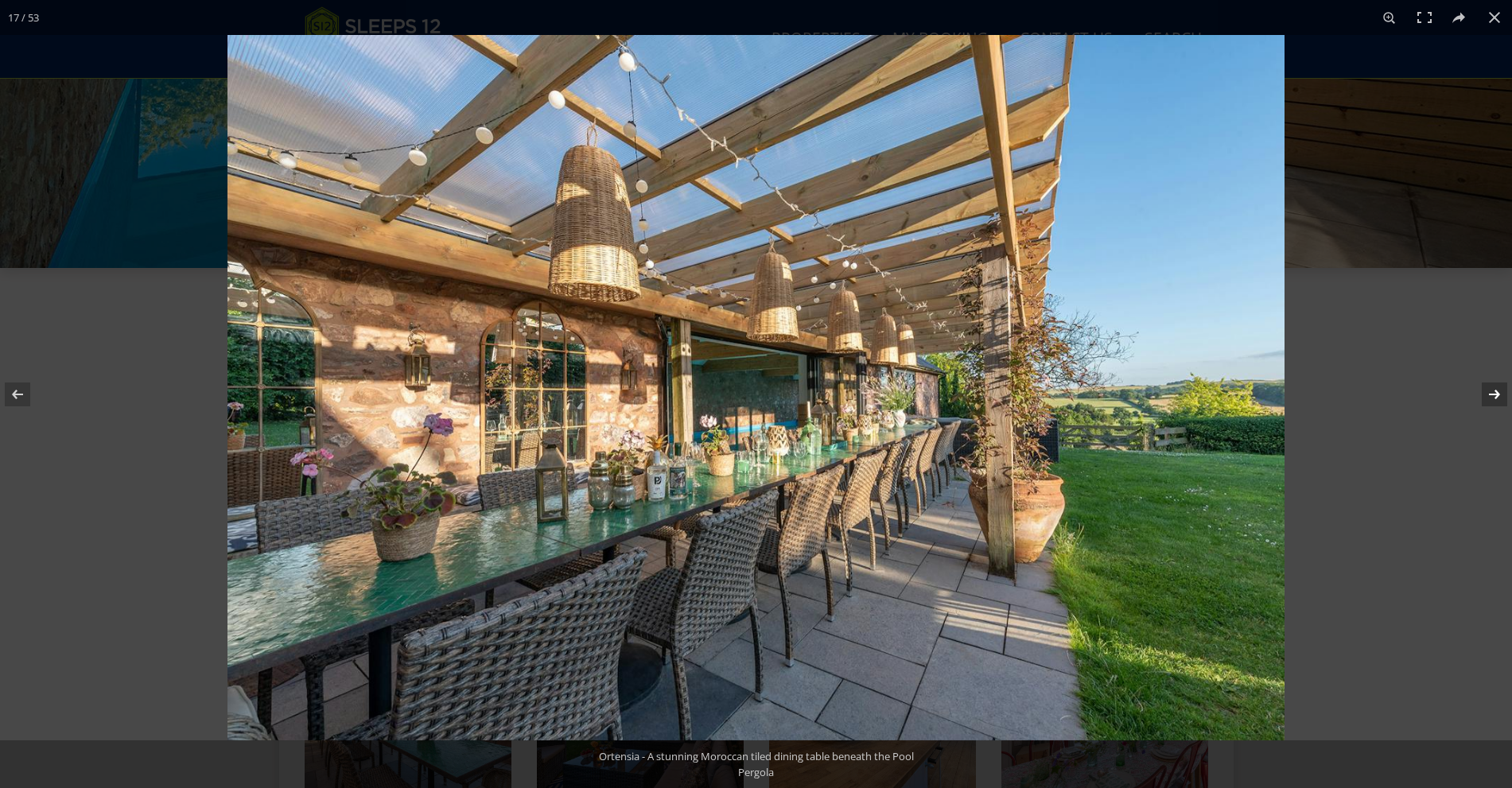
click at [1496, 390] on button at bounding box center [1484, 394] width 56 height 80
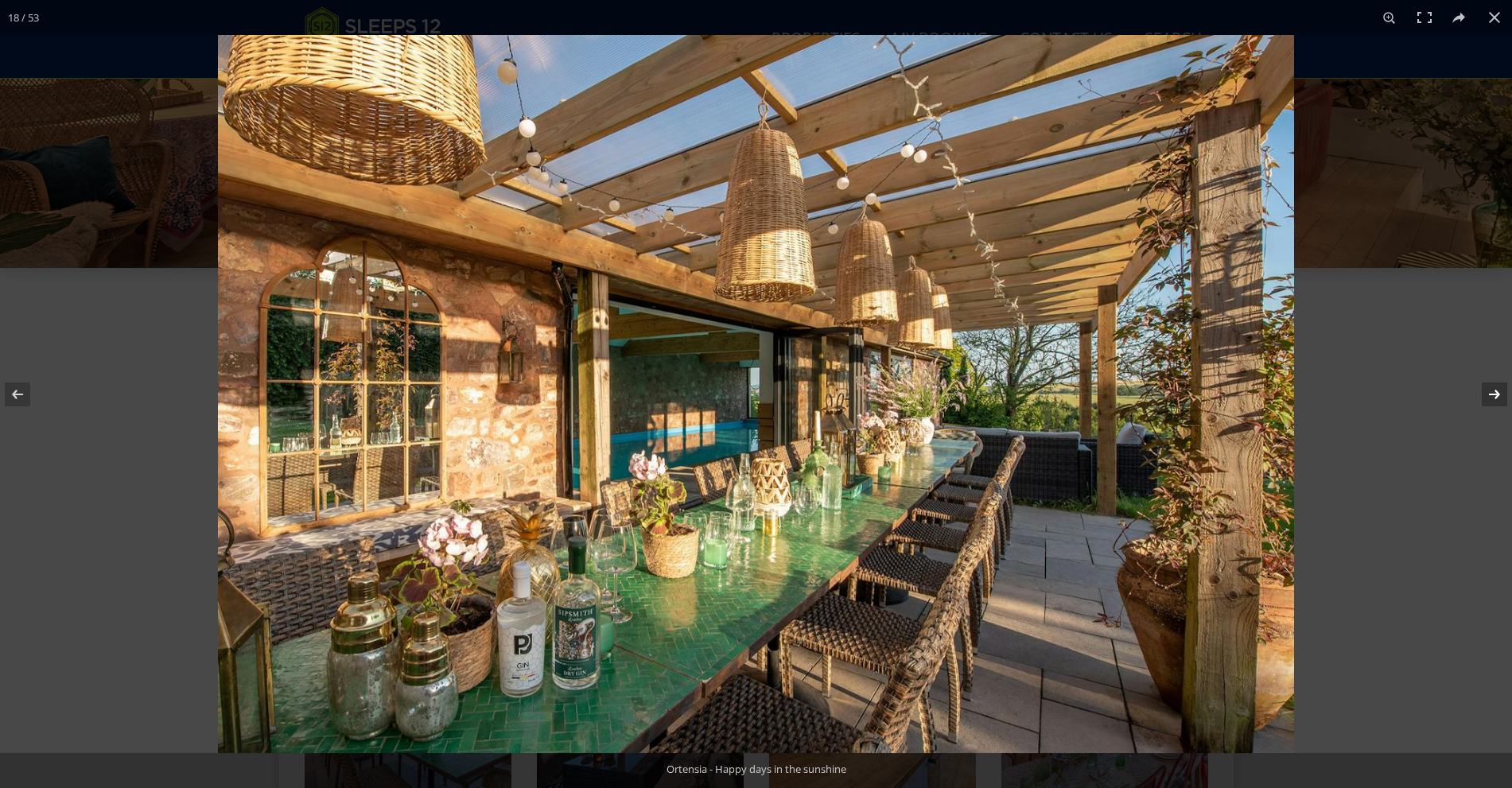
click at [1496, 390] on button at bounding box center [1484, 394] width 56 height 80
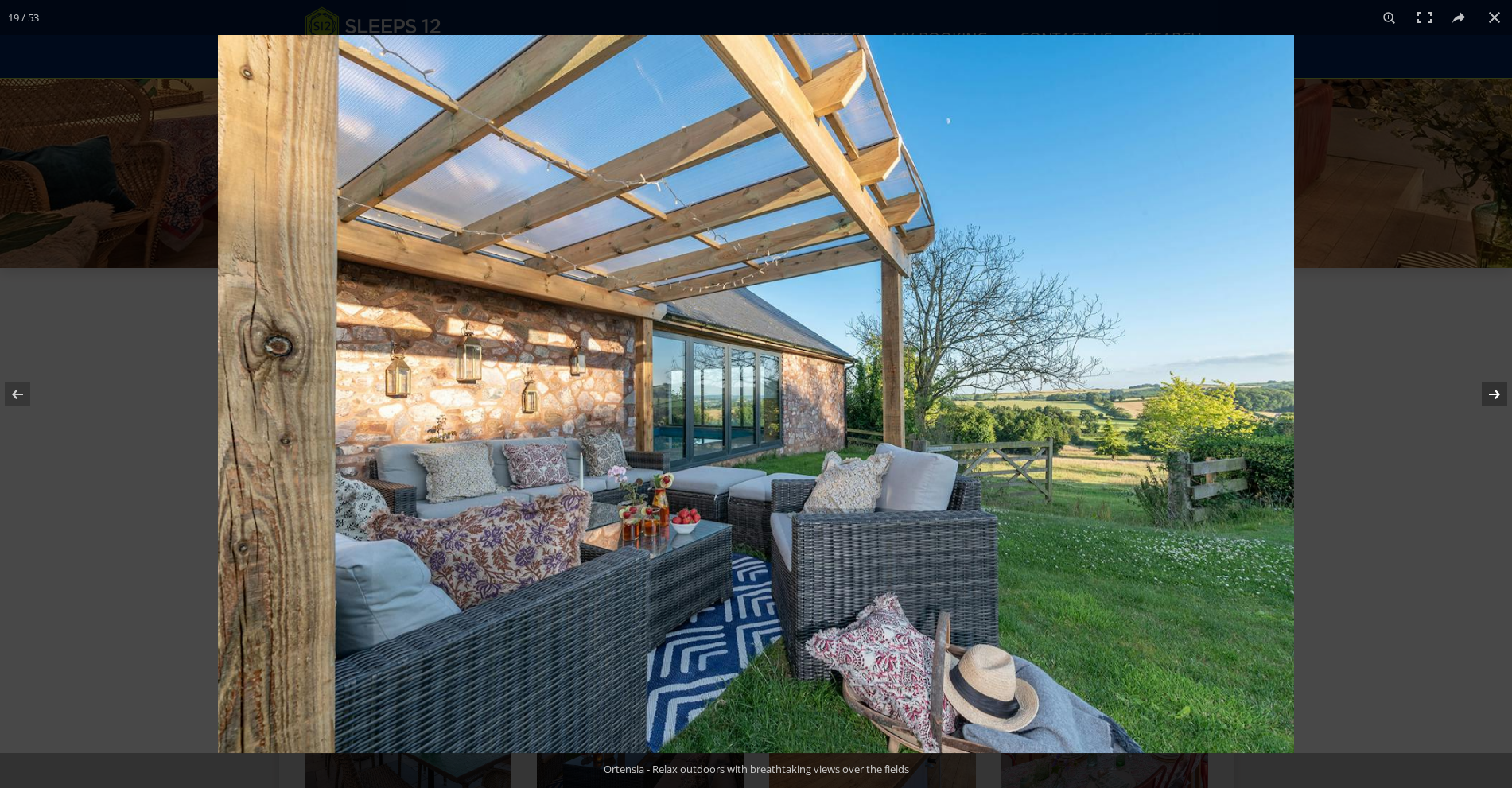
click at [1496, 390] on button at bounding box center [1484, 394] width 56 height 80
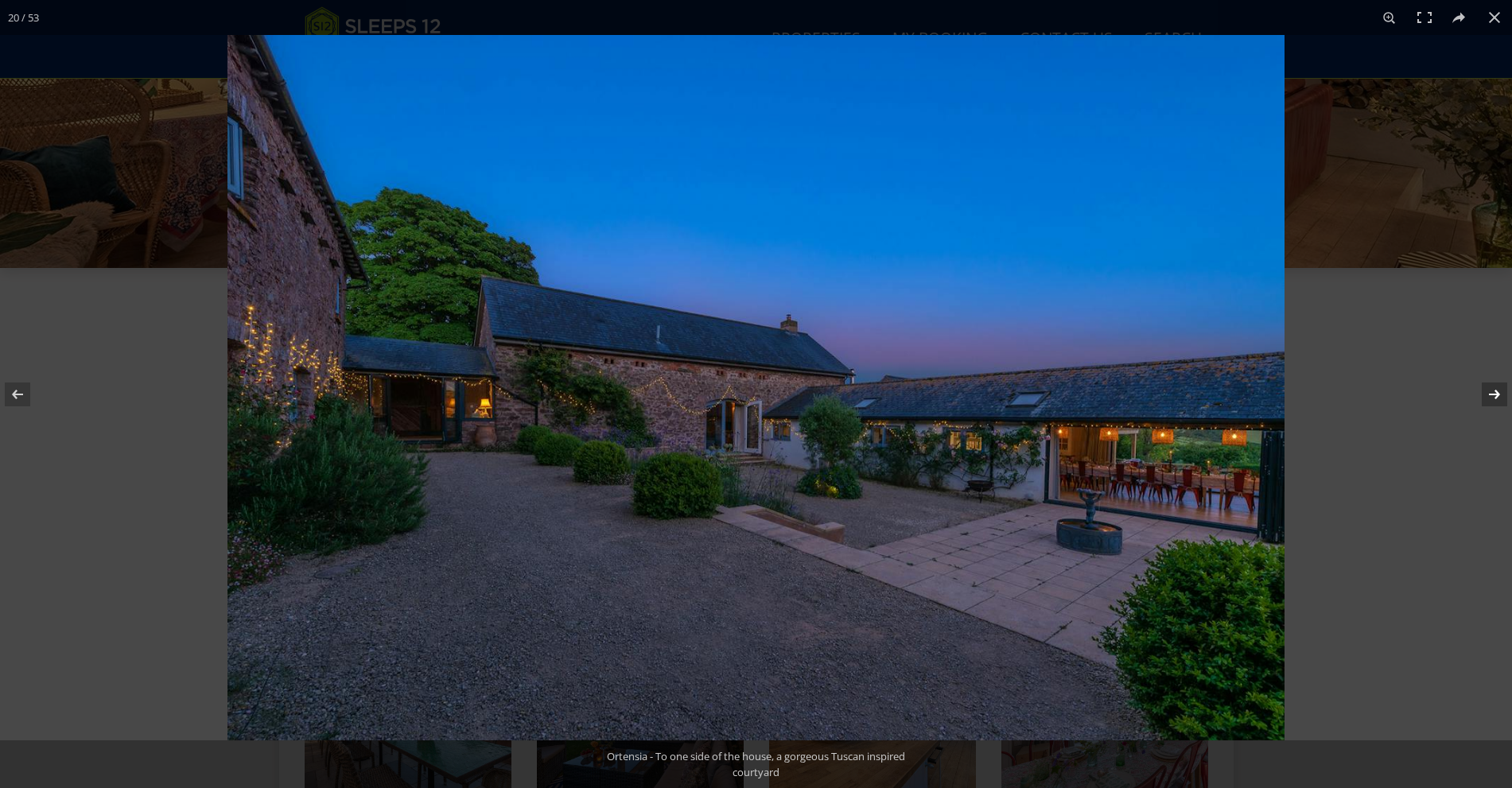
click at [1496, 390] on button at bounding box center [1484, 394] width 56 height 80
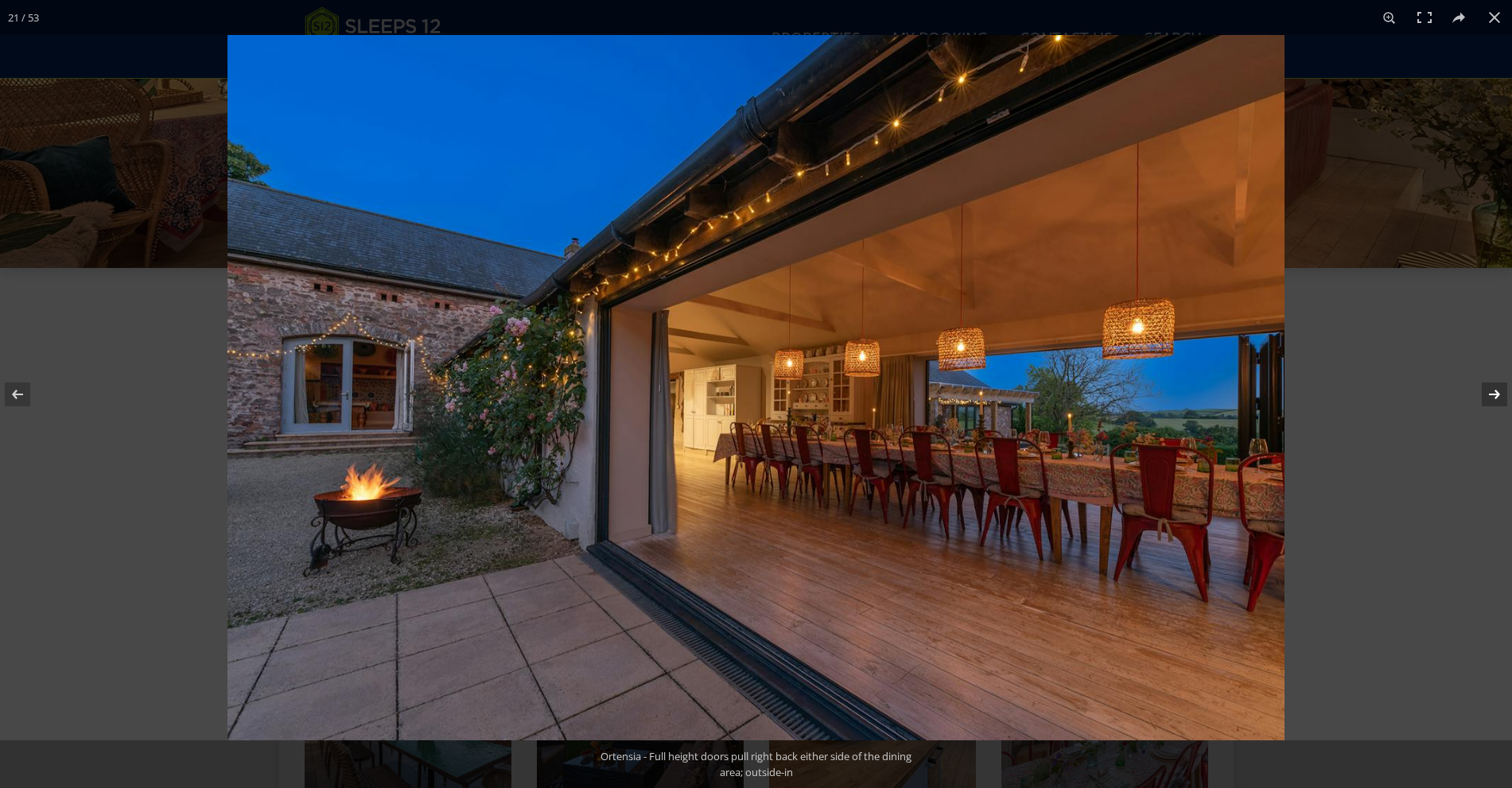
click at [1496, 390] on button at bounding box center [1484, 394] width 56 height 80
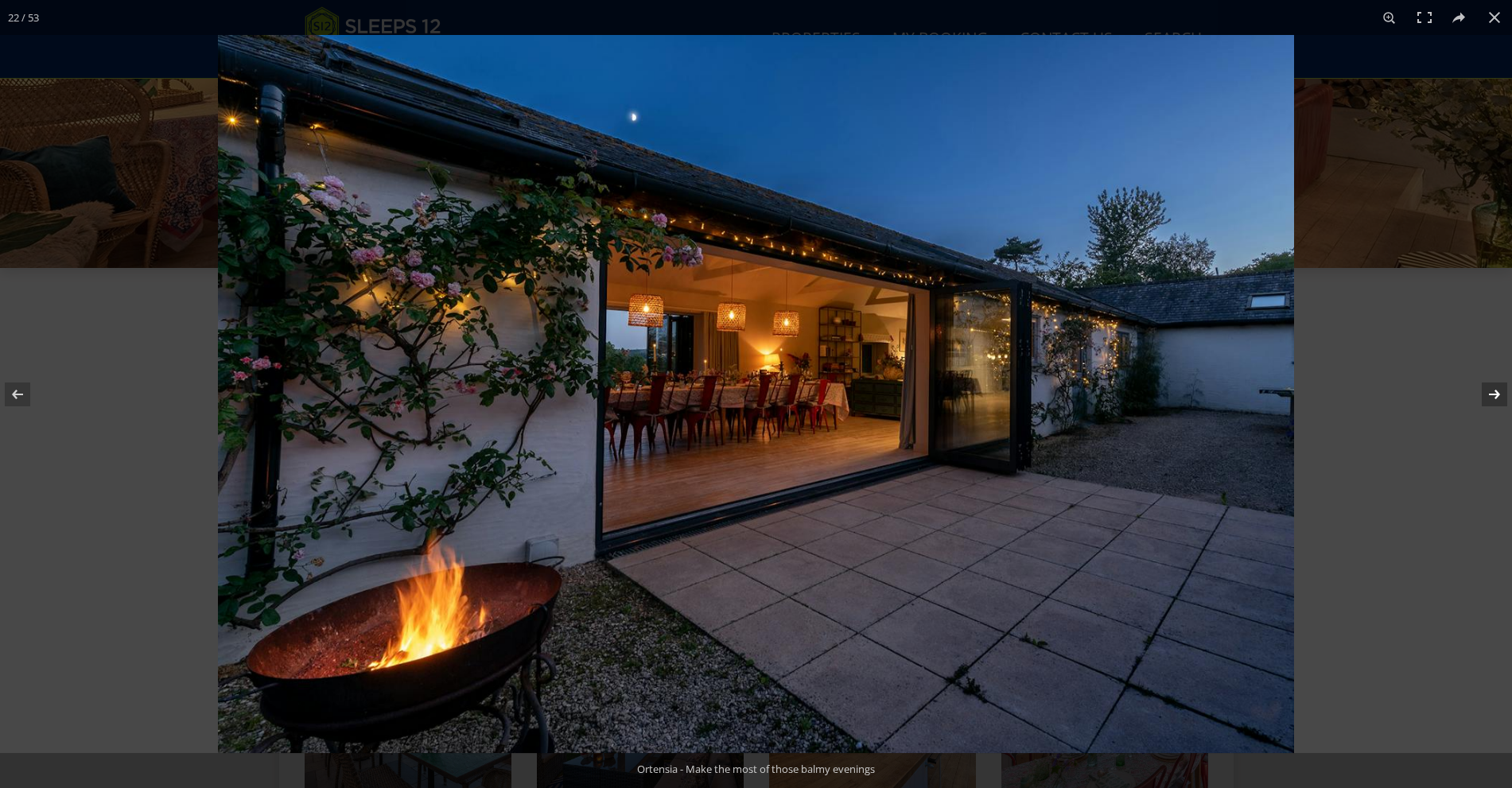
click at [1496, 390] on button at bounding box center [1484, 394] width 56 height 80
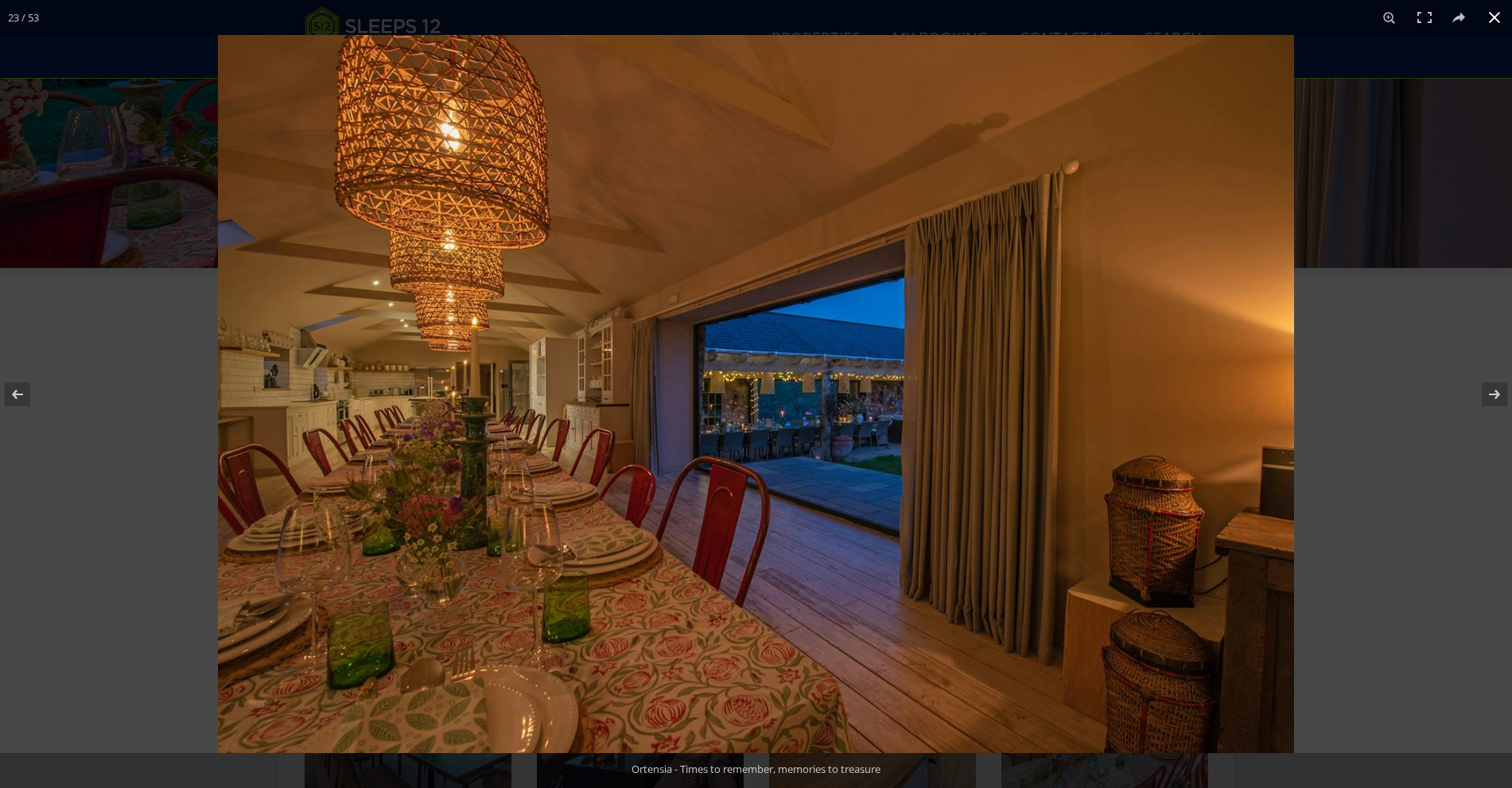
click at [1502, 14] on button at bounding box center [1495, 17] width 35 height 35
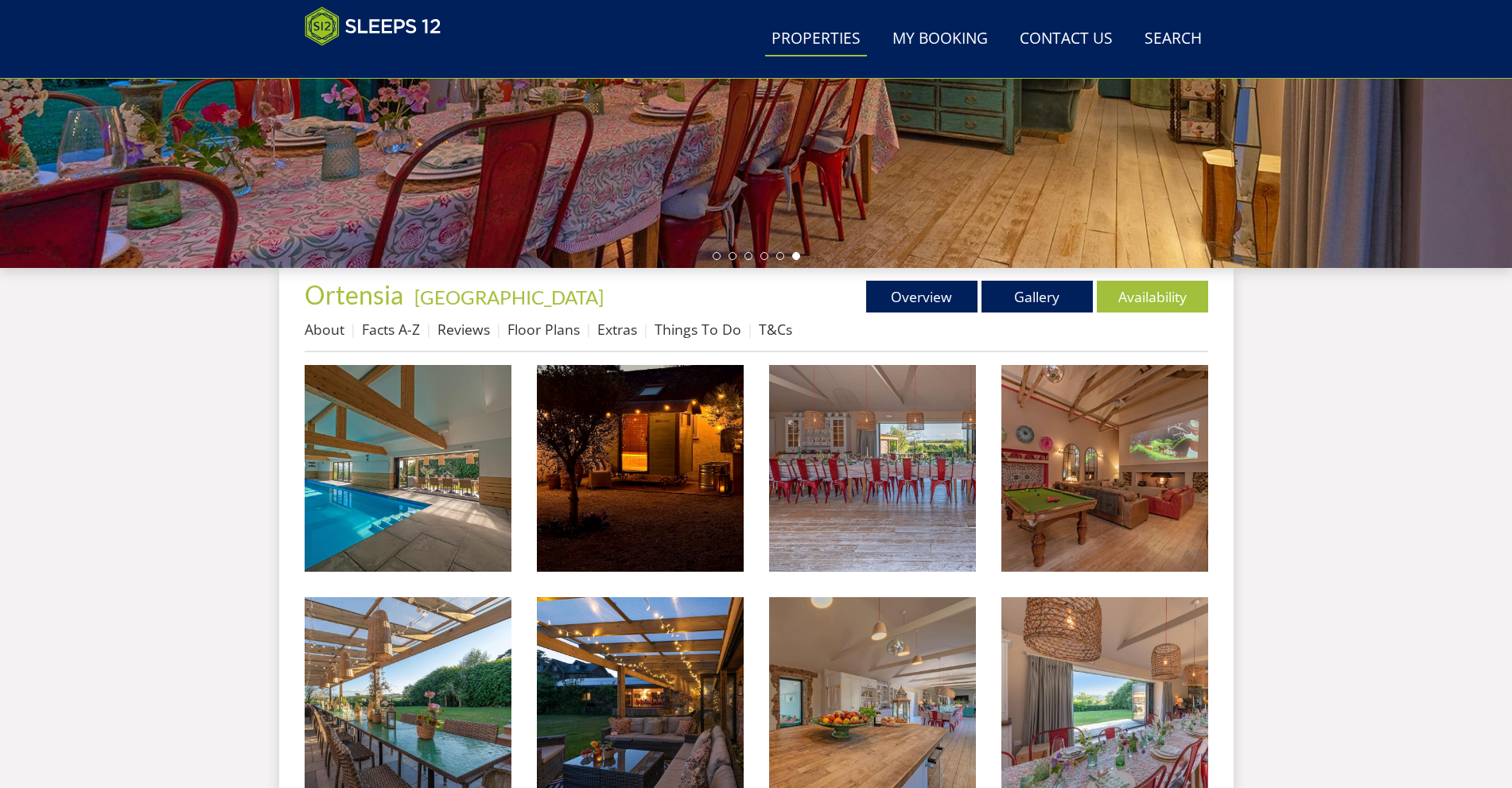
click at [804, 41] on link "Properties" at bounding box center [816, 39] width 102 height 36
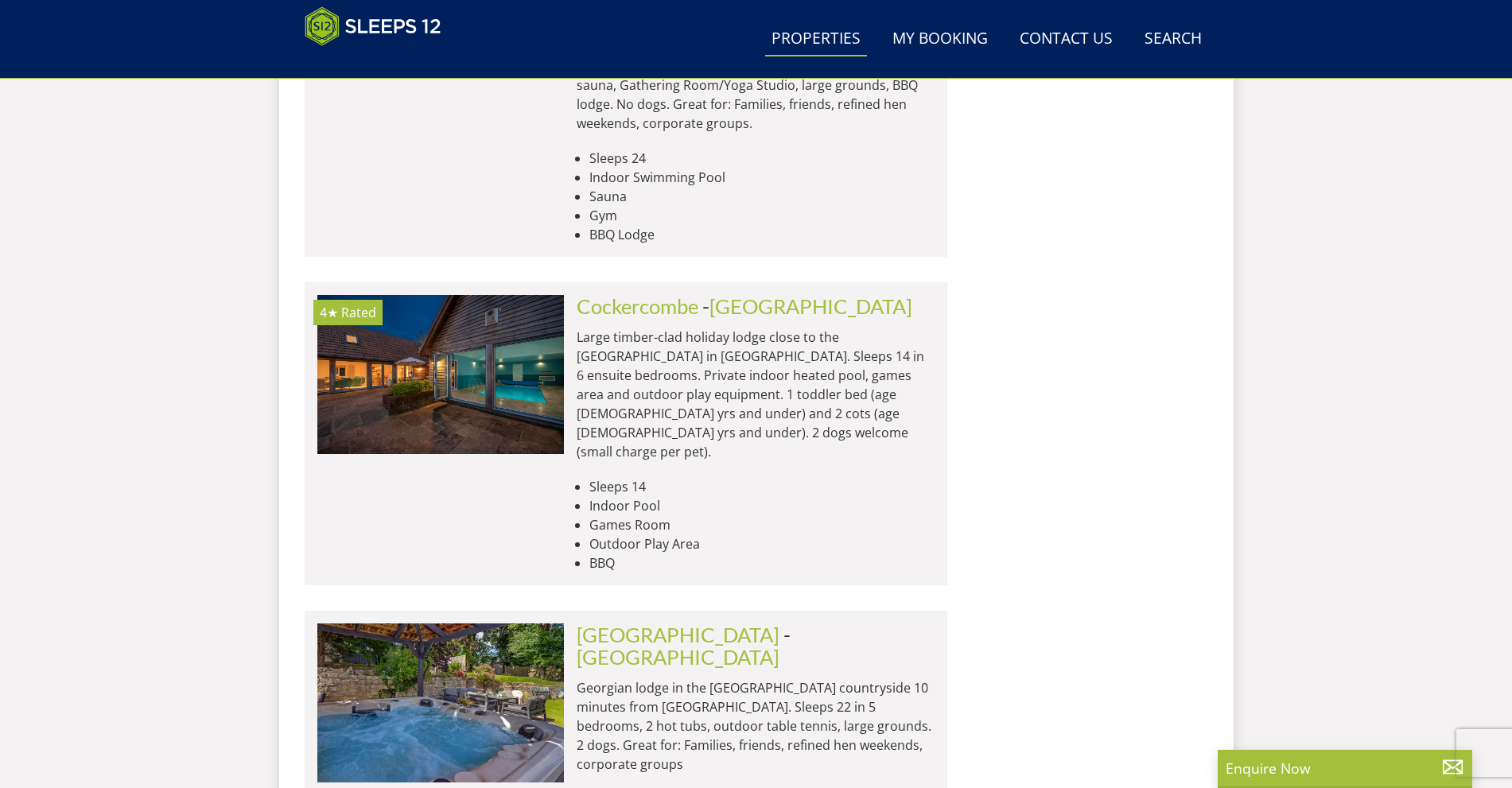
scroll to position [4784, 0]
